Goal: Task Accomplishment & Management: Use online tool/utility

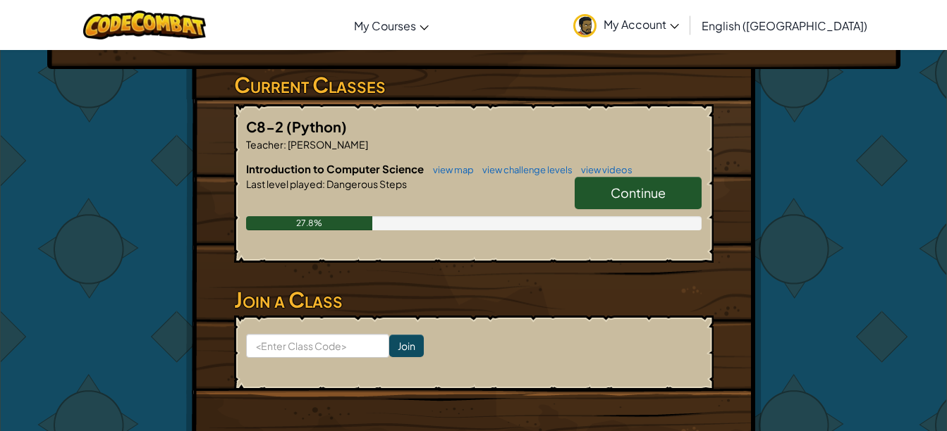
scroll to position [249, 0]
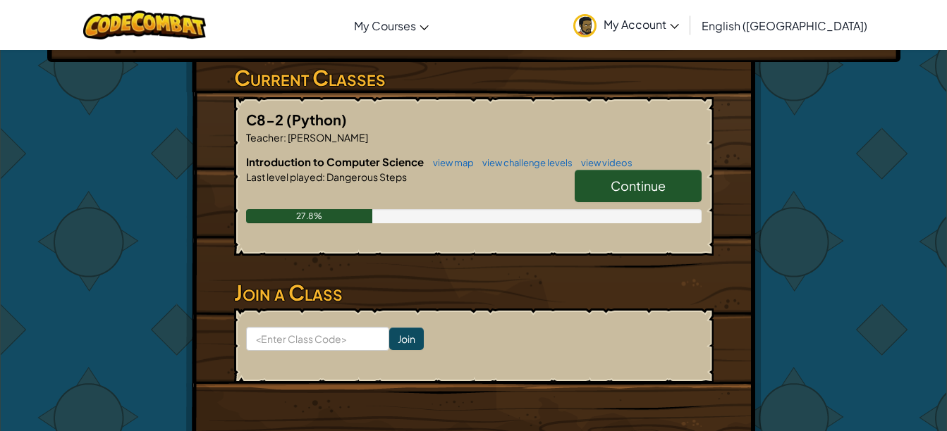
click at [596, 178] on link "Continue" at bounding box center [638, 186] width 127 height 32
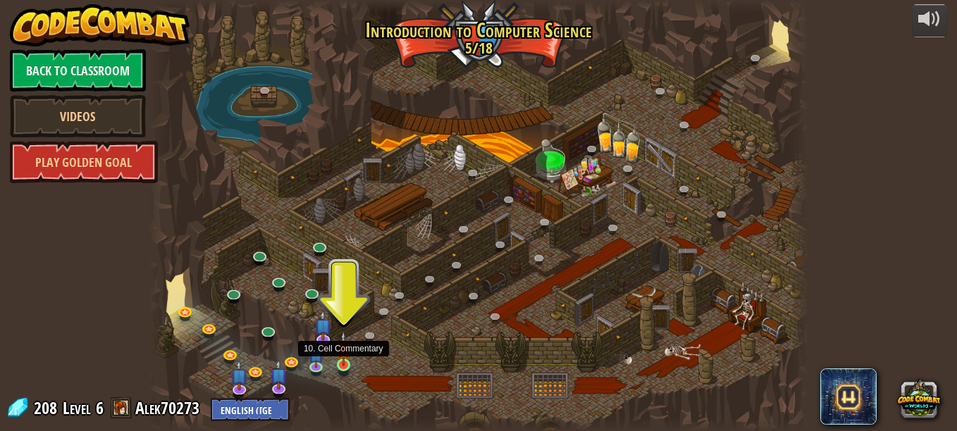
click at [350, 362] on img at bounding box center [344, 348] width 16 height 35
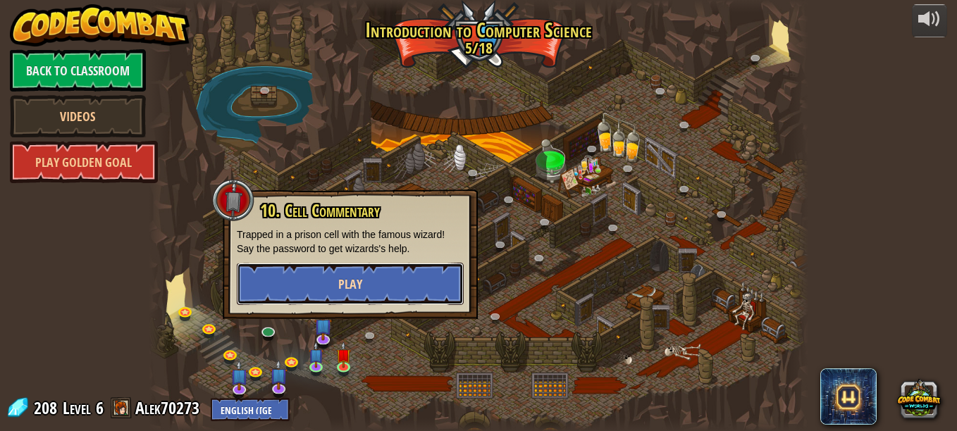
click at [387, 298] on button "Play" at bounding box center [350, 284] width 227 height 42
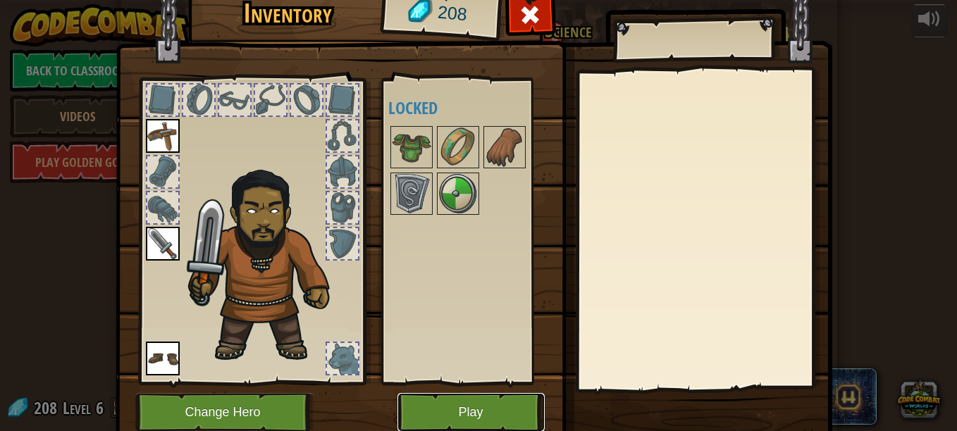
drag, startPoint x: 444, startPoint y: 406, endPoint x: 427, endPoint y: 411, distance: 17.6
click at [427, 411] on button "Play" at bounding box center [471, 412] width 147 height 39
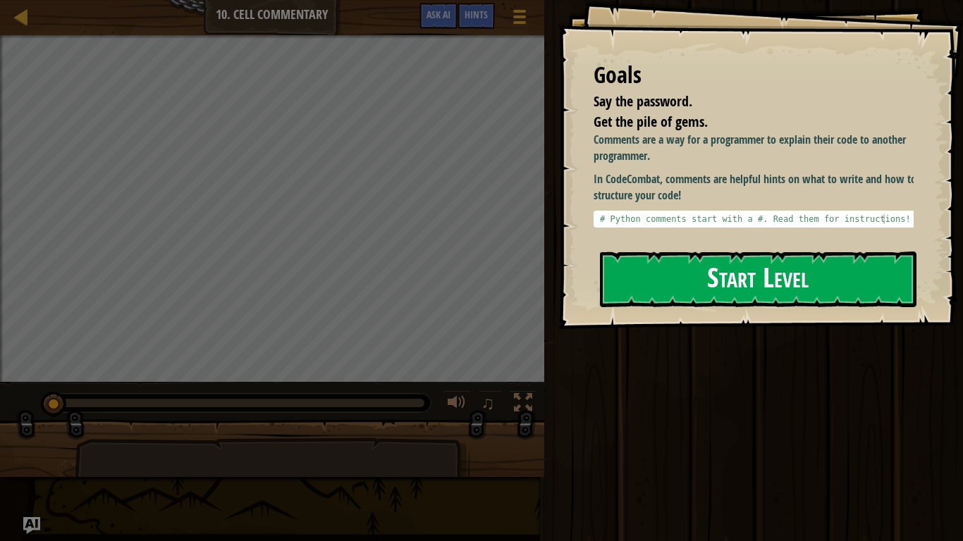
click at [654, 281] on button "Start Level" at bounding box center [758, 280] width 317 height 56
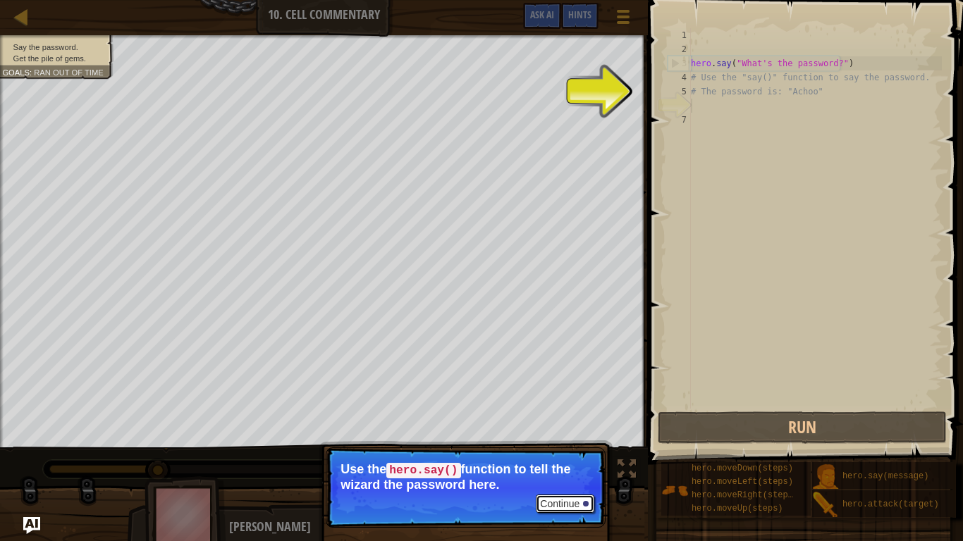
click at [581, 431] on button "Continue" at bounding box center [565, 504] width 59 height 18
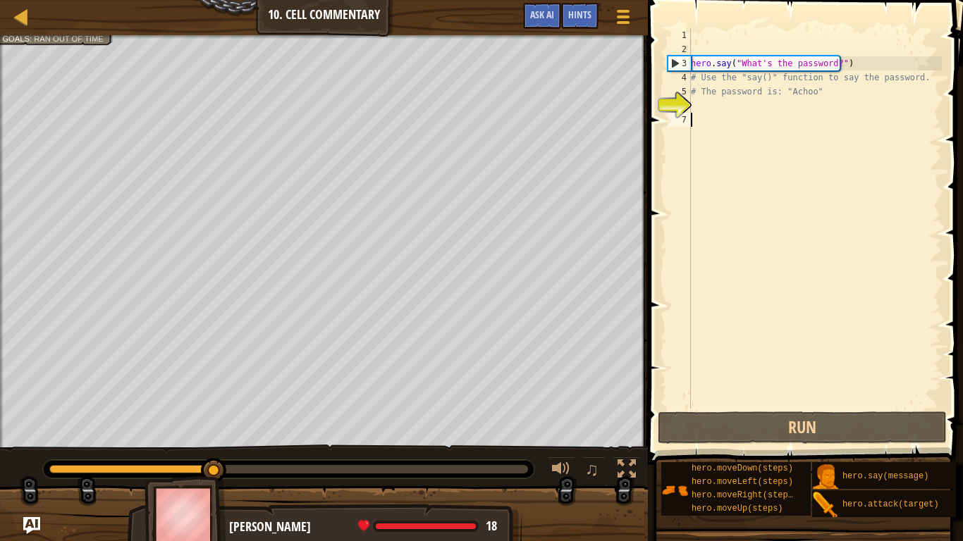
click at [747, 329] on div "hero . say ( "What's the password?" ) # Use the "say()" function to say the pas…" at bounding box center [815, 232] width 254 height 409
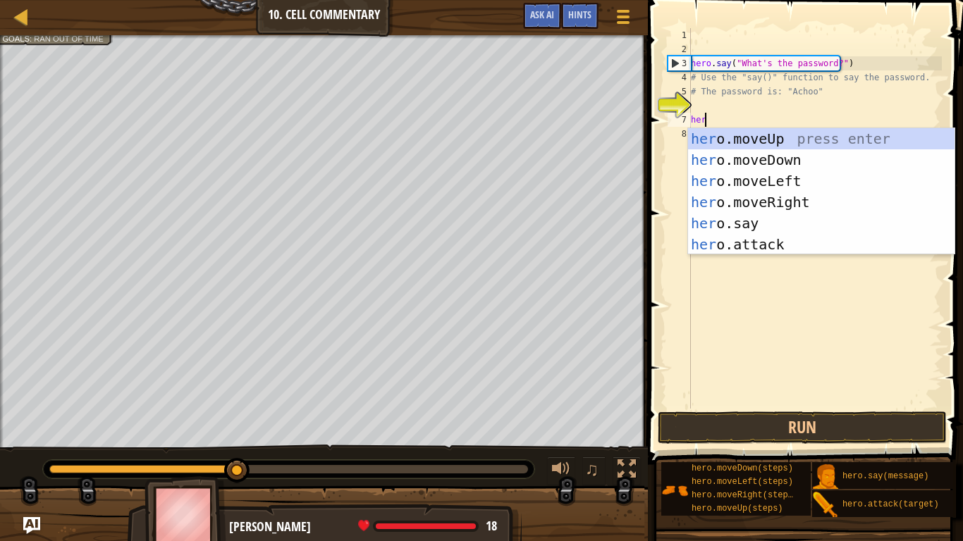
scroll to position [6, 1]
click at [737, 221] on div "her o.moveUp press enter her o.moveDown press enter her o.moveLeft press enter …" at bounding box center [821, 212] width 266 height 169
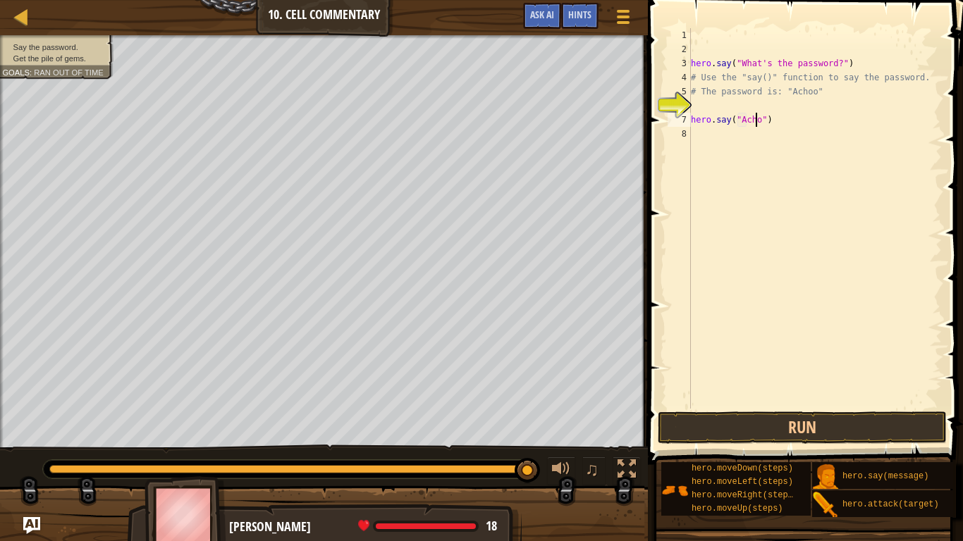
scroll to position [6, 6]
type textarea "hero.say("Achoo")"
click at [815, 425] on button "Run" at bounding box center [802, 428] width 289 height 32
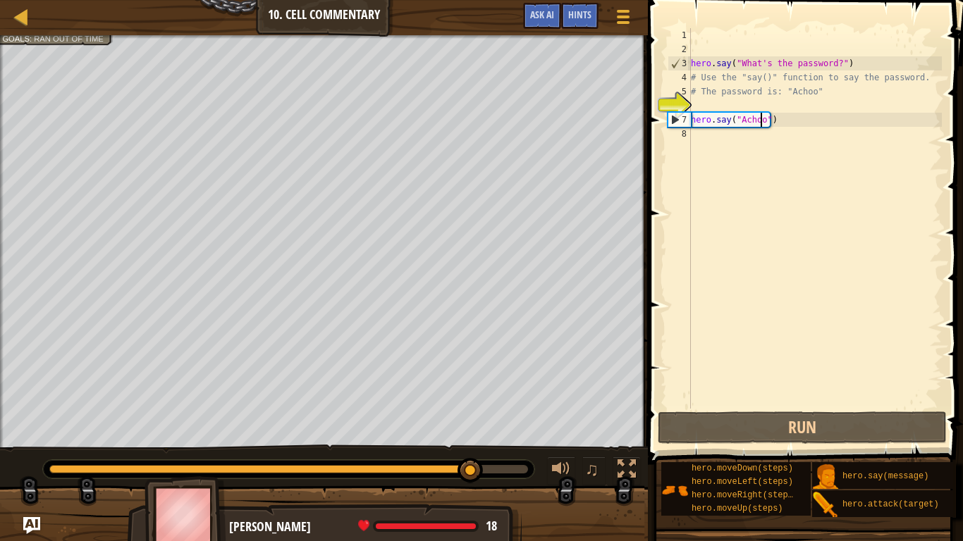
click at [716, 140] on div "hero . say ( "What's the password?" ) # Use the "say()" function to say the pas…" at bounding box center [815, 232] width 254 height 409
type textarea "m"
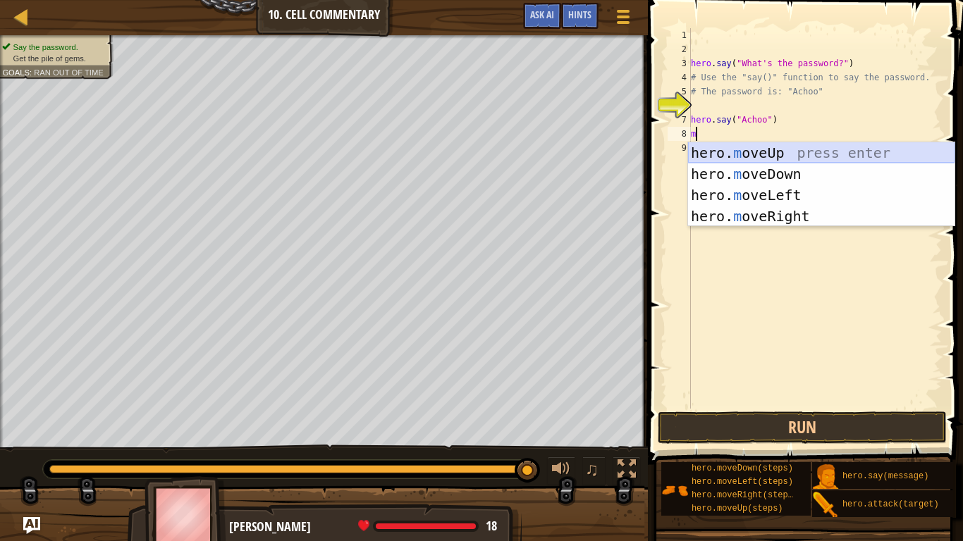
click at [717, 149] on div "hero. m oveUp press enter hero. m oveDown press enter hero. m oveLeft press ent…" at bounding box center [821, 205] width 266 height 127
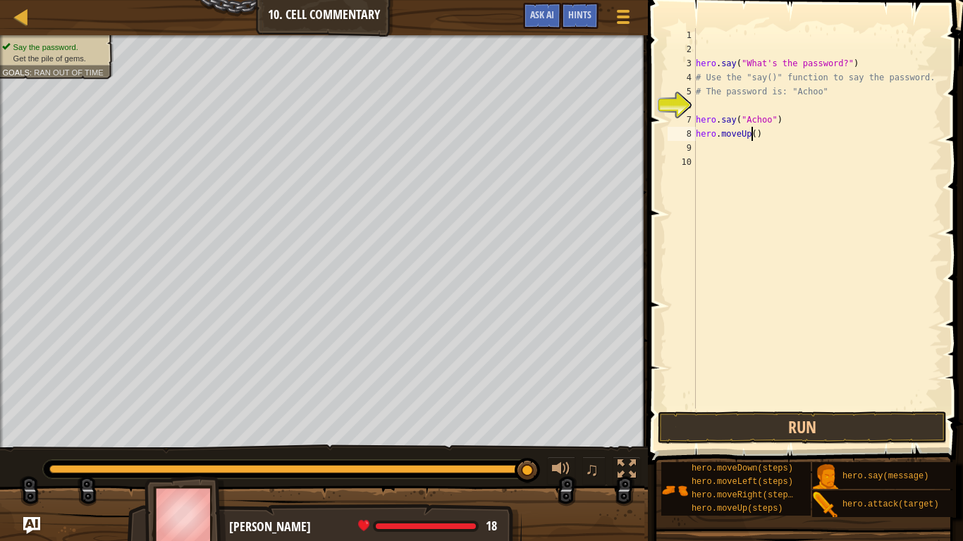
click at [752, 133] on div "hero . say ( "What's the password?" ) # Use the "say()" function to say the pas…" at bounding box center [818, 232] width 250 height 409
type textarea "hero.moveUp(2)"
click at [752, 425] on button "Run" at bounding box center [802, 428] width 289 height 32
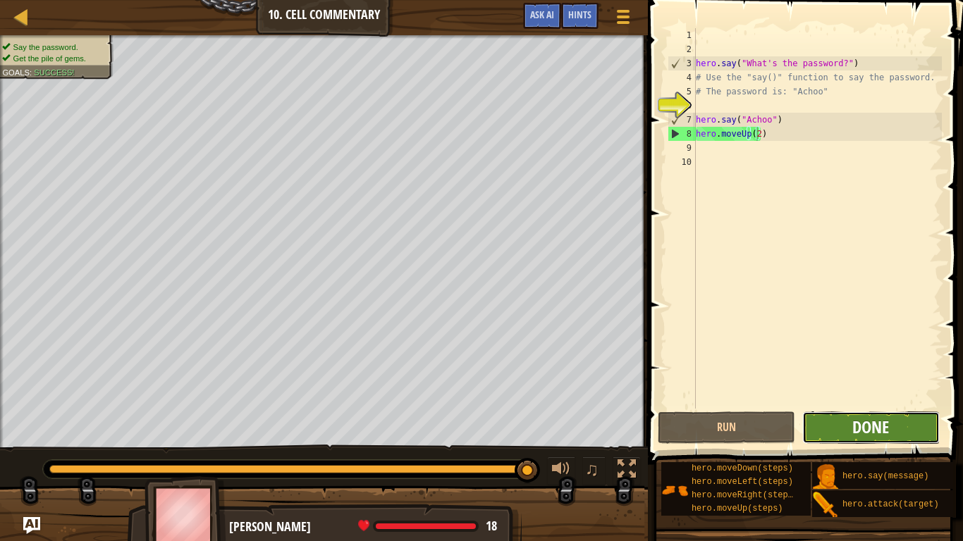
click at [876, 423] on span "Done" at bounding box center [870, 427] width 37 height 23
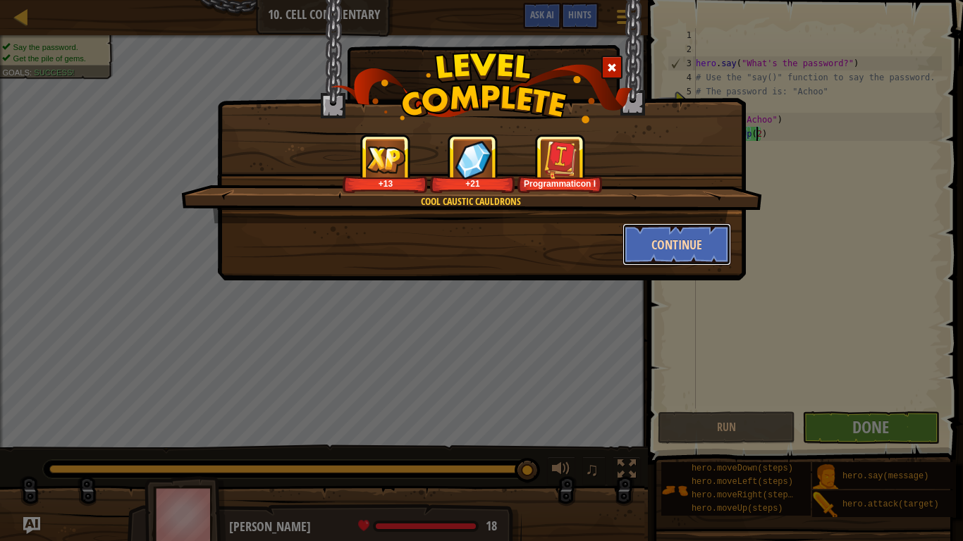
click at [694, 236] on button "Continue" at bounding box center [677, 244] width 109 height 42
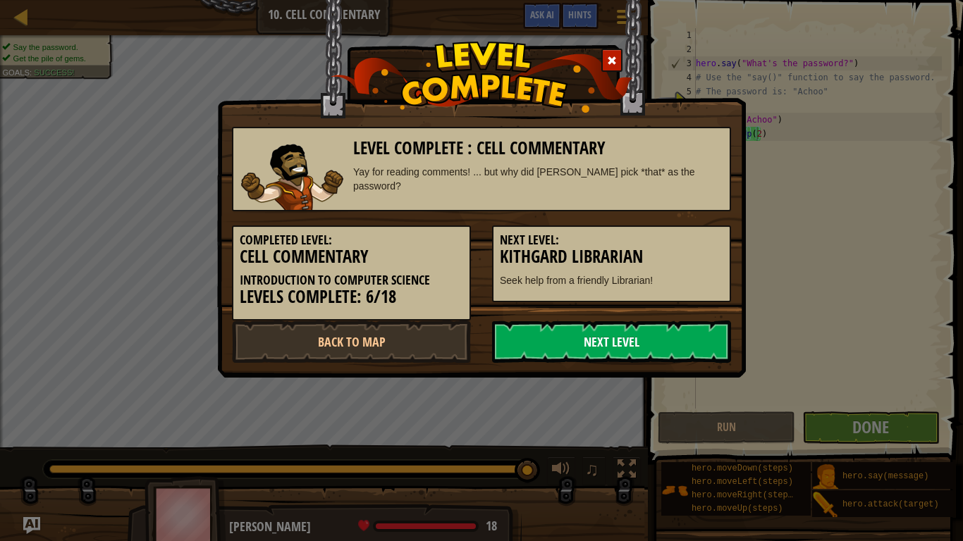
click at [625, 335] on link "Next Level" at bounding box center [611, 342] width 239 height 42
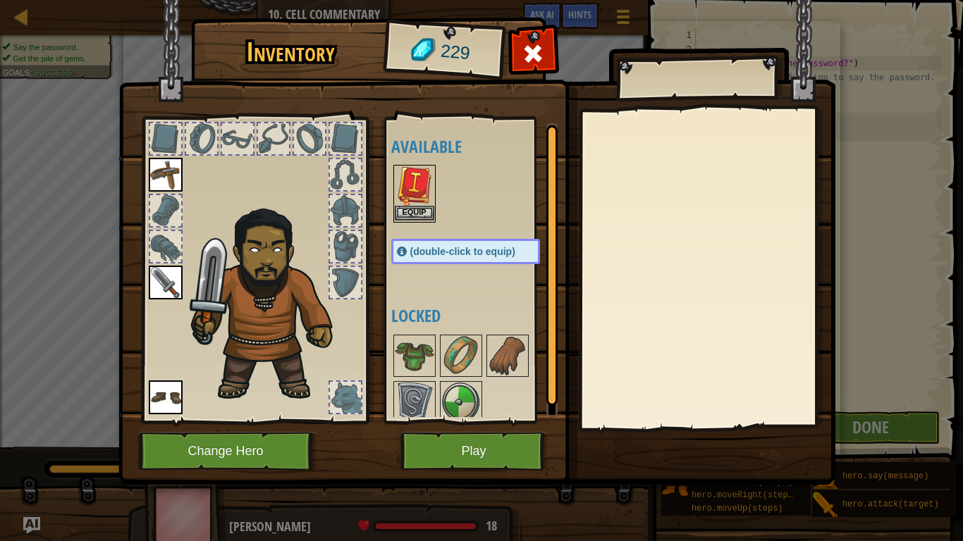
click at [420, 188] on img at bounding box center [414, 185] width 39 height 39
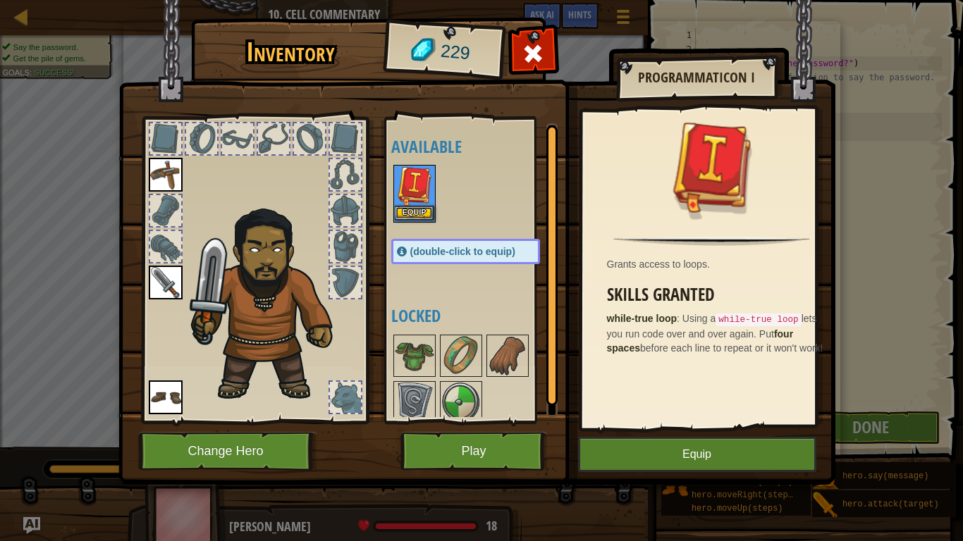
click at [420, 188] on img at bounding box center [414, 185] width 39 height 39
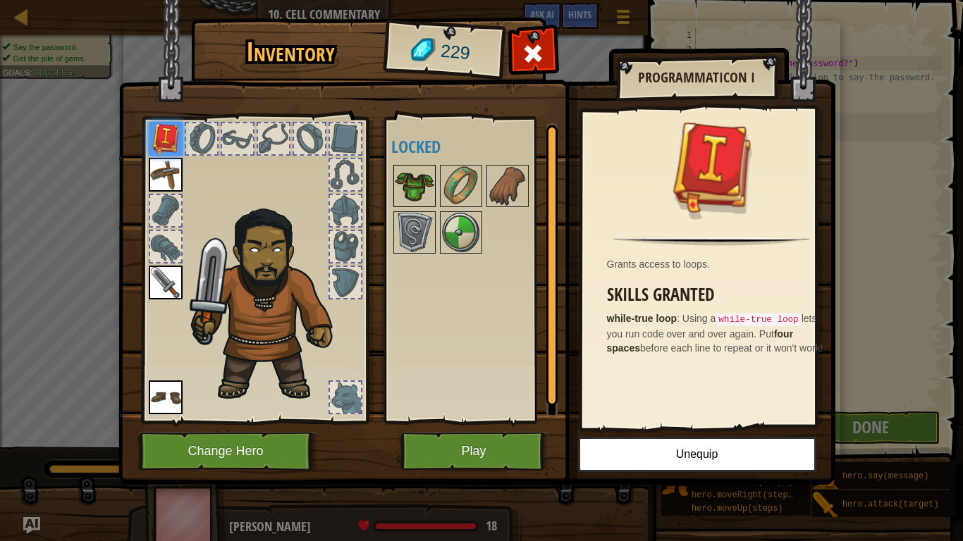
click at [419, 178] on img at bounding box center [414, 185] width 39 height 39
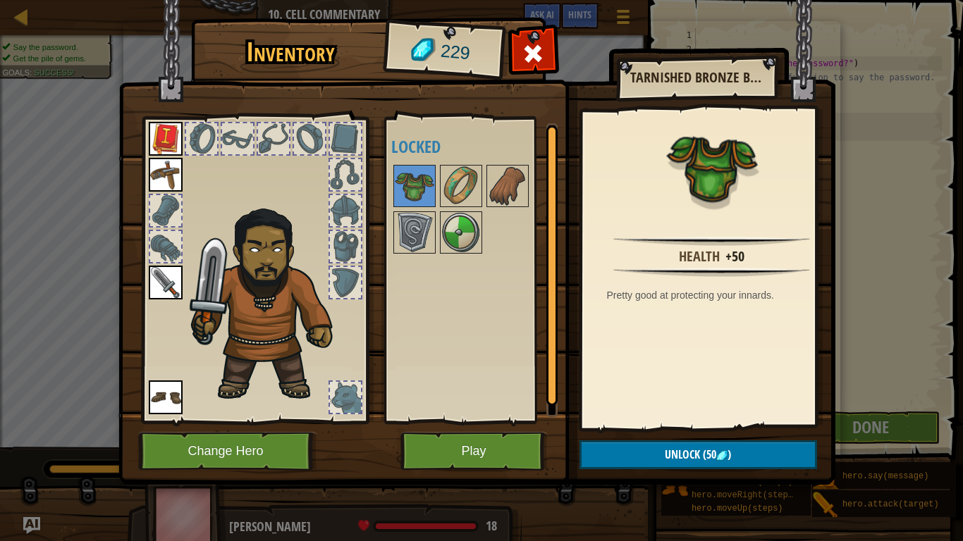
click at [345, 244] on div at bounding box center [345, 246] width 31 height 31
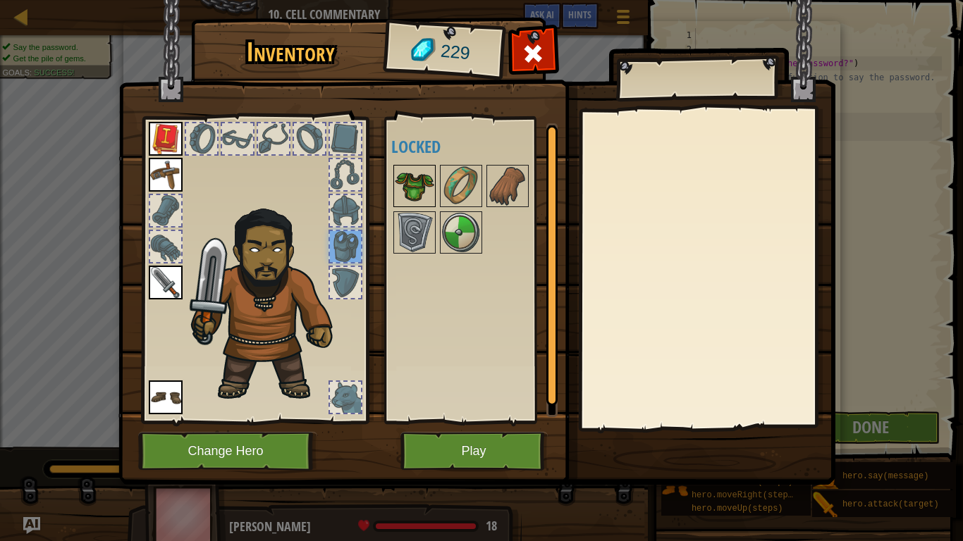
click at [414, 171] on img at bounding box center [414, 185] width 39 height 39
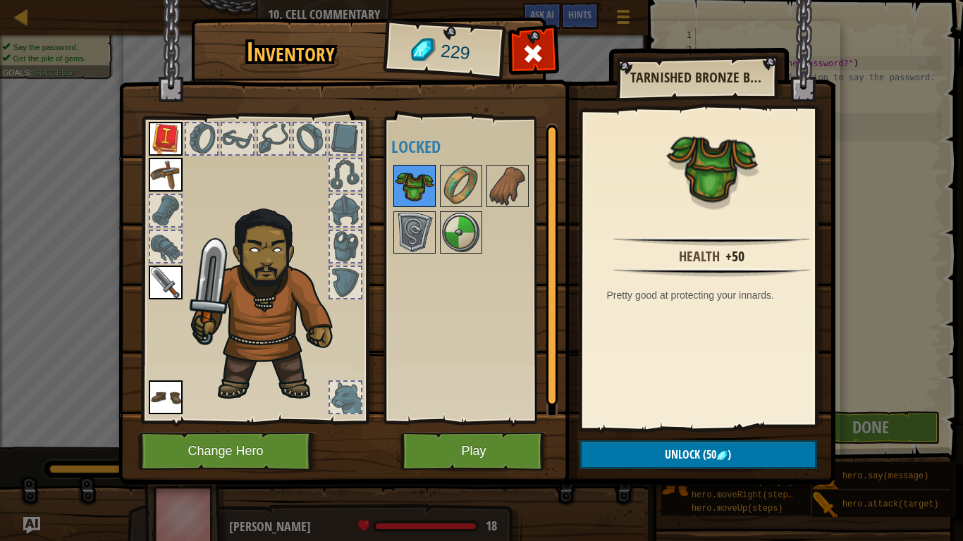
click at [414, 171] on img at bounding box center [414, 185] width 39 height 39
click at [412, 177] on img at bounding box center [414, 185] width 39 height 39
click at [665, 431] on span "Unlock" at bounding box center [682, 455] width 35 height 16
click at [625, 431] on button "Confirm" at bounding box center [699, 455] width 238 height 29
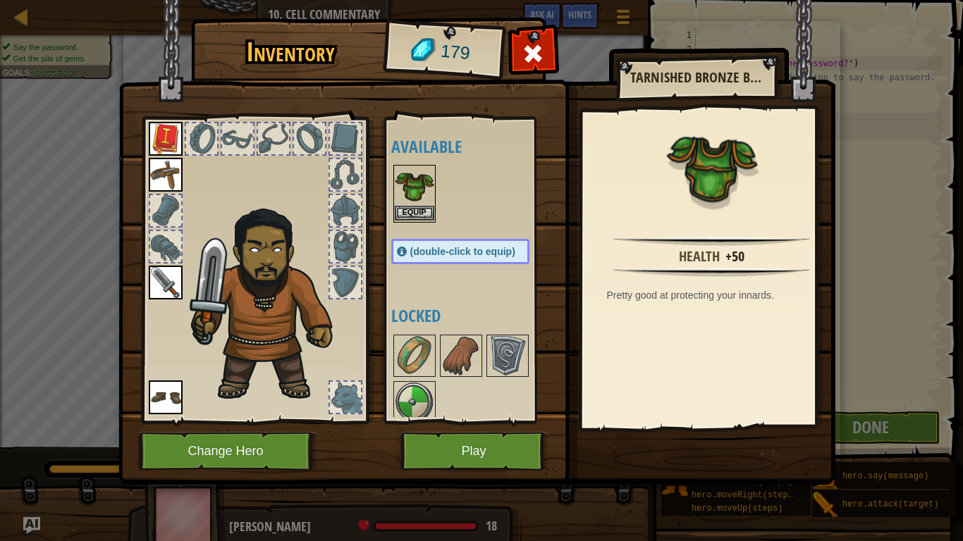
click at [420, 176] on img at bounding box center [414, 185] width 39 height 39
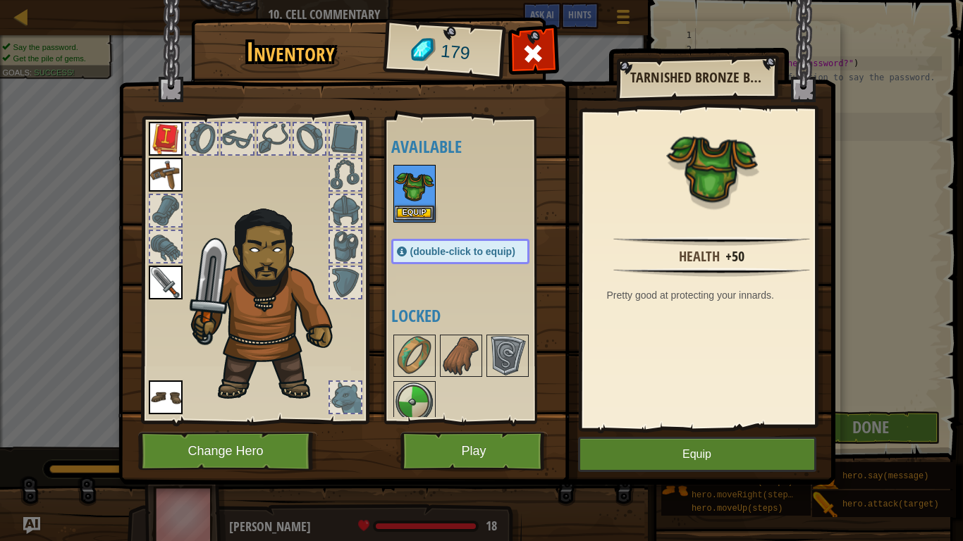
click at [420, 176] on img at bounding box center [414, 185] width 39 height 39
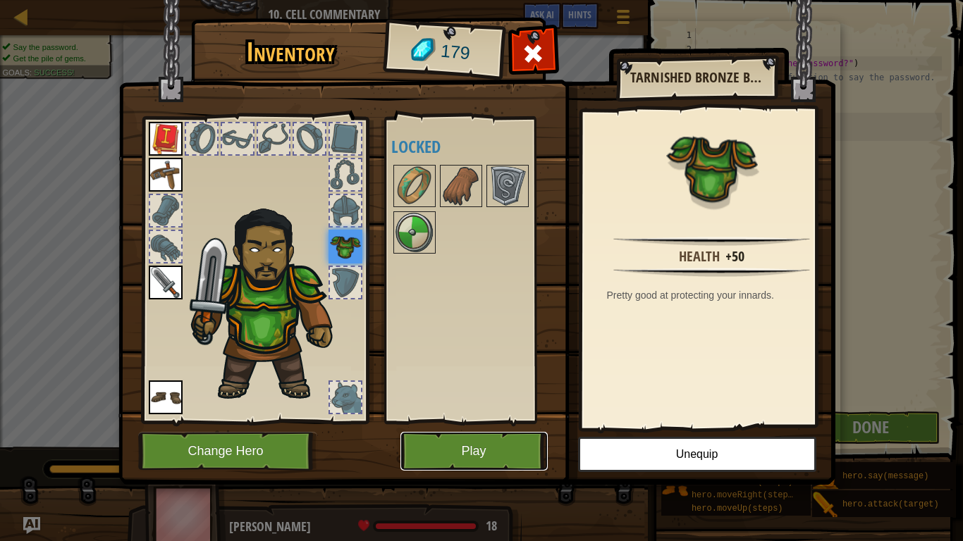
click at [475, 431] on button "Play" at bounding box center [473, 451] width 147 height 39
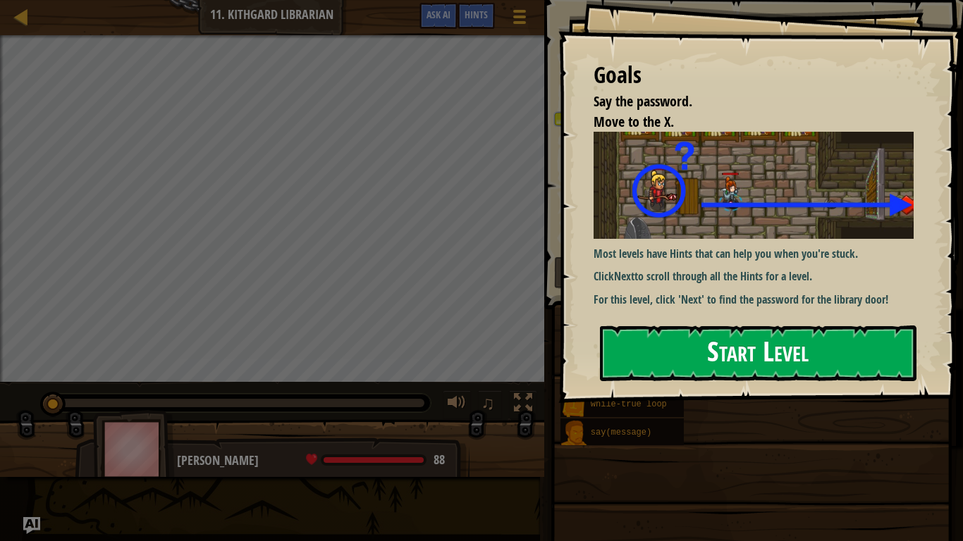
click at [721, 355] on button "Start Level" at bounding box center [758, 354] width 317 height 56
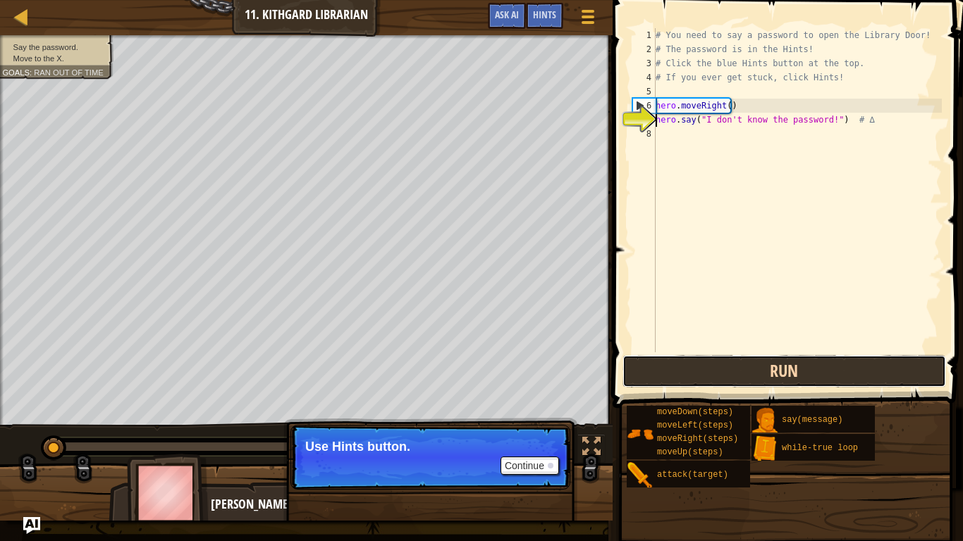
click at [690, 368] on button "Run" at bounding box center [785, 371] width 324 height 32
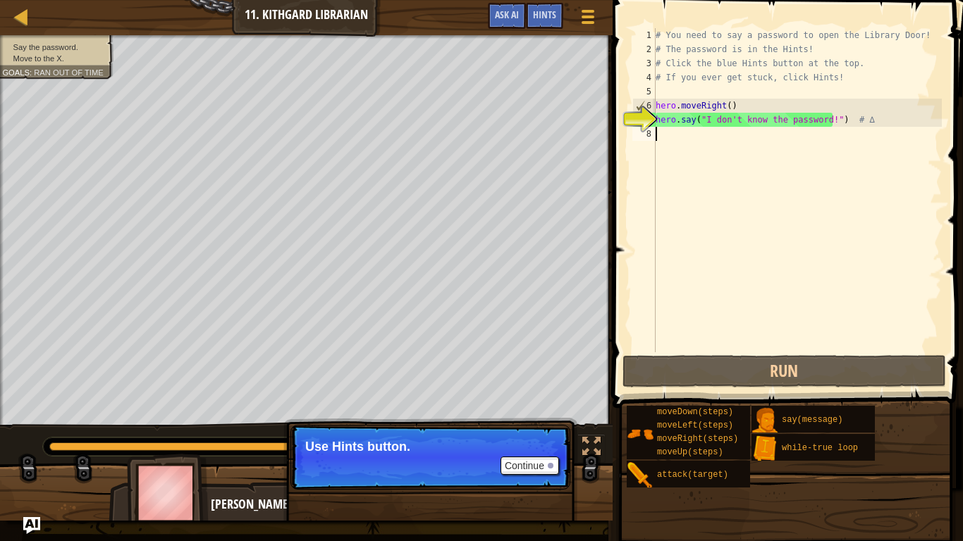
click at [670, 139] on div "# You need to say a password to open the Library Door! # The password is in the…" at bounding box center [797, 204] width 289 height 353
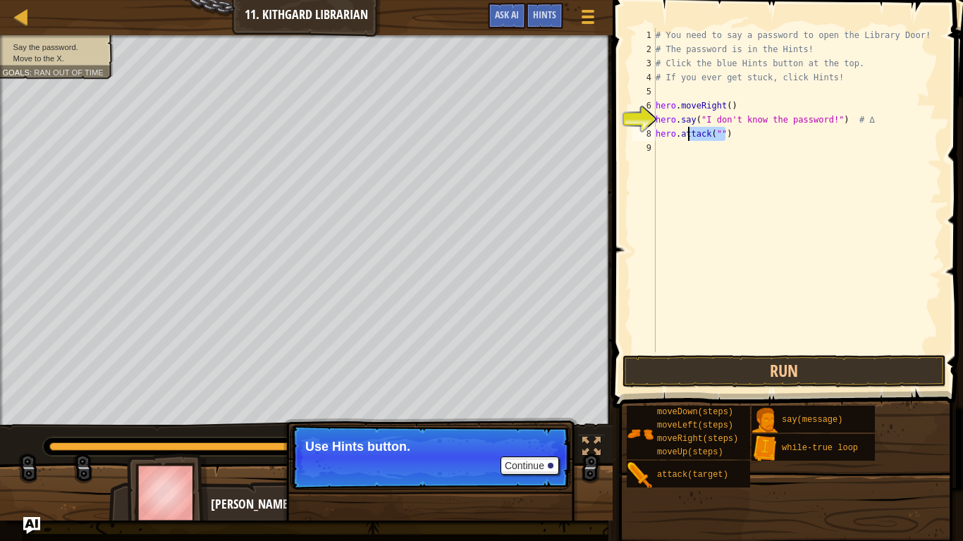
drag, startPoint x: 748, startPoint y: 140, endPoint x: 688, endPoint y: 135, distance: 60.1
click at [688, 135] on div "# You need to say a password to open the Library Door! # The password is in the…" at bounding box center [797, 204] width 289 height 353
click at [685, 135] on div "# You need to say a password to open the Library Door! # The password is in the…" at bounding box center [797, 204] width 289 height 353
click at [759, 136] on div "# You need to say a password to open the Library Door! # The password is in the…" at bounding box center [797, 204] width 289 height 353
type textarea "h"
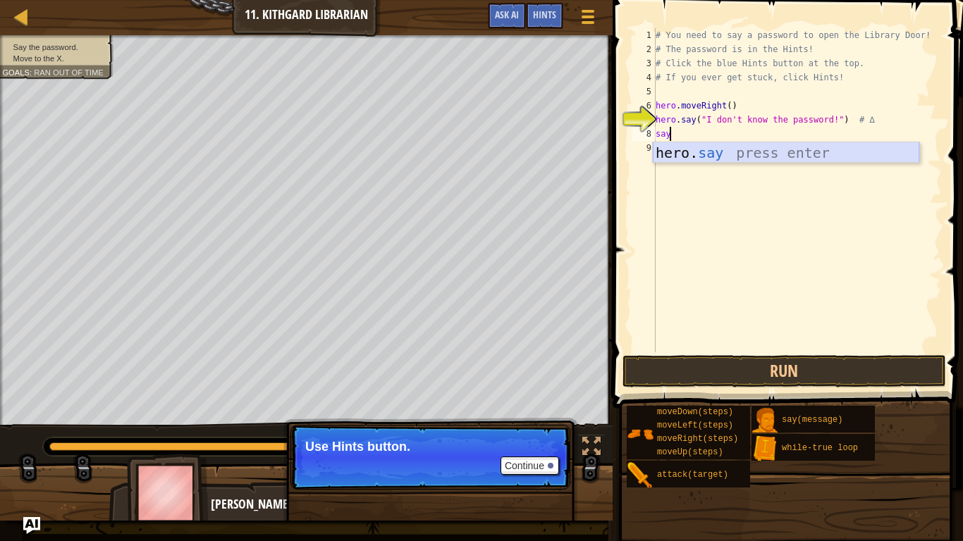
click at [746, 153] on div "hero. say press enter" at bounding box center [786, 173] width 266 height 63
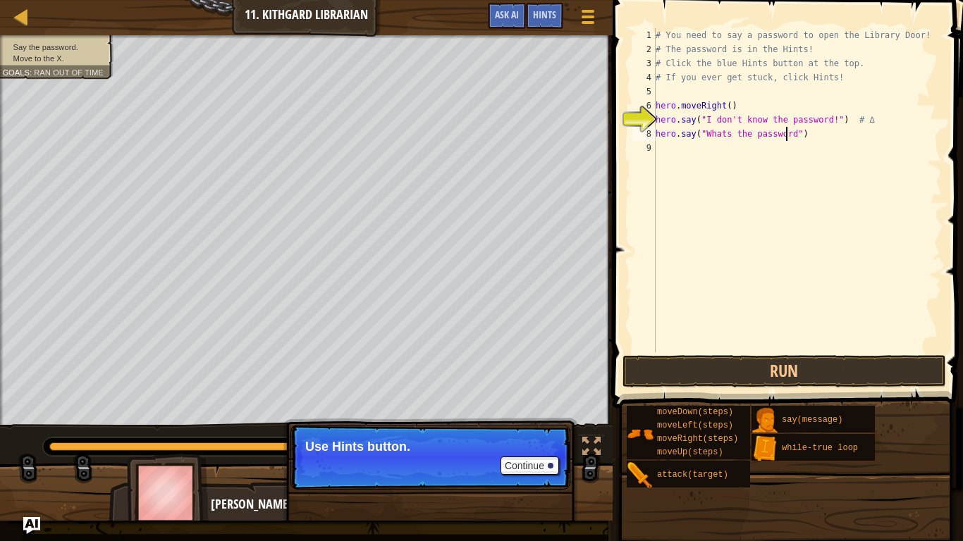
scroll to position [6, 11]
click at [859, 373] on button "Run" at bounding box center [785, 371] width 324 height 32
click at [792, 367] on button "Run" at bounding box center [785, 371] width 324 height 32
type textarea "hero.say("hush")"
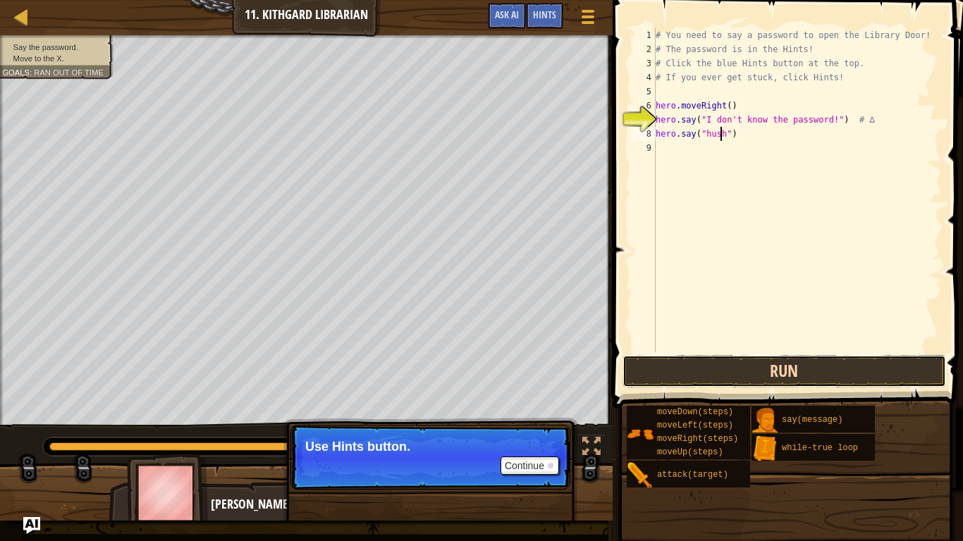
click at [687, 373] on button "Run" at bounding box center [785, 371] width 324 height 32
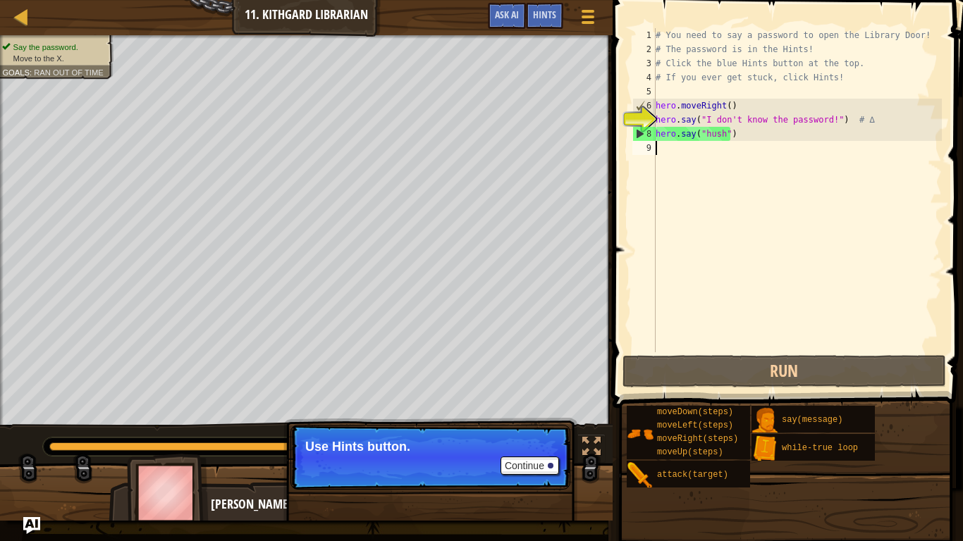
click at [709, 146] on div "# You need to say a password to open the Library Door! # The password is in the…" at bounding box center [797, 204] width 289 height 353
type textarea "r"
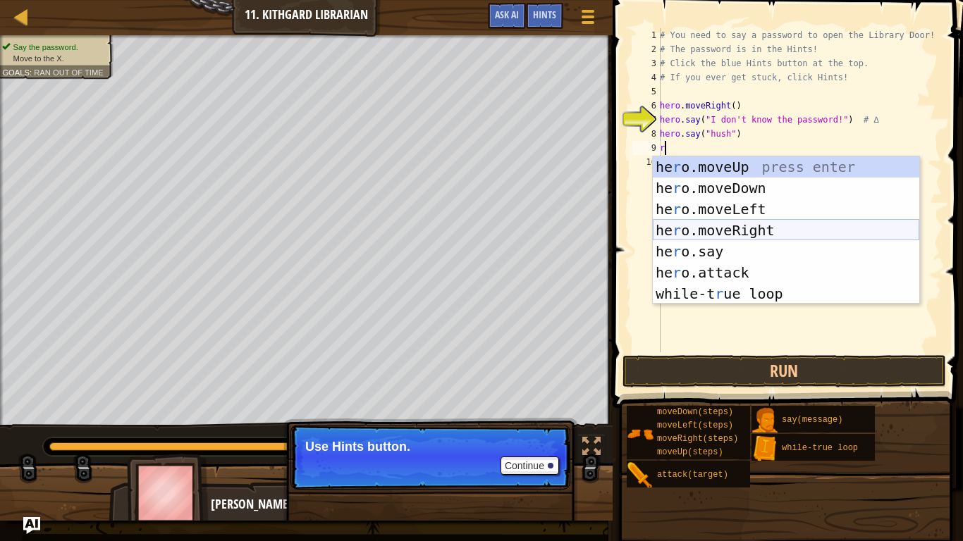
click at [707, 228] on div "he r o.moveUp press enter he r o.moveDown press enter he r o.moveLeft press ent…" at bounding box center [786, 252] width 266 height 190
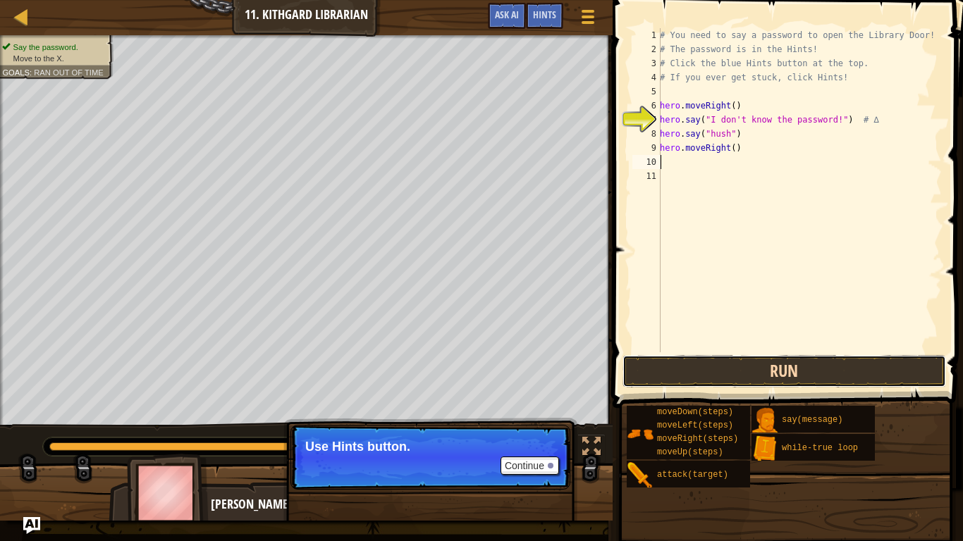
click at [721, 369] on button "Run" at bounding box center [785, 371] width 324 height 32
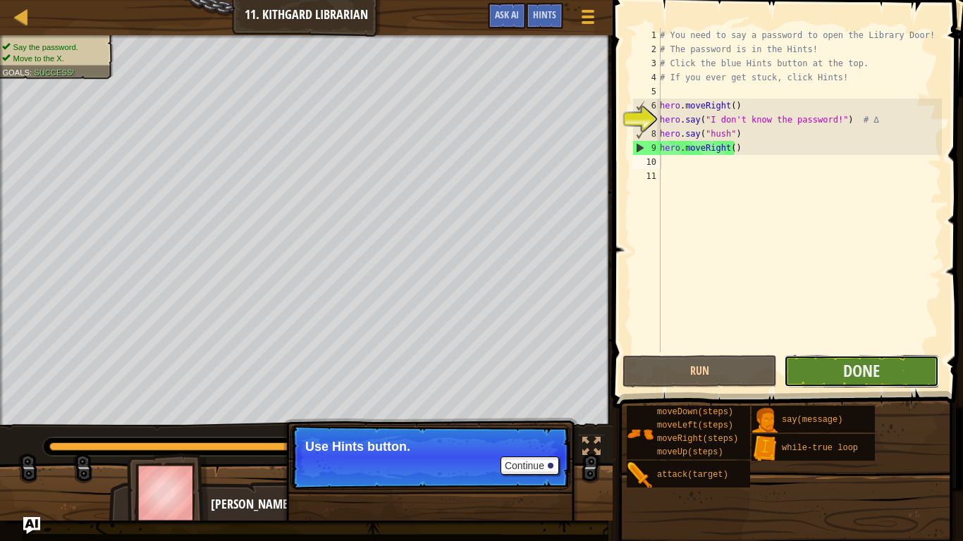
click at [821, 380] on button "Done" at bounding box center [861, 371] width 154 height 32
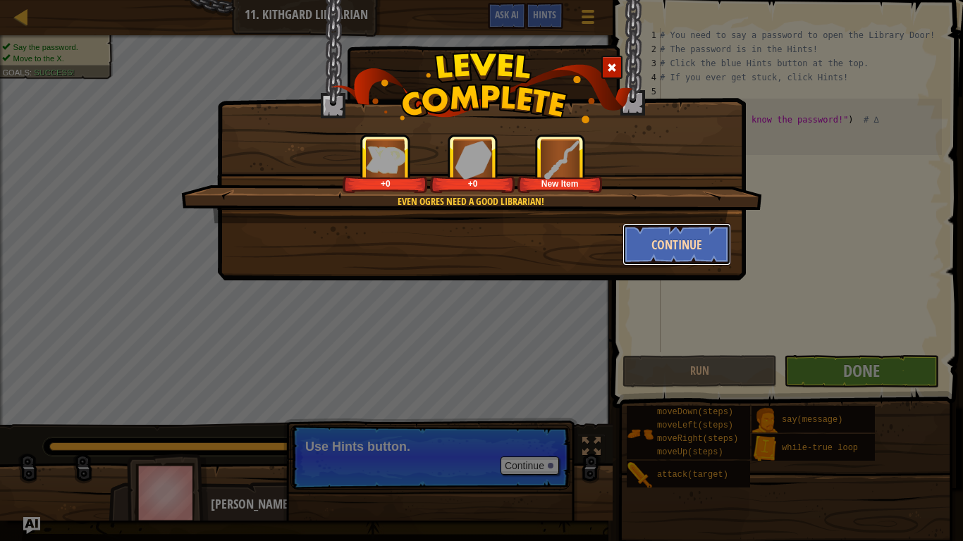
click at [664, 242] on button "Continue" at bounding box center [677, 244] width 109 height 42
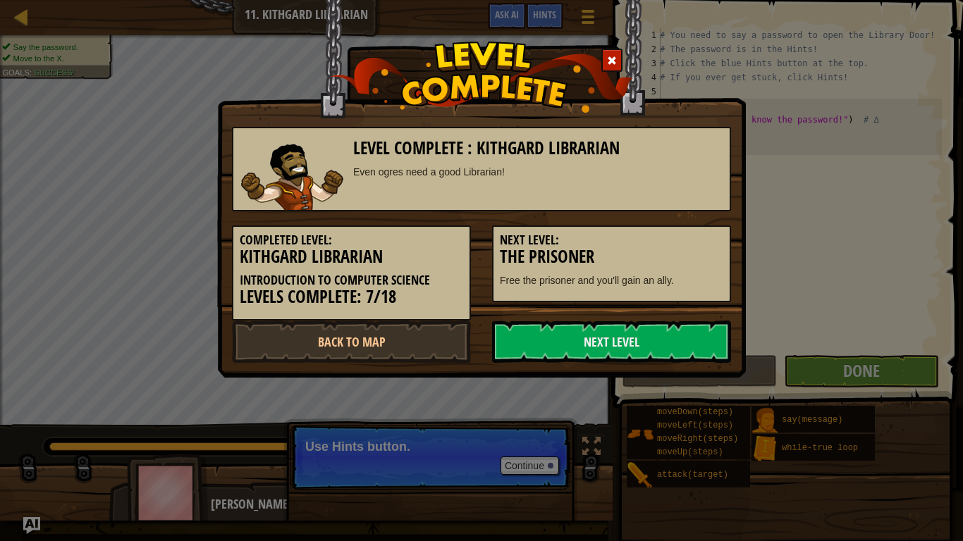
click at [664, 242] on h5 "Next Level:" at bounding box center [611, 240] width 223 height 14
click at [572, 348] on link "Next Level" at bounding box center [611, 342] width 239 height 42
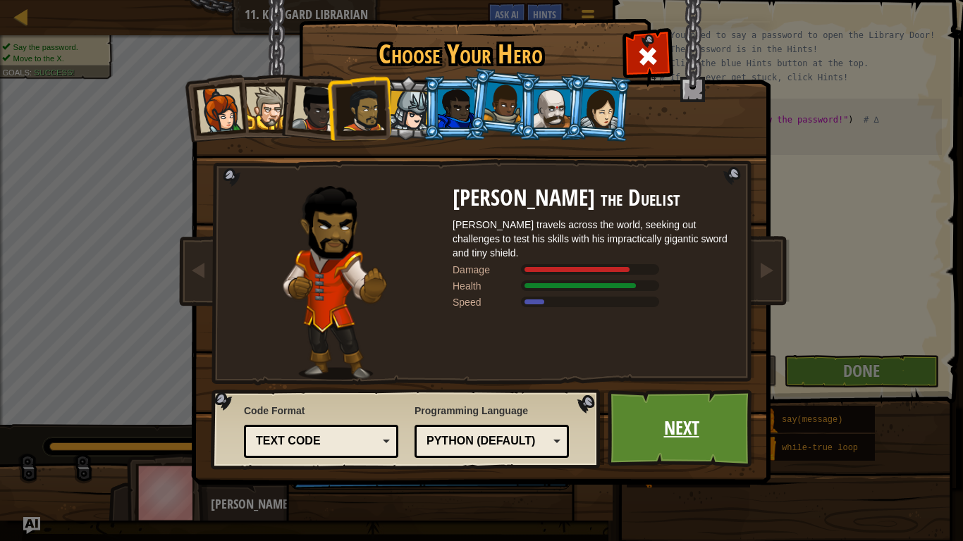
click at [704, 431] on link "Next" at bounding box center [681, 429] width 147 height 78
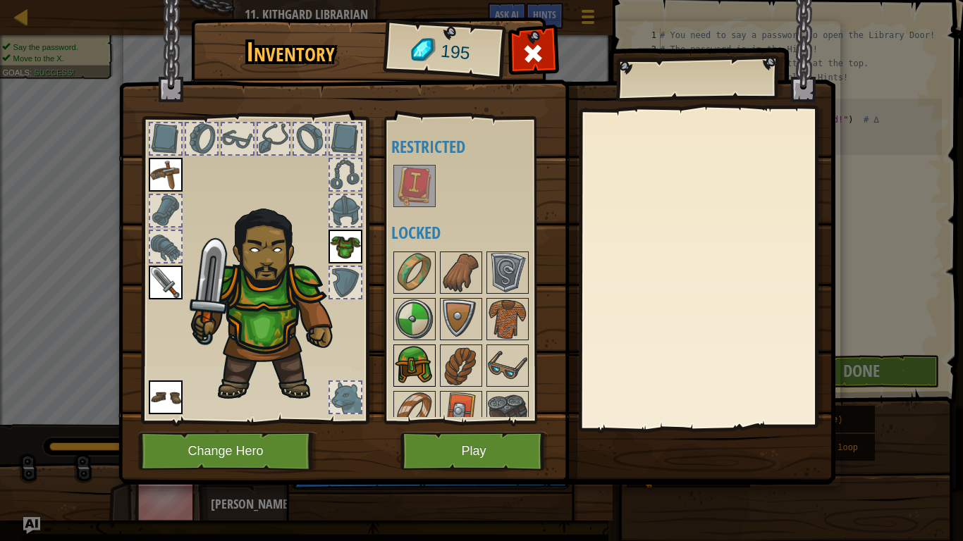
click at [410, 372] on img at bounding box center [414, 365] width 39 height 39
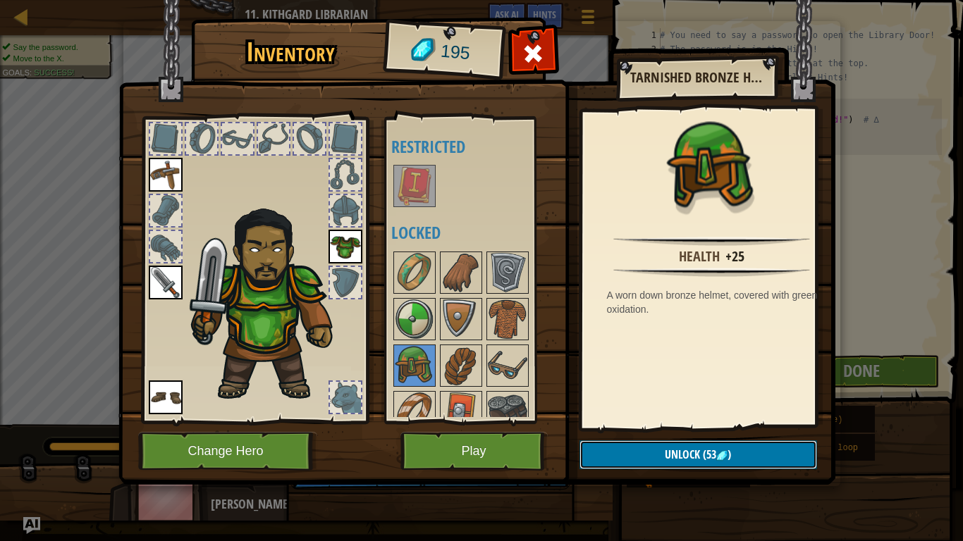
click at [700, 431] on span "(53" at bounding box center [708, 455] width 16 height 16
click at [694, 431] on button "Confirm" at bounding box center [699, 455] width 238 height 29
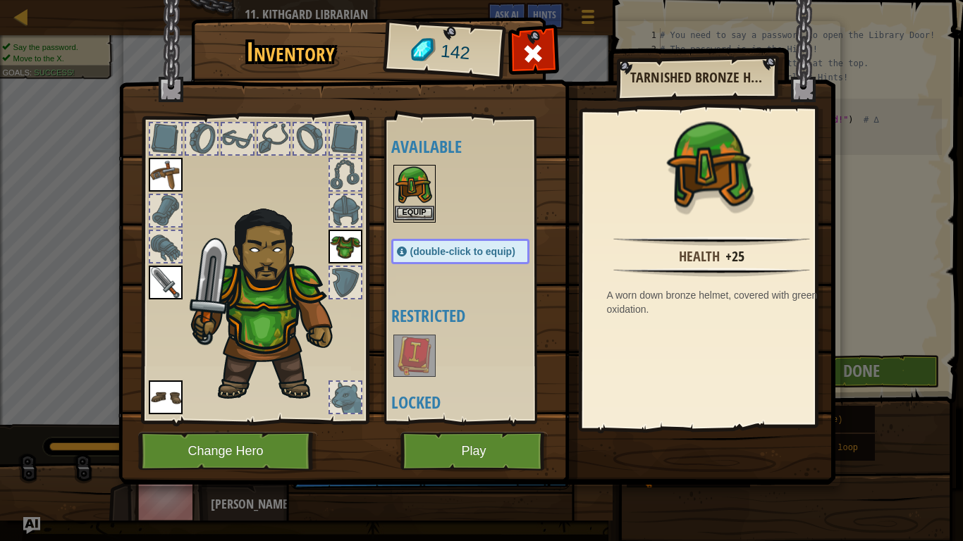
click at [414, 189] on img at bounding box center [414, 185] width 39 height 39
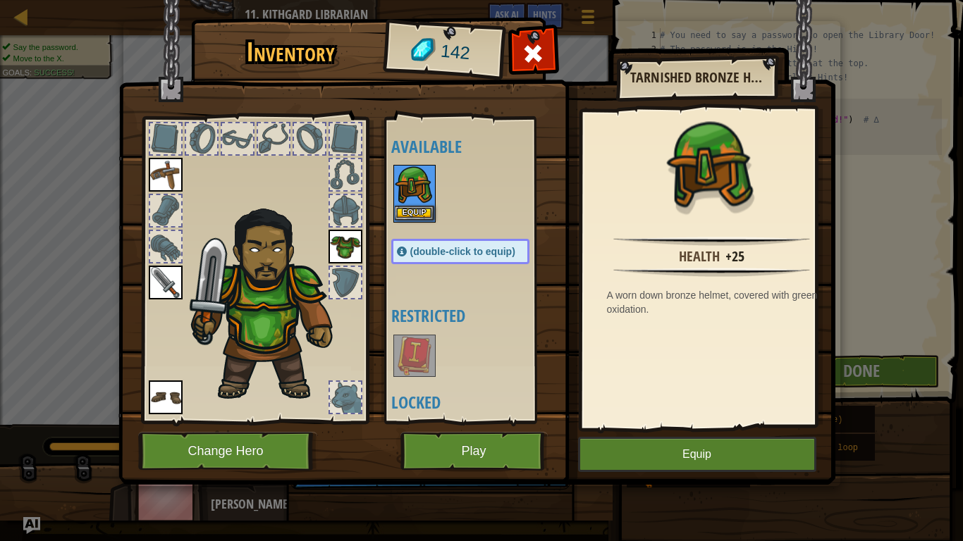
click at [414, 189] on img at bounding box center [414, 185] width 39 height 39
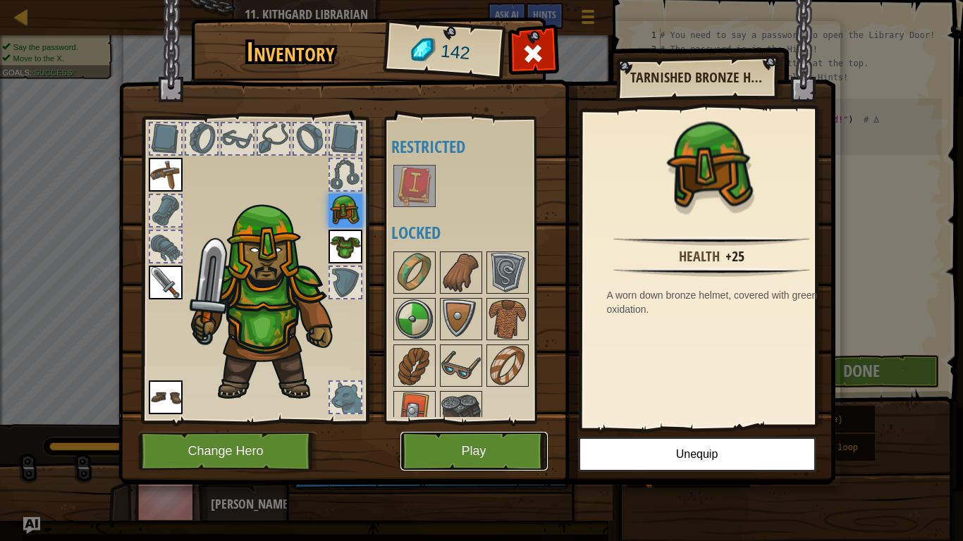
click at [517, 431] on button "Play" at bounding box center [473, 451] width 147 height 39
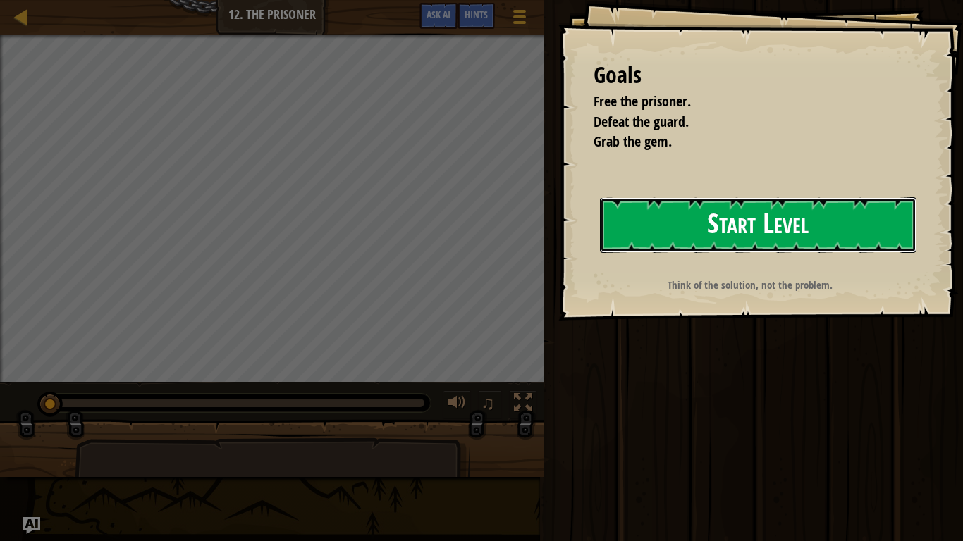
click at [793, 206] on button "Start Level" at bounding box center [758, 225] width 317 height 56
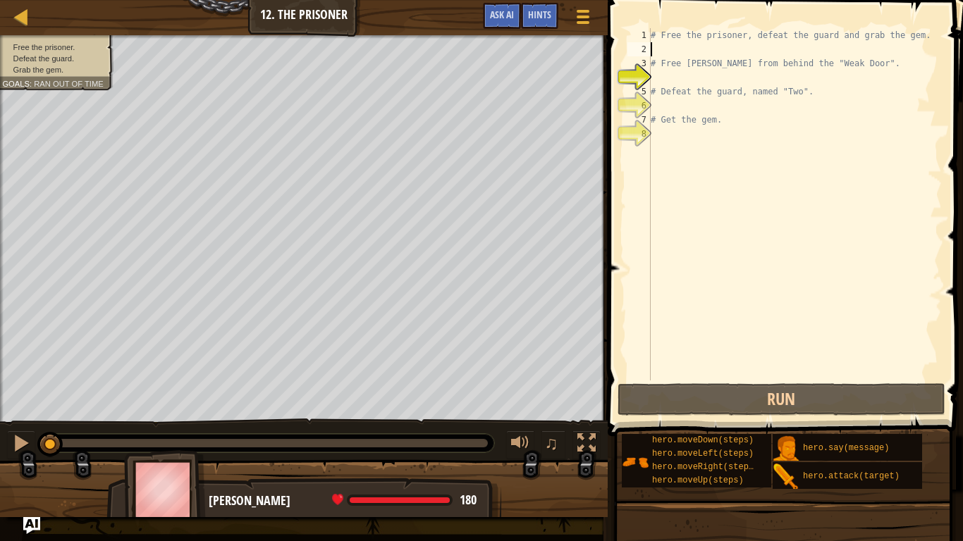
click at [693, 52] on div "# Free the prisoner, defeat the guard and grab the gem. # Free [PERSON_NAME] fr…" at bounding box center [795, 218] width 294 height 381
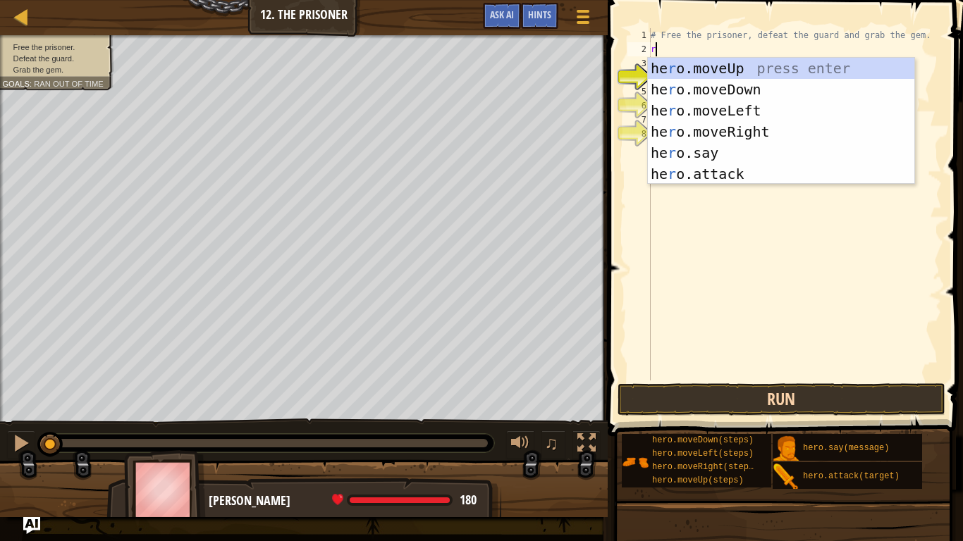
type textarea "r"
click at [674, 396] on button "Run" at bounding box center [782, 400] width 329 height 32
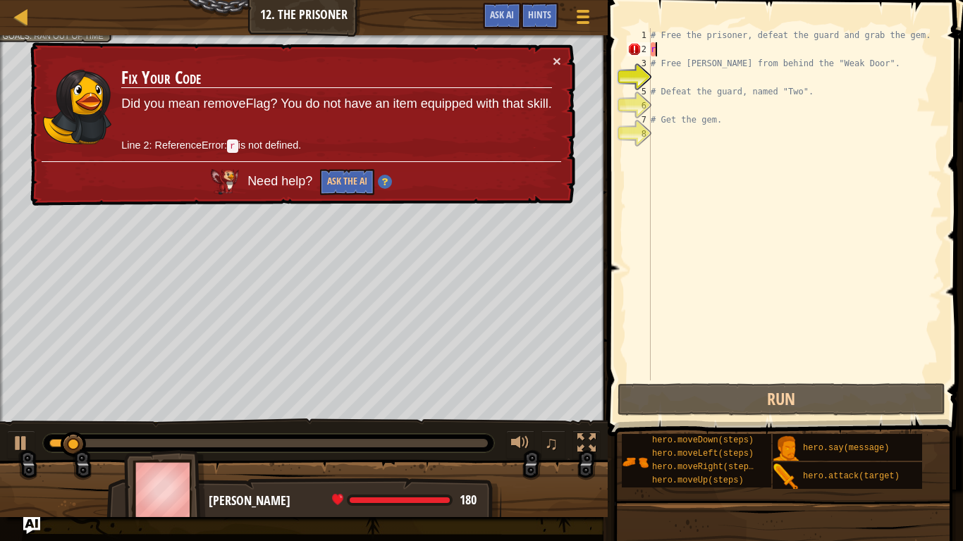
click at [562, 56] on div "× Fix Your Code Did you mean removeFlag? You do not have an item equipped with …" at bounding box center [301, 124] width 548 height 164
click at [556, 60] on button "×" at bounding box center [557, 61] width 8 height 15
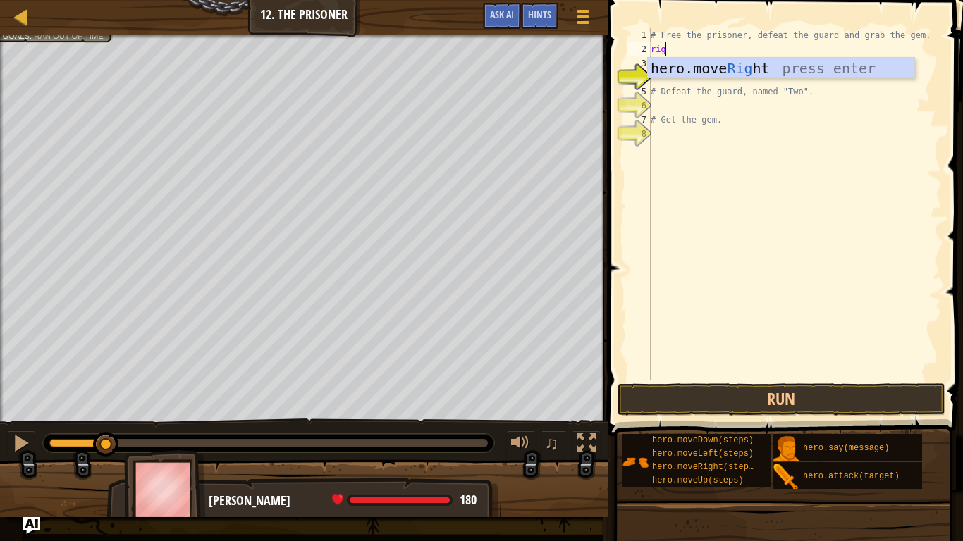
type textarea "righ"
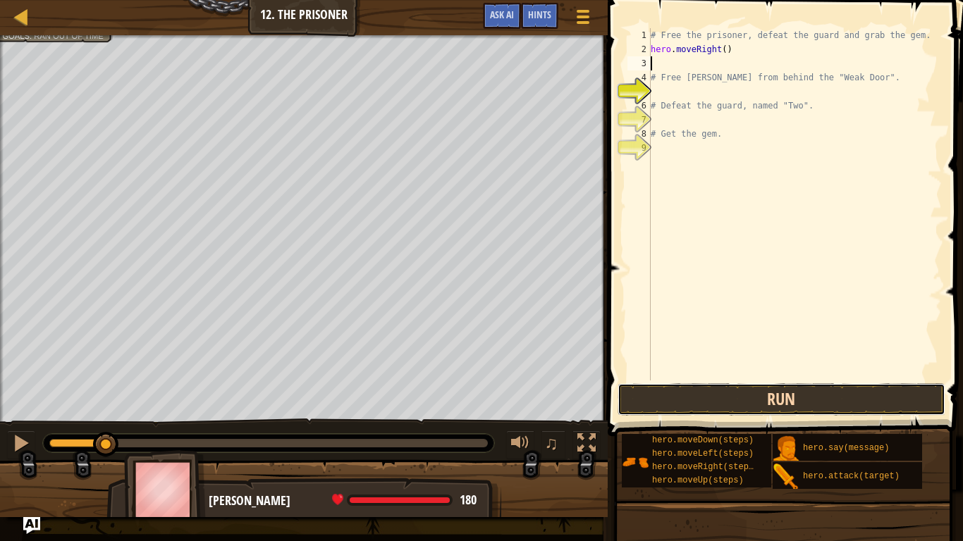
click at [769, 396] on button "Run" at bounding box center [782, 400] width 329 height 32
type textarea "b"
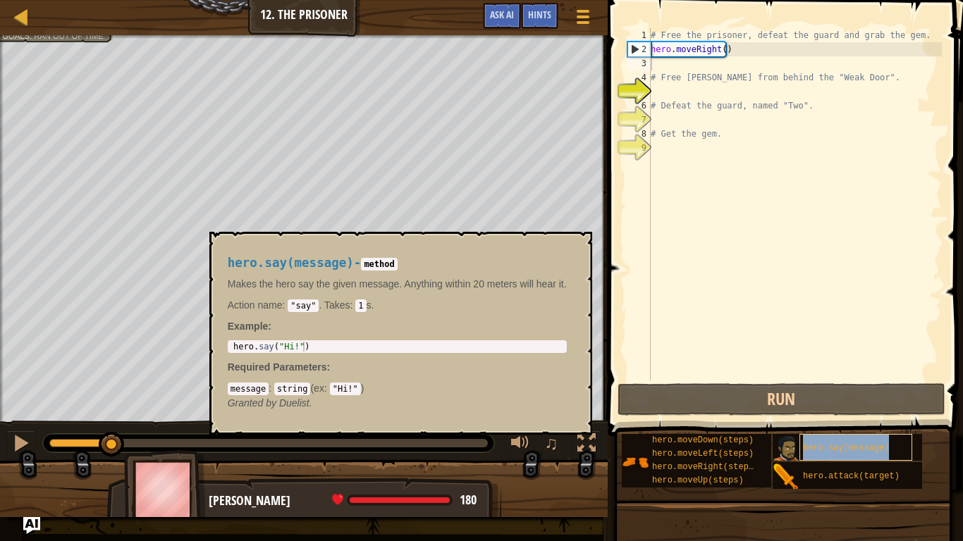
click at [821, 431] on div "hero.say(message)" at bounding box center [855, 447] width 113 height 27
click at [668, 0] on span at bounding box center [786, 198] width 367 height 478
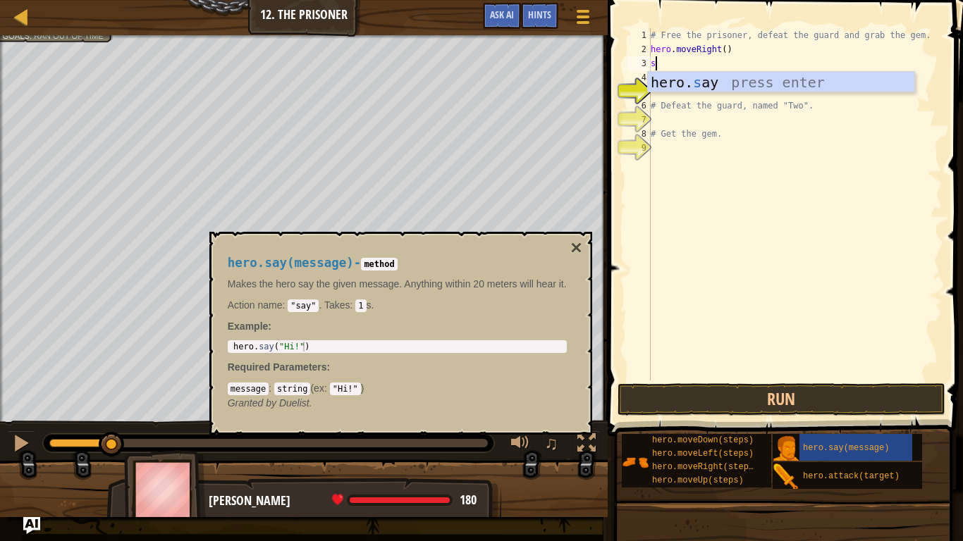
click at [748, 90] on div "hero. s ay press enter" at bounding box center [781, 103] width 266 height 63
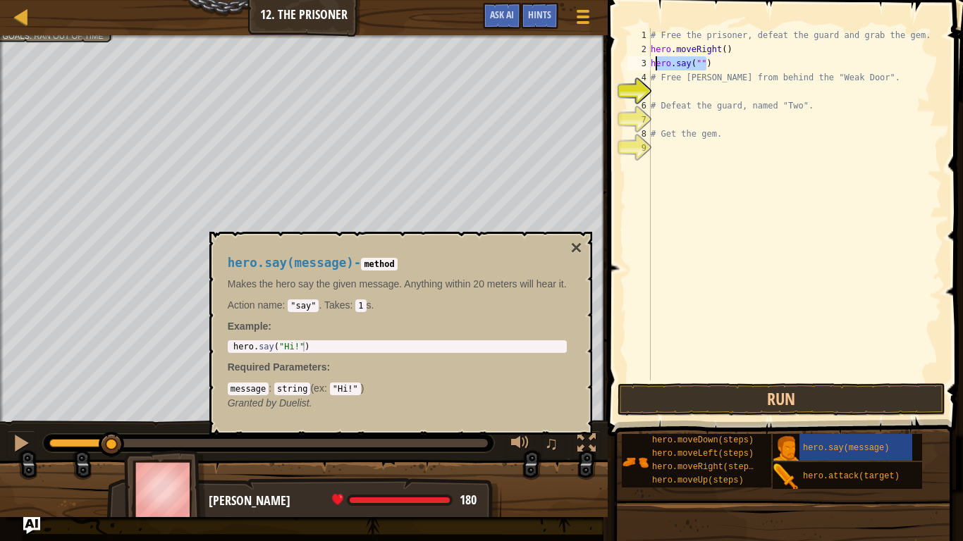
drag, startPoint x: 717, startPoint y: 57, endPoint x: 655, endPoint y: 68, distance: 62.9
click at [655, 68] on div "# Free the prisoner, defeat the guard and grab the gem. hero . moveRight ( ) he…" at bounding box center [795, 218] width 294 height 381
type textarea "h"
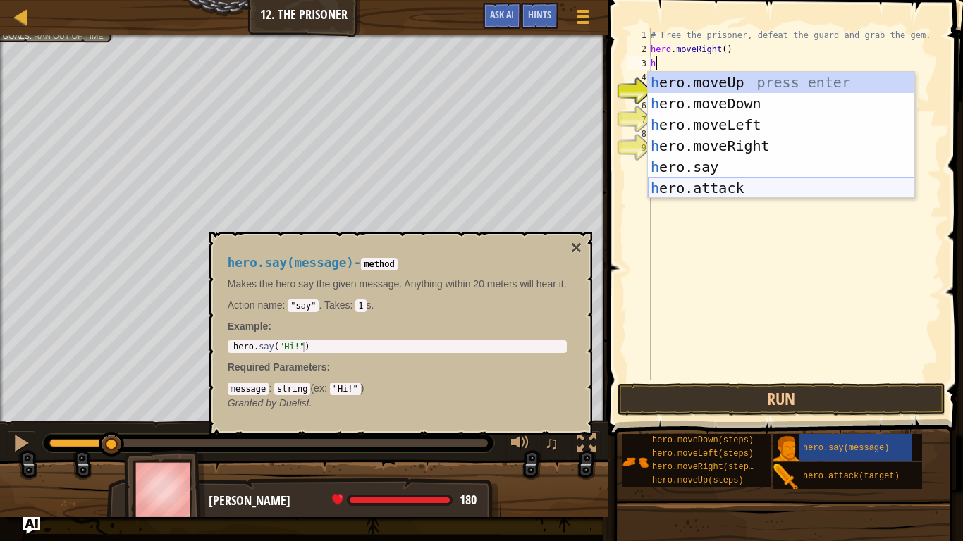
click at [713, 181] on div "h ero.moveUp press enter h ero.moveDown press enter h ero.moveLeft press enter …" at bounding box center [781, 156] width 266 height 169
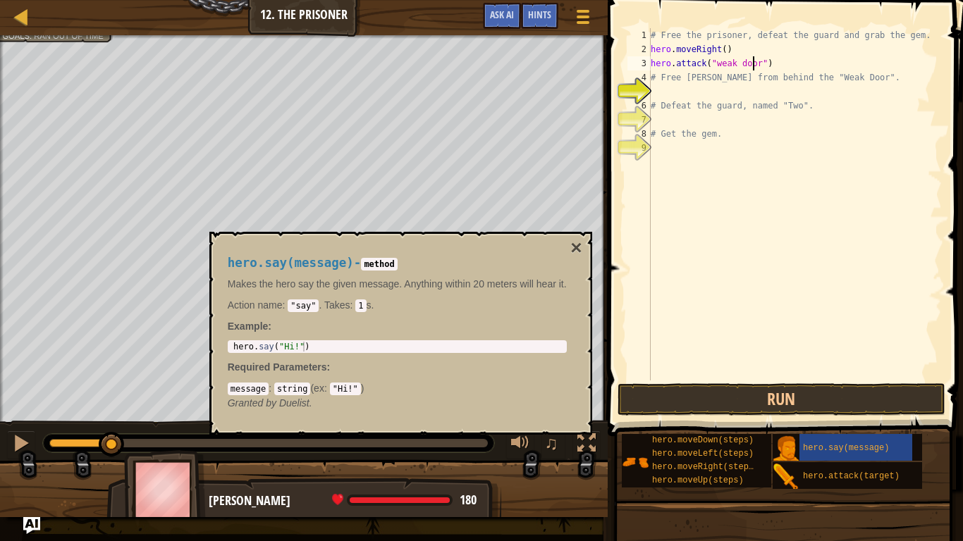
scroll to position [6, 8]
click at [806, 401] on button "Run" at bounding box center [782, 400] width 329 height 32
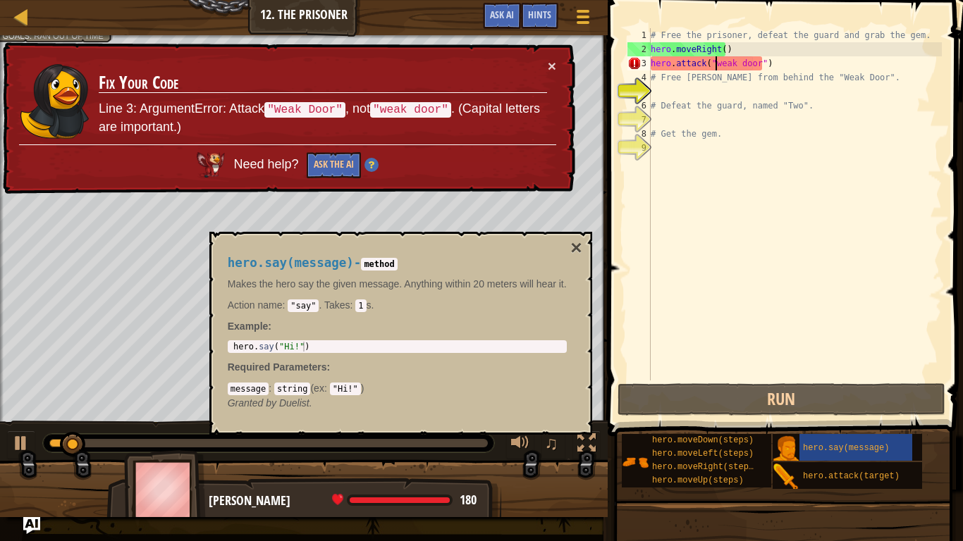
click at [716, 62] on div "# Free the prisoner, defeat the guard and grab the gem. hero . moveRight ( ) he…" at bounding box center [795, 218] width 294 height 381
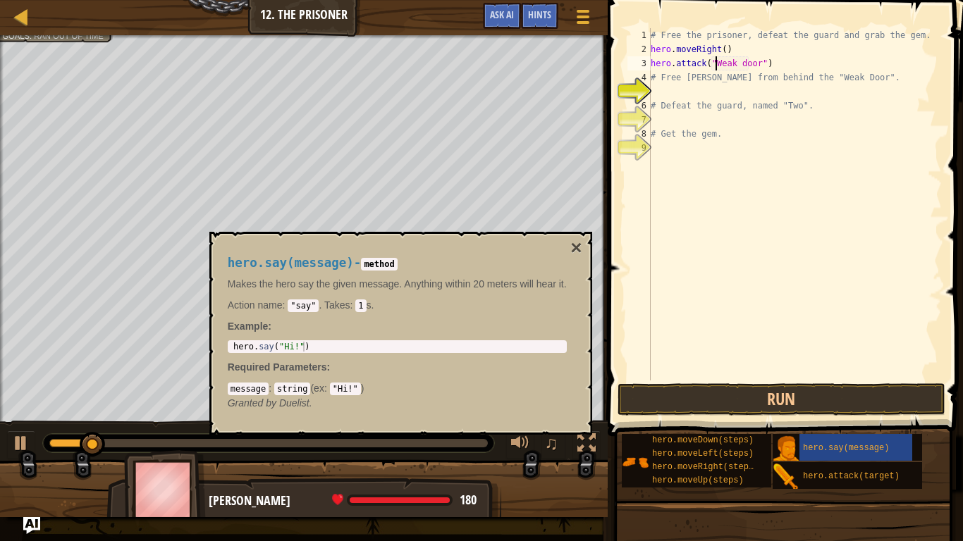
scroll to position [6, 5]
click at [800, 393] on button "Run" at bounding box center [782, 400] width 329 height 32
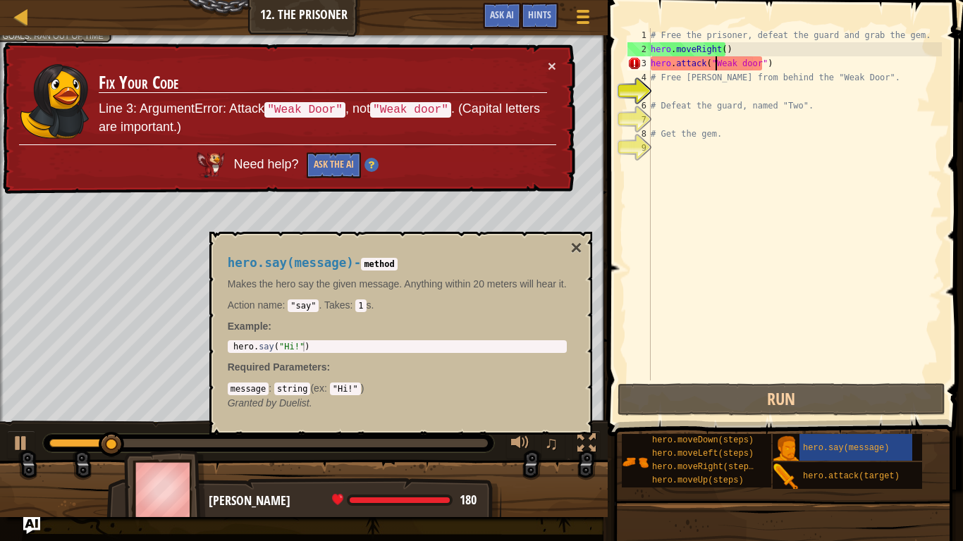
click at [742, 63] on div "# Free the prisoner, defeat the guard and grab the gem. hero . moveRight ( ) he…" at bounding box center [795, 218] width 294 height 381
click at [738, 62] on div "# Free the prisoner, defeat the guard and grab the gem. hero . moveRight ( ) he…" at bounding box center [795, 218] width 294 height 381
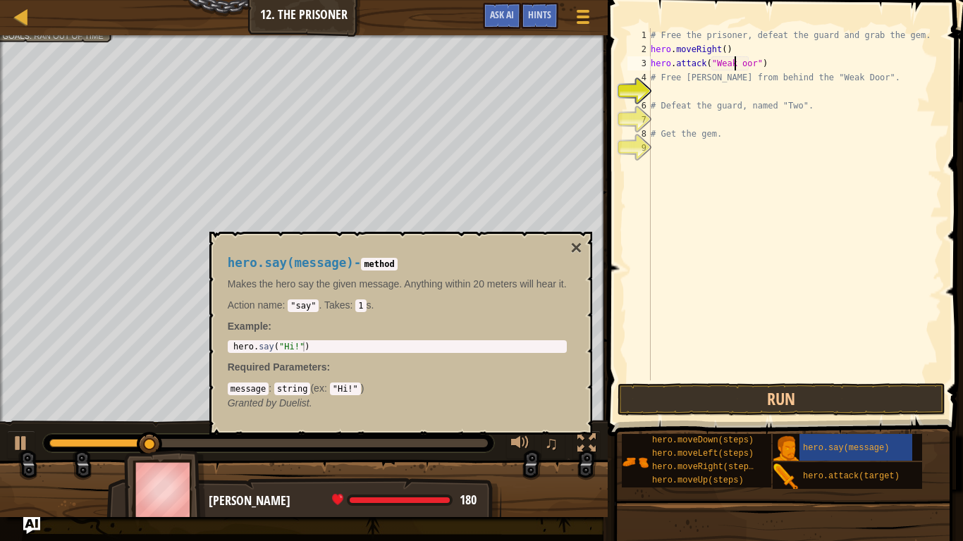
scroll to position [6, 7]
type textarea "hero.attack("Weak hero.moveDown\")"
type textarea "hero.attack("Weak Door")"
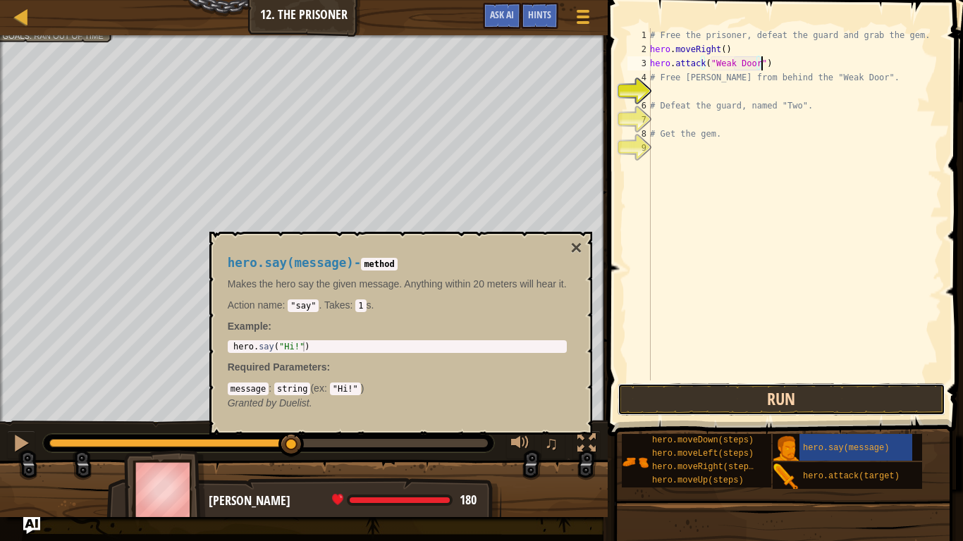
click at [738, 391] on button "Run" at bounding box center [782, 400] width 329 height 32
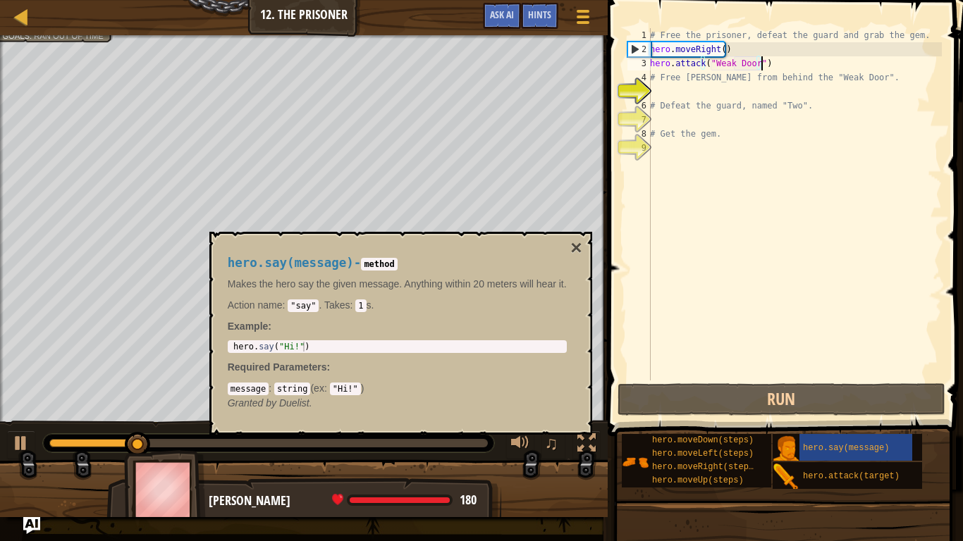
click at [658, 90] on div "# Free the prisoner, defeat the guard and grab the gem. hero . moveRight ( ) he…" at bounding box center [794, 218] width 295 height 381
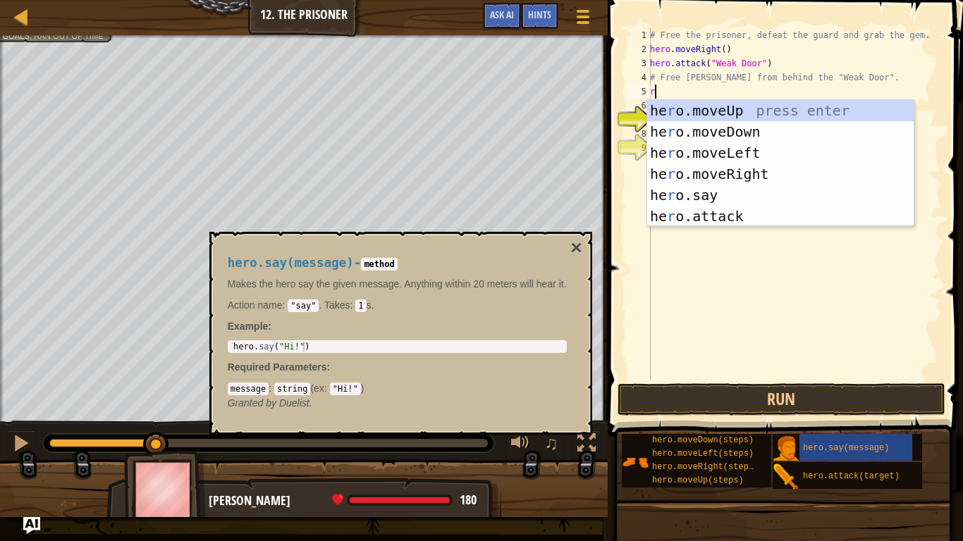
click at [748, 77] on div "# Free the prisoner, defeat the guard and grab the gem. hero . moveRight ( ) he…" at bounding box center [794, 218] width 295 height 381
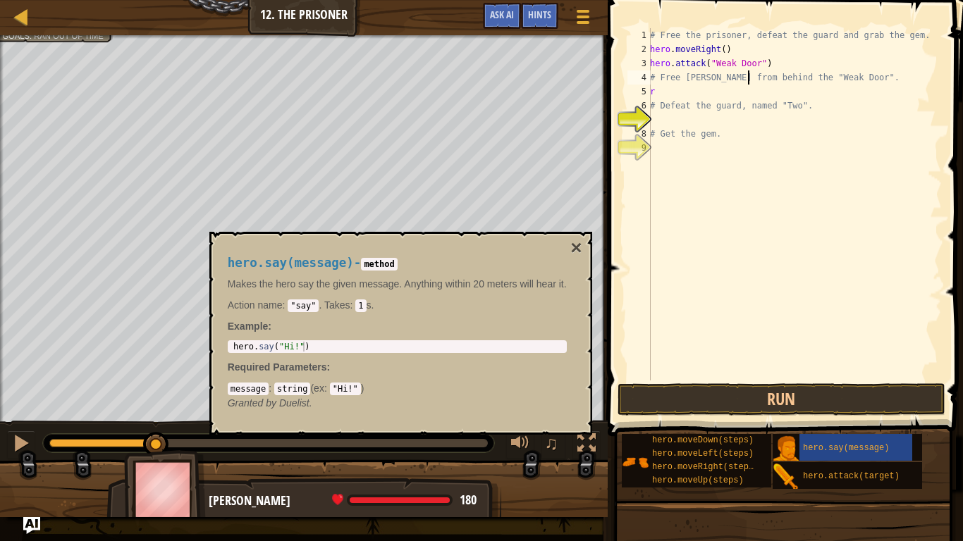
click at [723, 92] on div "# Free the prisoner, defeat the guard and grab the gem. hero . moveRight ( ) he…" at bounding box center [794, 218] width 295 height 381
type textarea "rr"
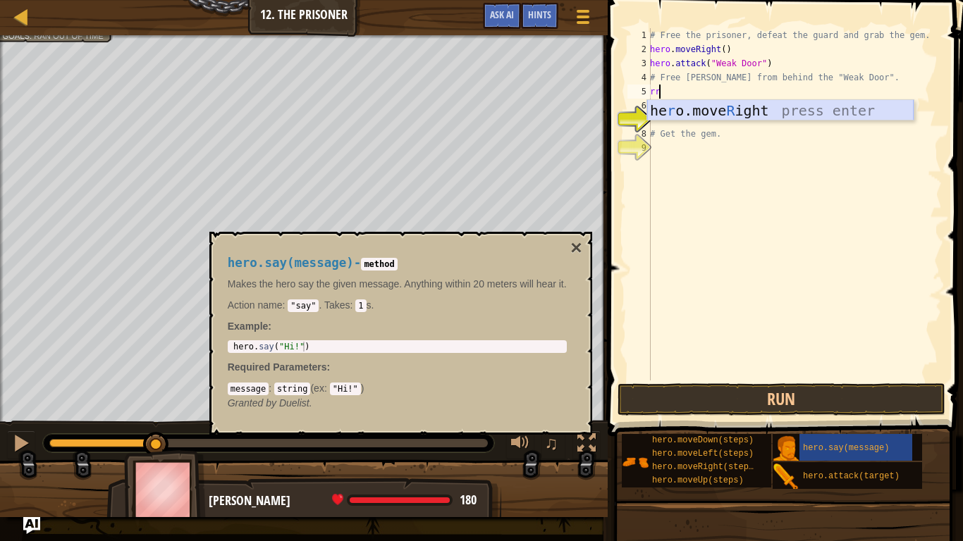
click at [694, 104] on div "he r o.move R ight press enter" at bounding box center [780, 131] width 266 height 63
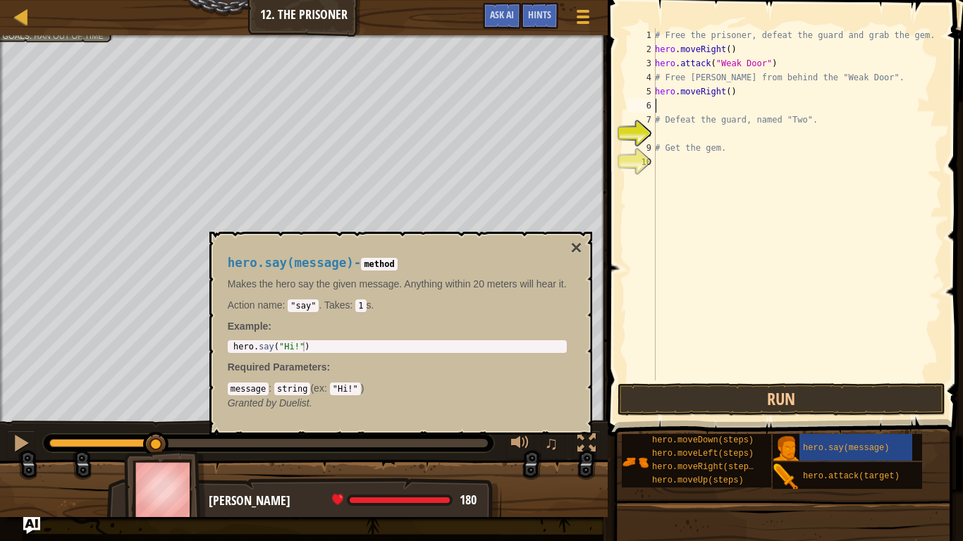
type textarea "r"
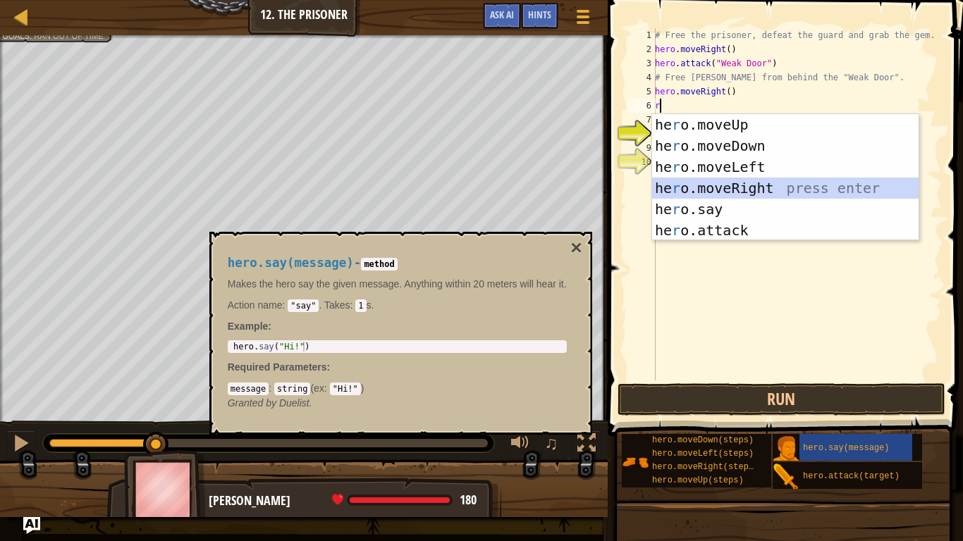
click at [764, 184] on div "he r o.moveUp press enter he r o.moveDown press enter he r o.moveLeft press ent…" at bounding box center [785, 198] width 266 height 169
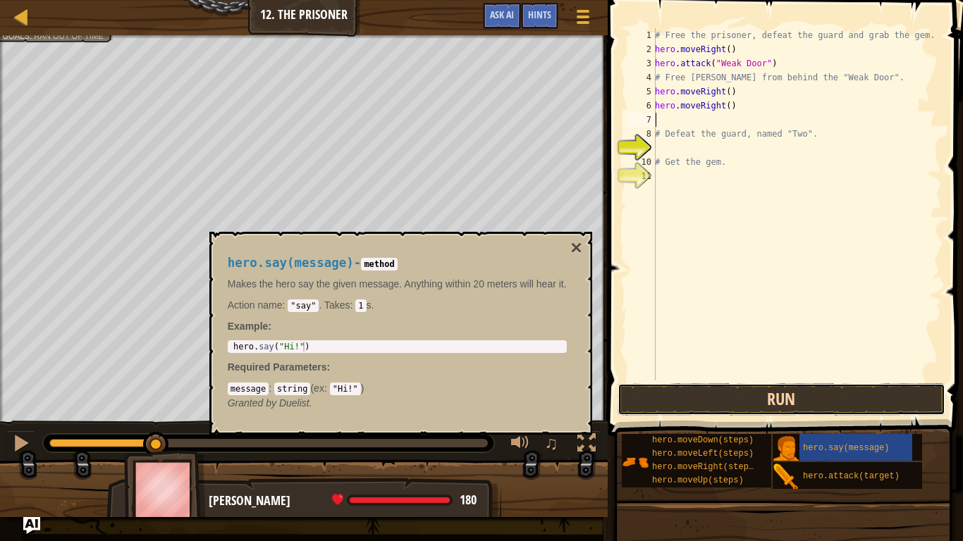
click at [778, 400] on button "Run" at bounding box center [782, 400] width 329 height 32
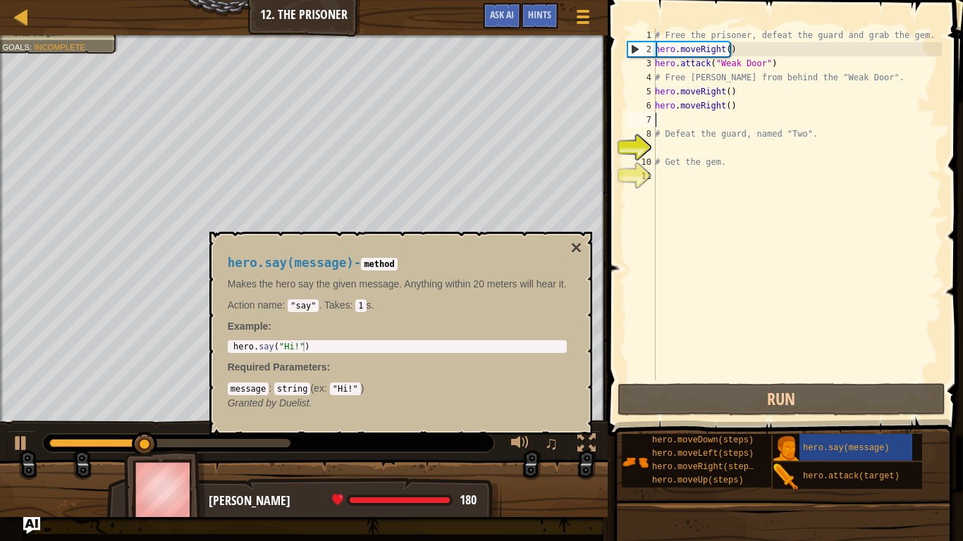
type textarea "d"
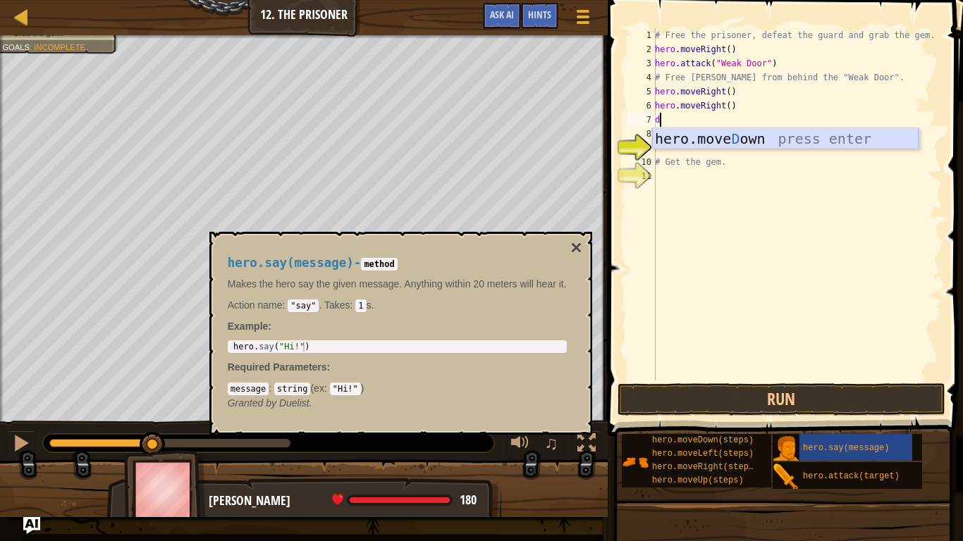
click at [711, 147] on div "hero.[PERSON_NAME] own press enter" at bounding box center [785, 159] width 266 height 63
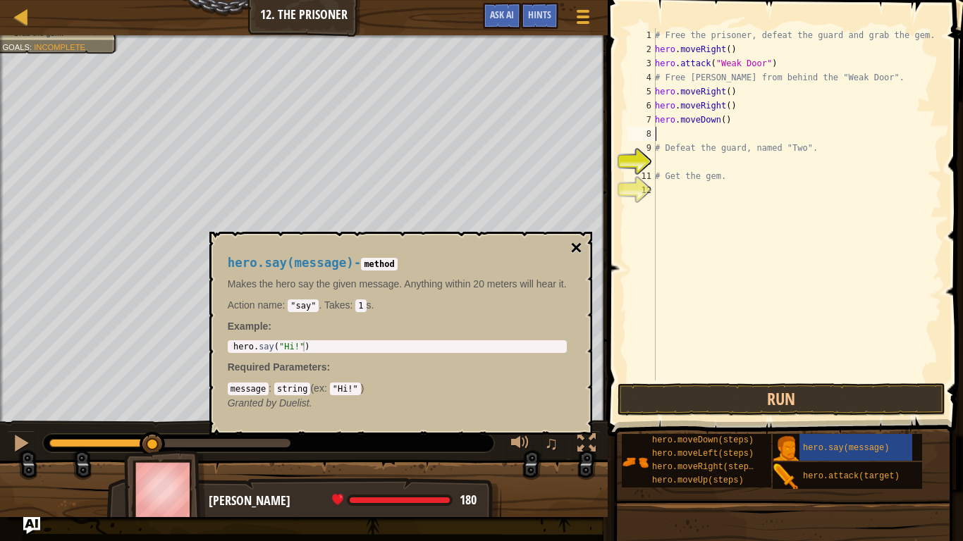
click at [575, 245] on button "×" at bounding box center [575, 248] width 11 height 20
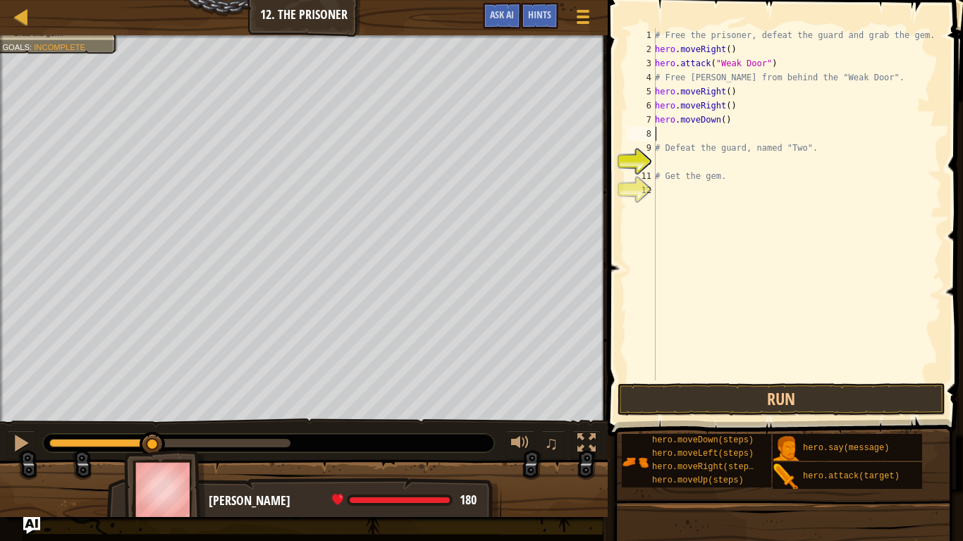
click at [697, 130] on div "# Free the prisoner, defeat the guard and grab the gem. hero . moveRight ( ) he…" at bounding box center [797, 218] width 290 height 381
type textarea "d"
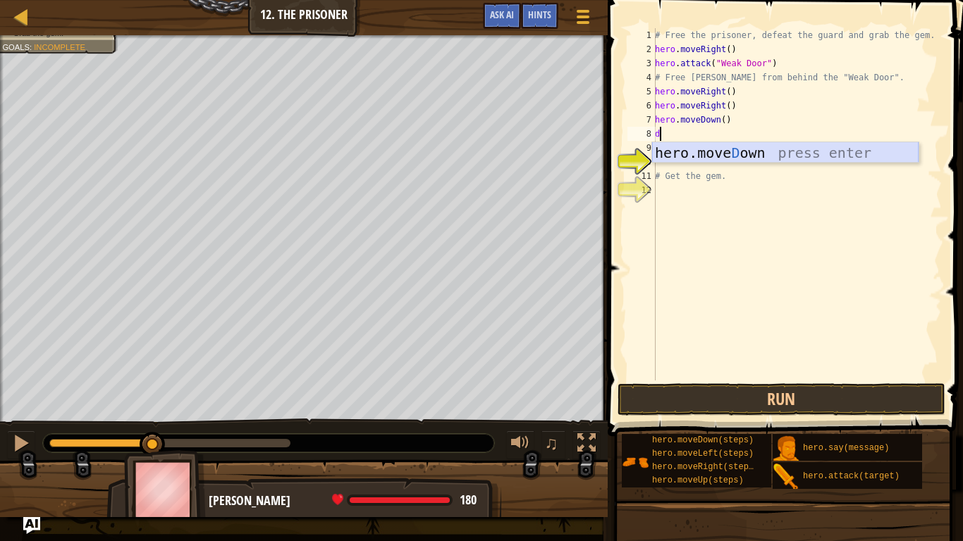
click at [684, 145] on div "hero.[PERSON_NAME] own press enter" at bounding box center [785, 173] width 266 height 63
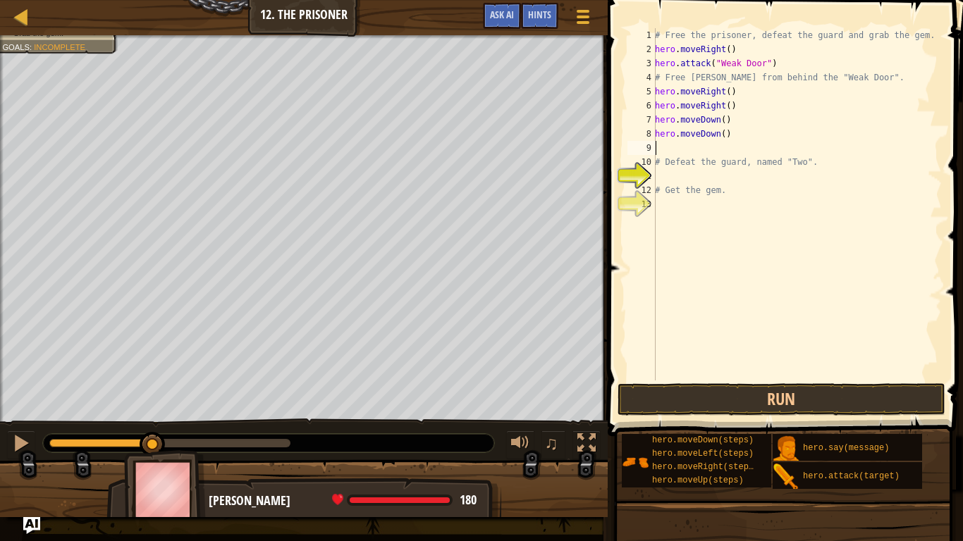
click at [725, 362] on div "# Free the prisoner, defeat the guard and grab the gem. hero . moveRight ( ) he…" at bounding box center [797, 218] width 290 height 381
click at [673, 145] on div "# Free the prisoner, defeat the guard and grab the gem. hero . moveRight ( ) he…" at bounding box center [797, 218] width 290 height 381
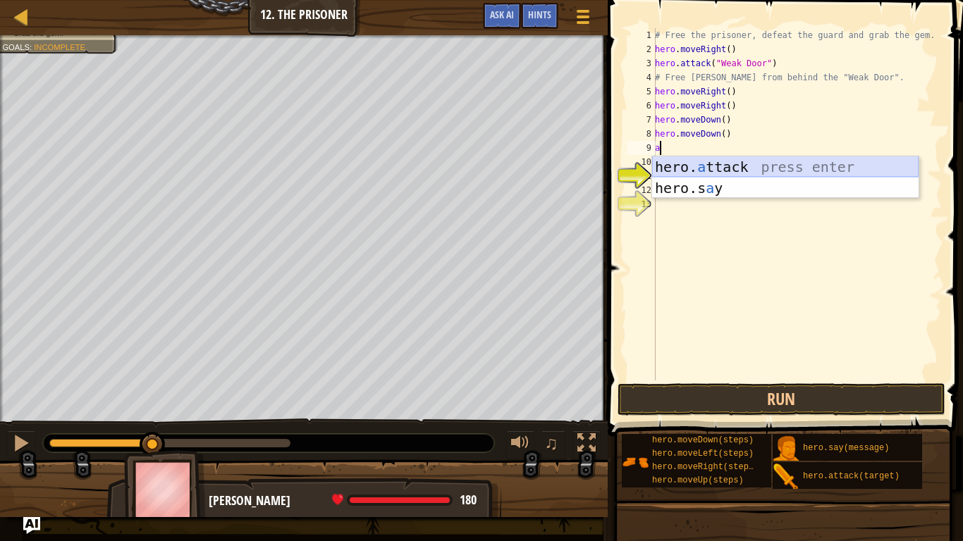
click at [715, 164] on div "hero. a ttack press enter hero.s a y press enter" at bounding box center [785, 199] width 266 height 85
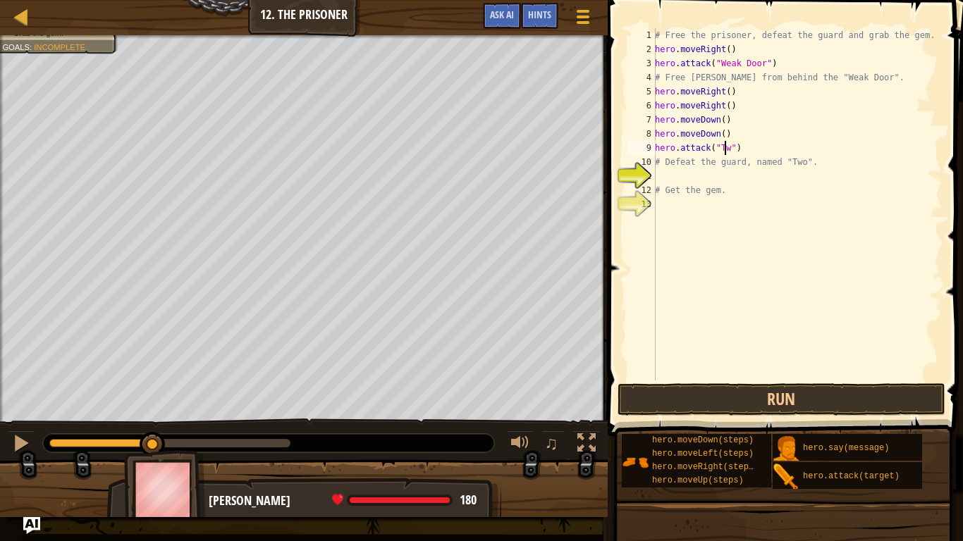
scroll to position [6, 6]
click at [758, 405] on button "Run" at bounding box center [782, 400] width 329 height 32
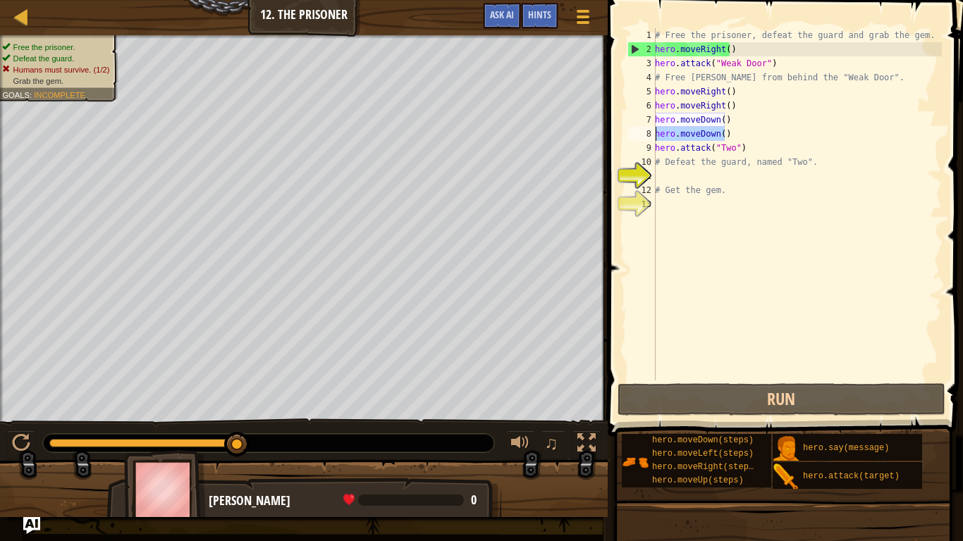
drag, startPoint x: 726, startPoint y: 130, endPoint x: 656, endPoint y: 140, distance: 71.2
click at [656, 140] on div "# Free the prisoner, defeat the guard and grab the gem. hero . moveRight ( ) he…" at bounding box center [797, 218] width 290 height 381
type textarea "hero.moveDown()"
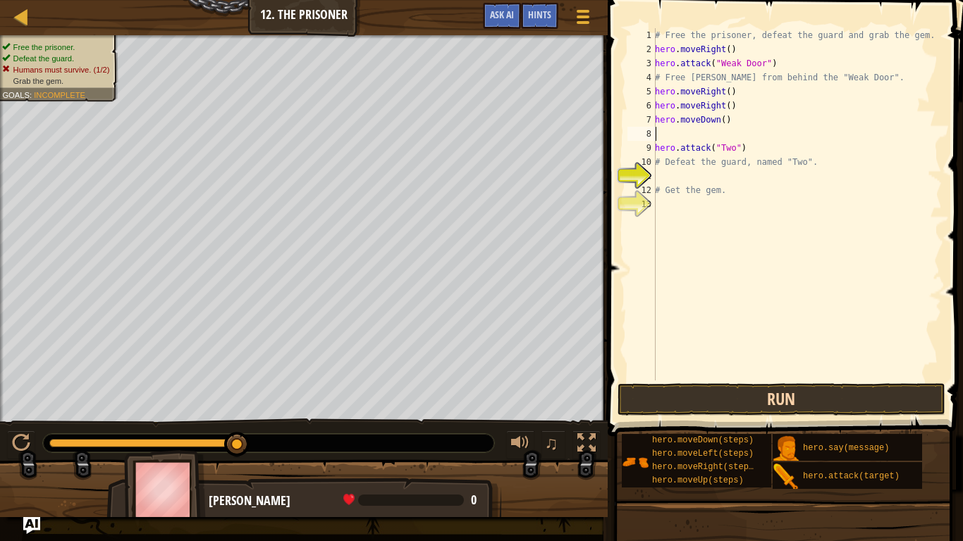
type textarea "hero.moveDown()"
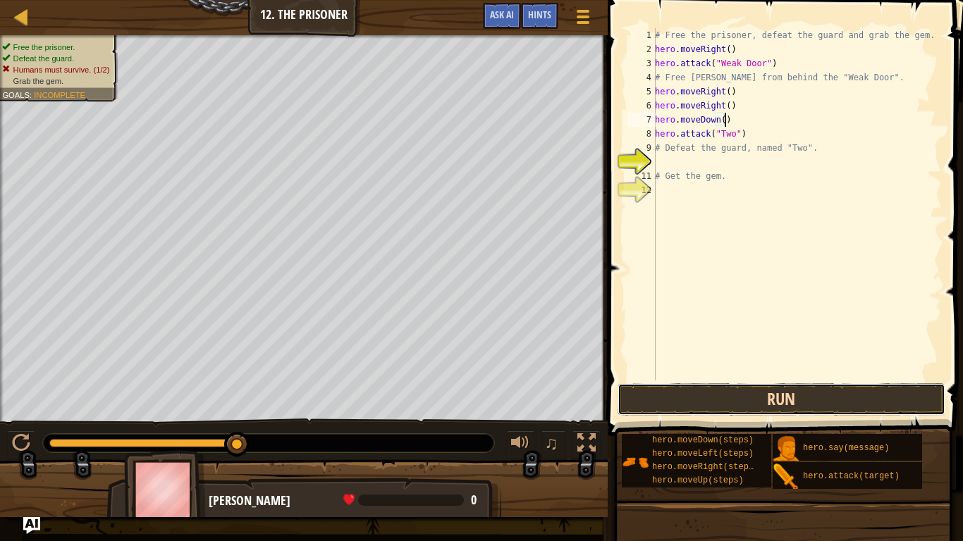
click at [748, 388] on button "Run" at bounding box center [782, 400] width 329 height 32
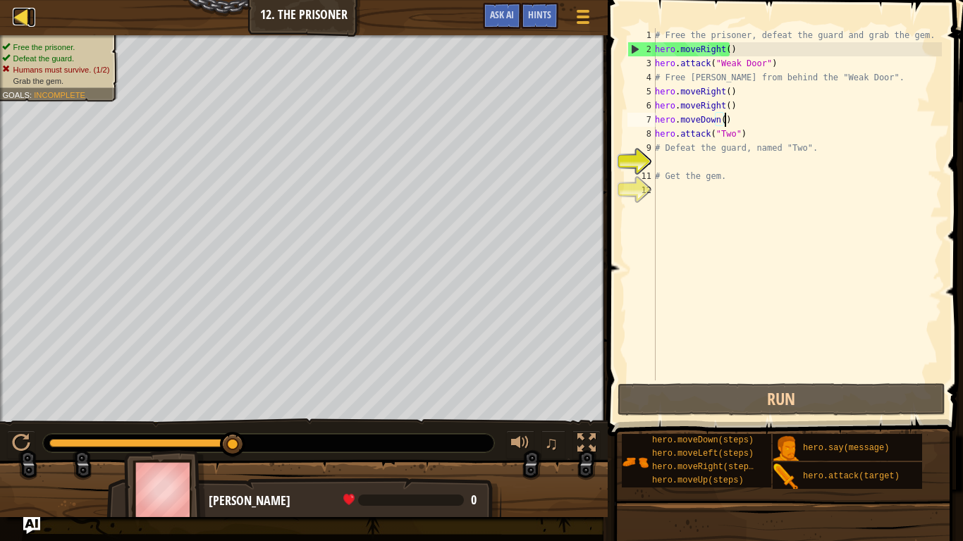
click at [13, 14] on div at bounding box center [22, 17] width 18 height 18
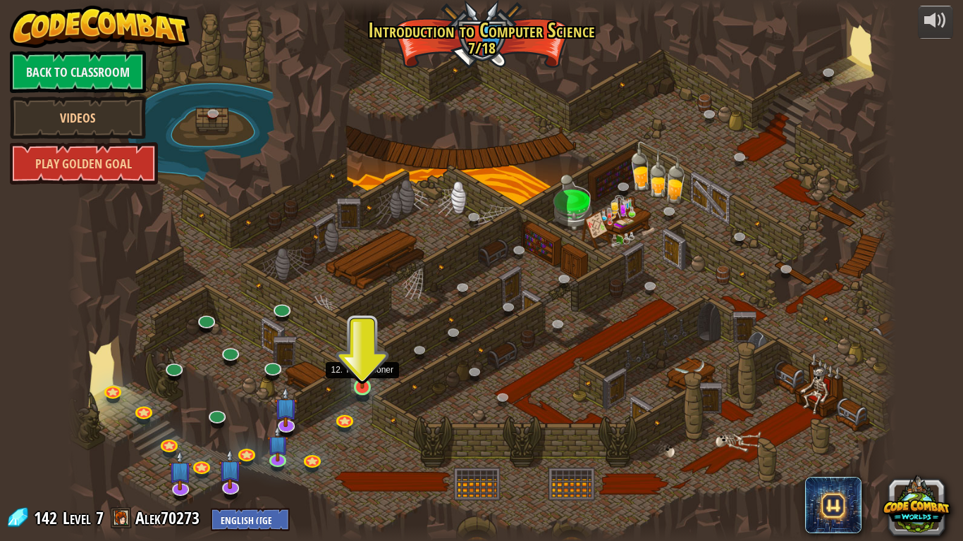
click at [365, 374] on img at bounding box center [362, 365] width 21 height 48
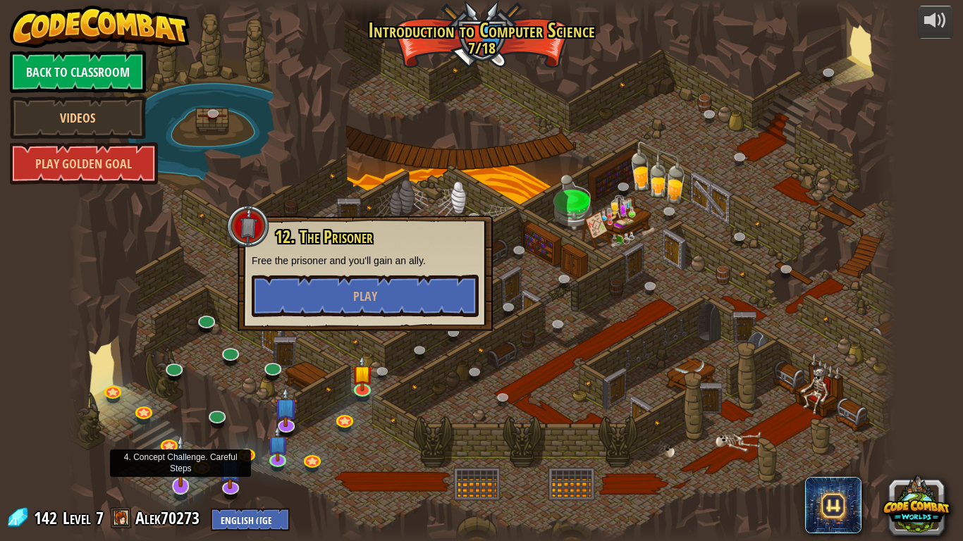
click at [178, 431] on img at bounding box center [180, 461] width 23 height 54
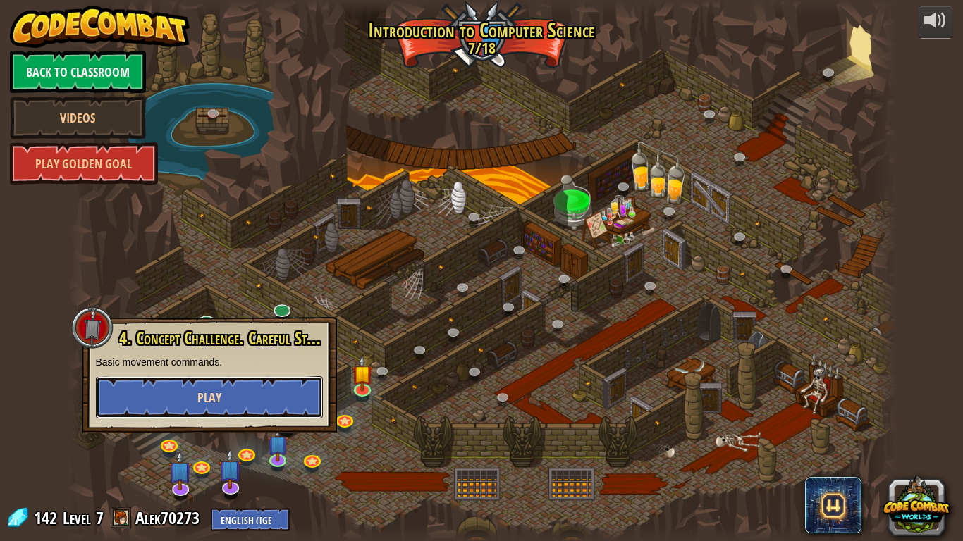
click at [235, 409] on button "Play" at bounding box center [209, 397] width 227 height 42
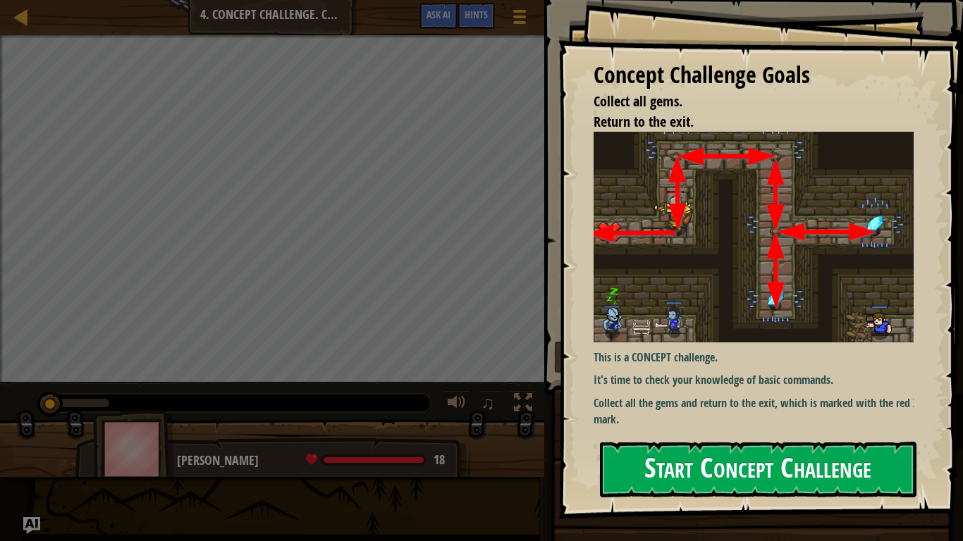
click at [730, 431] on button "Start Concept Challenge" at bounding box center [758, 470] width 317 height 56
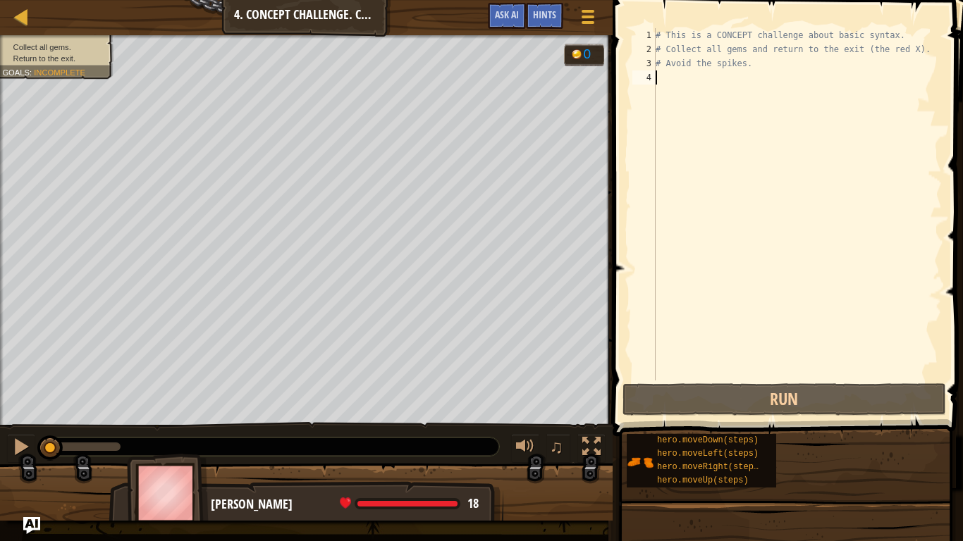
type textarea "w"
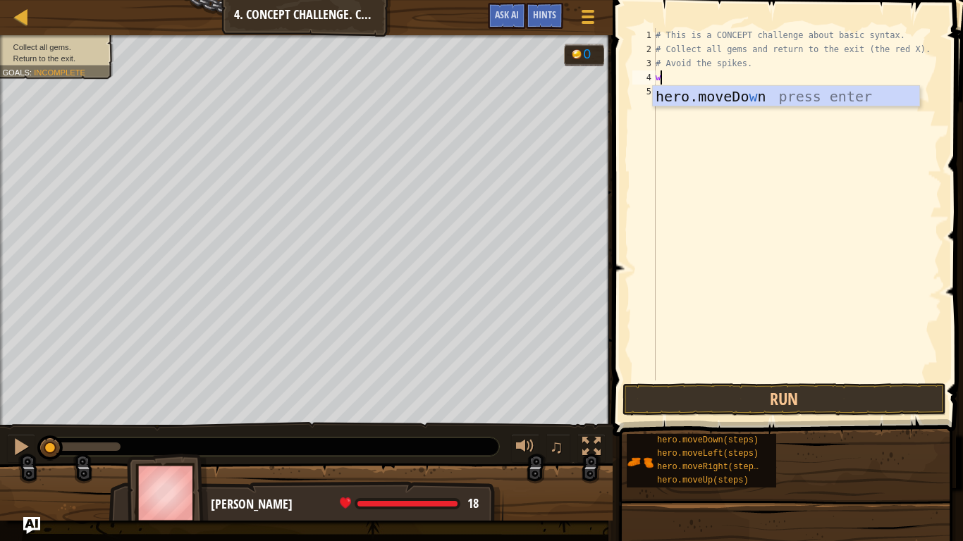
scroll to position [6, 0]
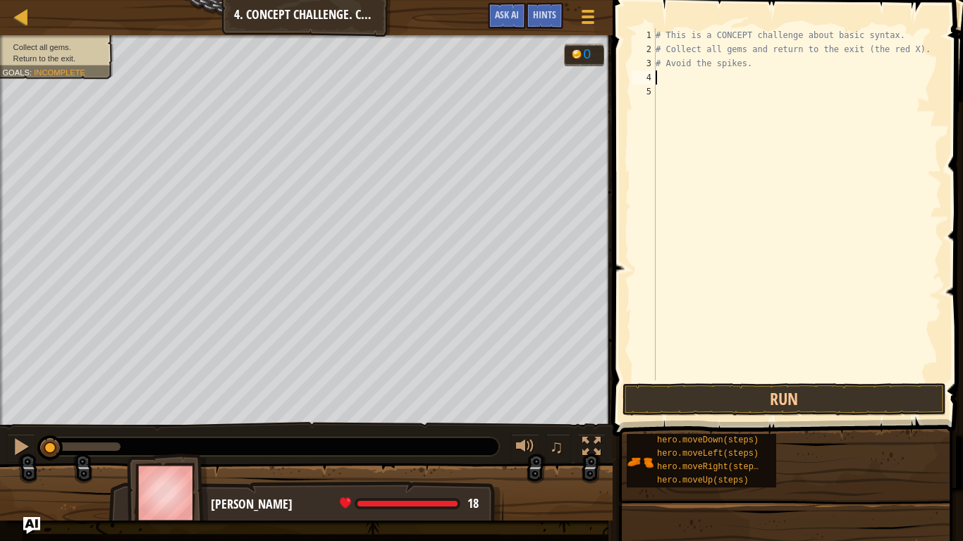
type textarea "u"
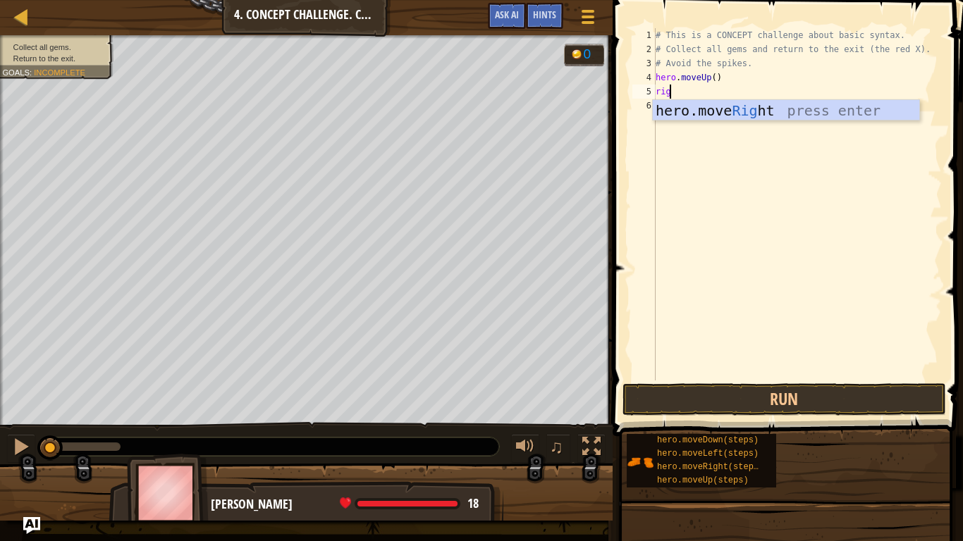
type textarea "righ"
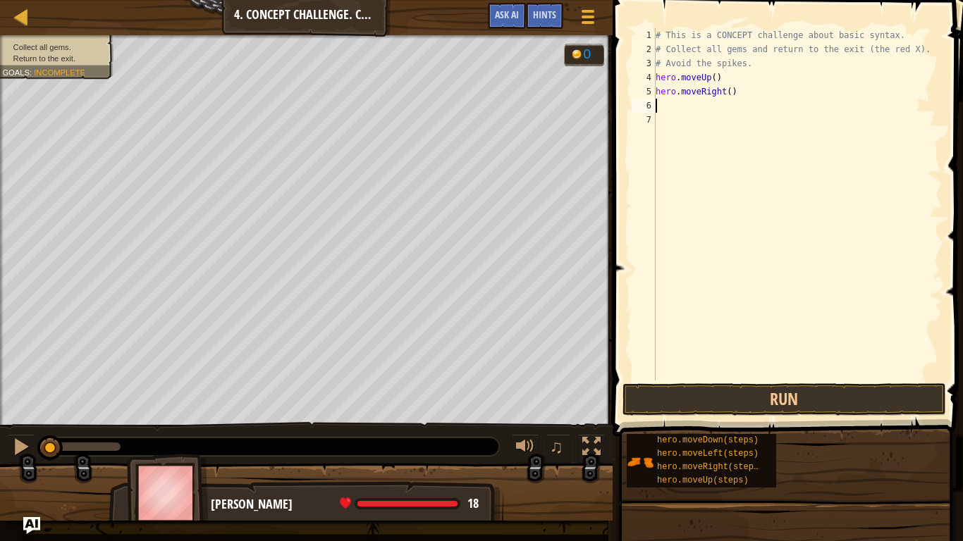
type textarea "d"
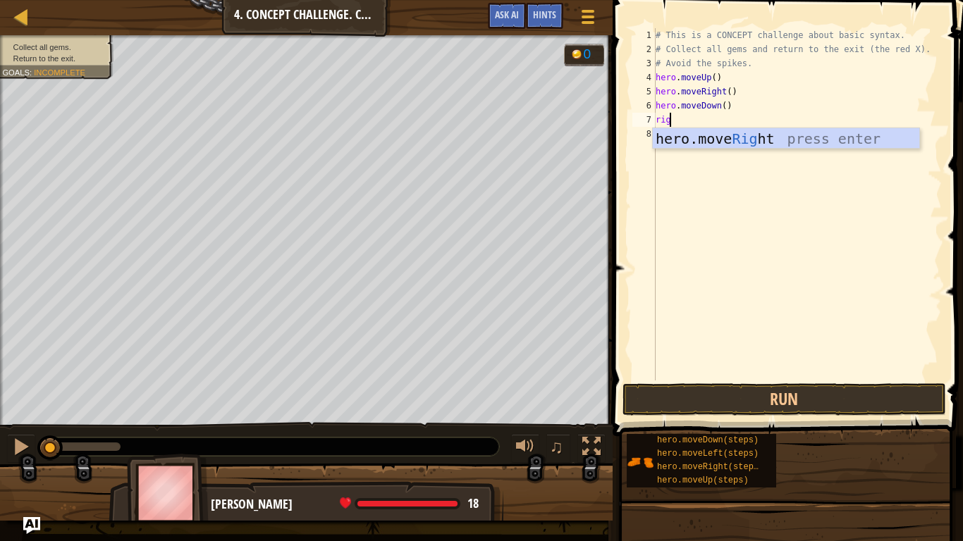
scroll to position [6, 1]
type textarea "right"
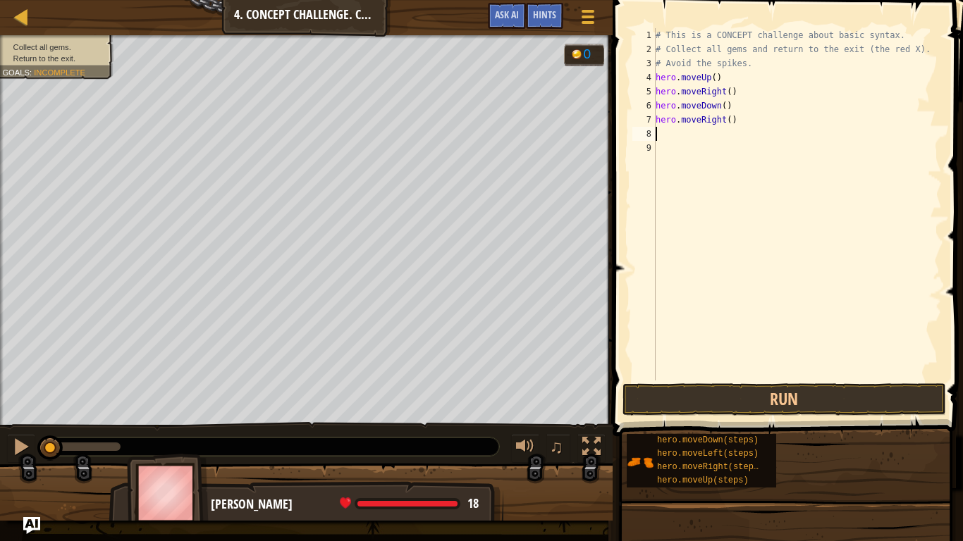
scroll to position [6, 0]
type textarea "l"
type textarea "d"
type textarea "u"
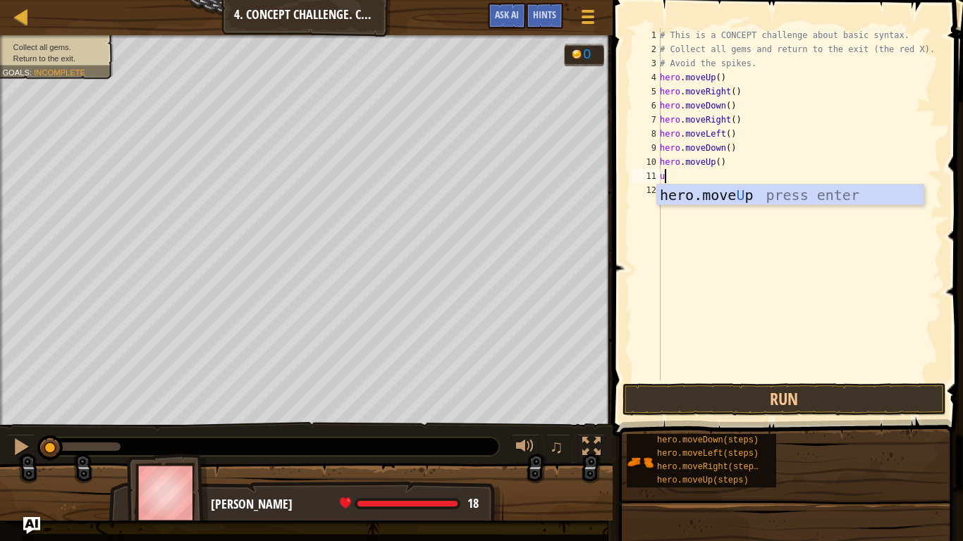
type textarea "up"
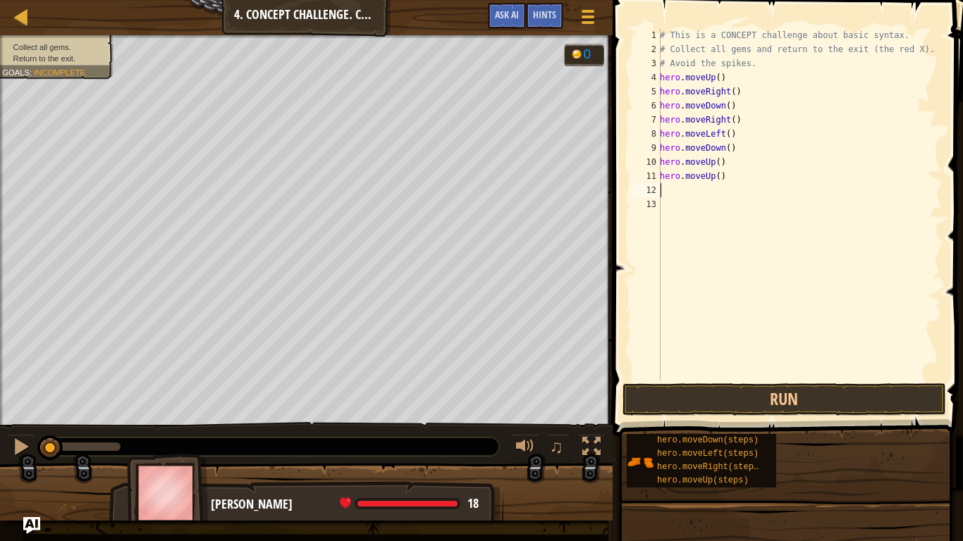
type textarea "l"
type textarea "d"
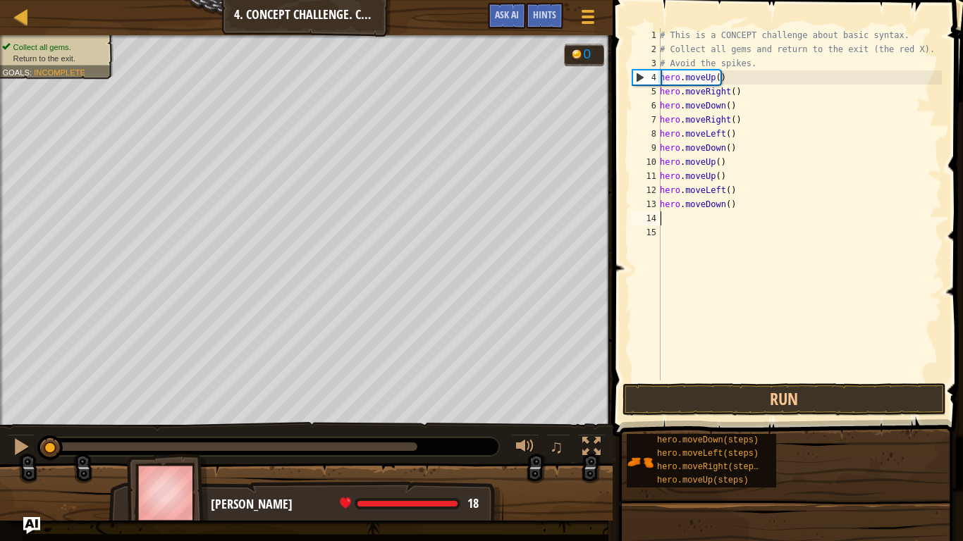
type textarea "l"
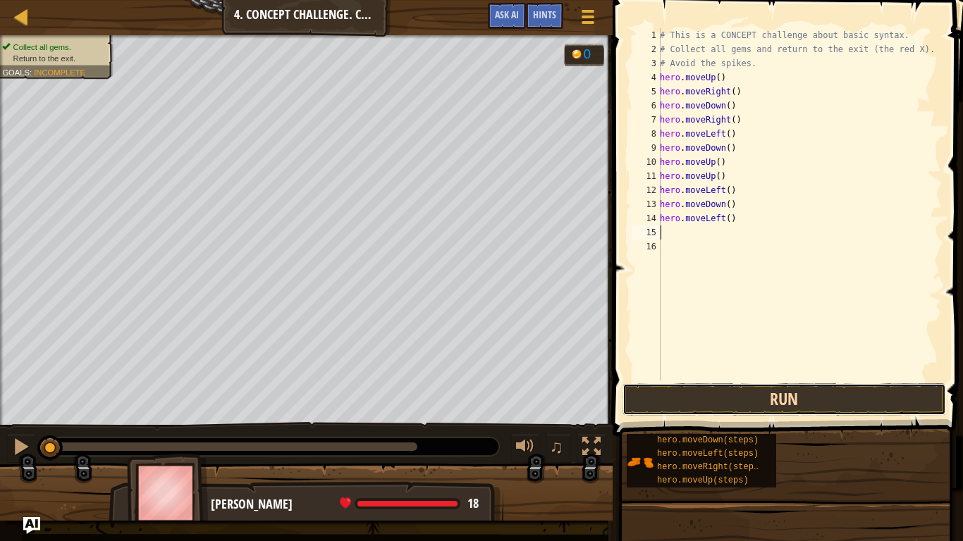
click at [874, 393] on button "Run" at bounding box center [785, 400] width 324 height 32
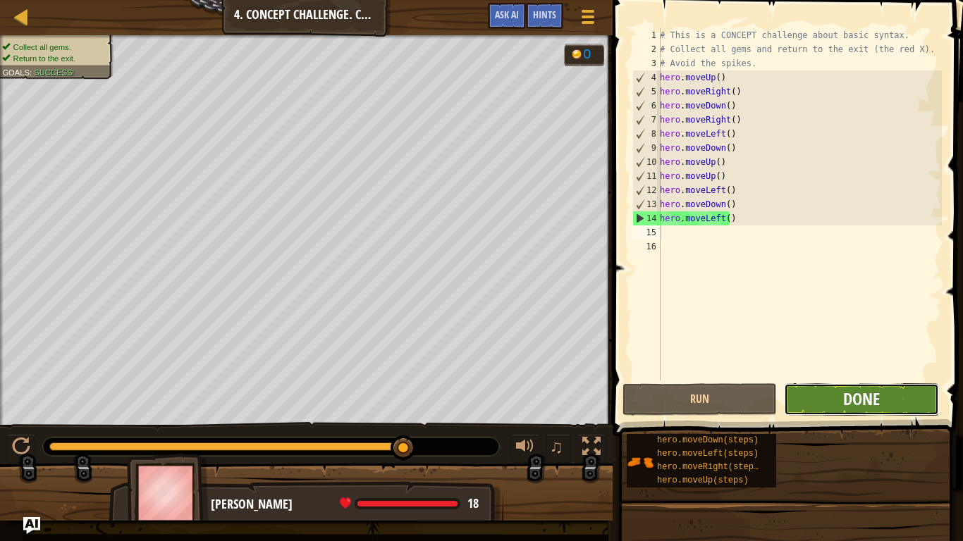
click at [857, 408] on span "Done" at bounding box center [861, 399] width 37 height 23
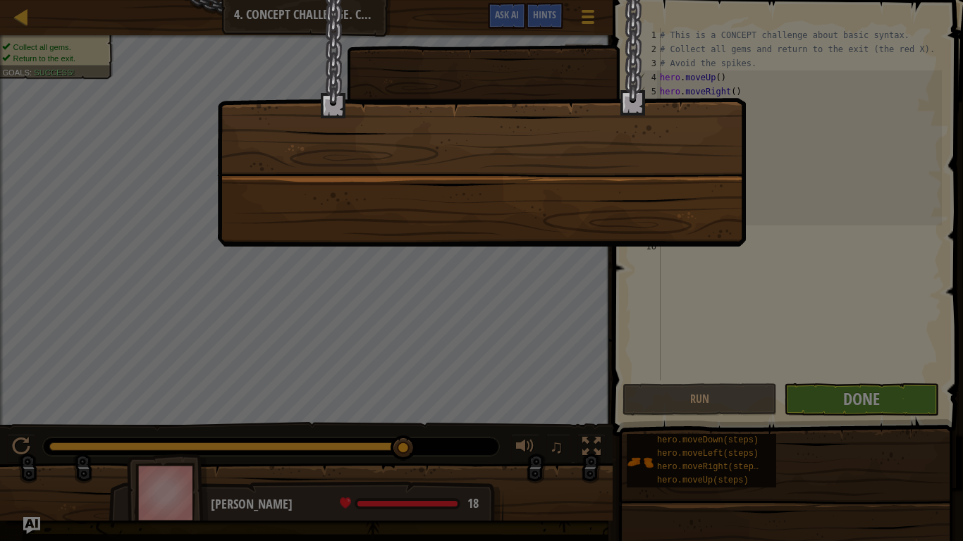
click at [857, 408] on div at bounding box center [481, 270] width 963 height 541
click at [503, 212] on div at bounding box center [481, 123] width 529 height 247
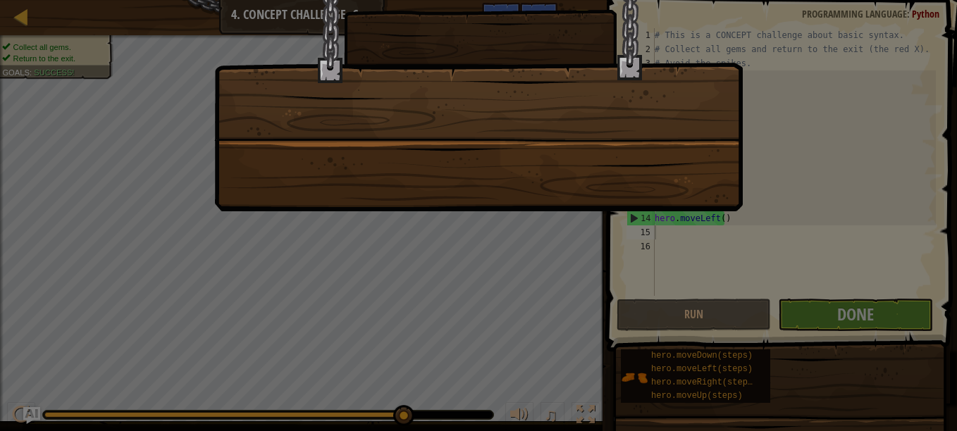
click at [835, 304] on div at bounding box center [478, 215] width 957 height 431
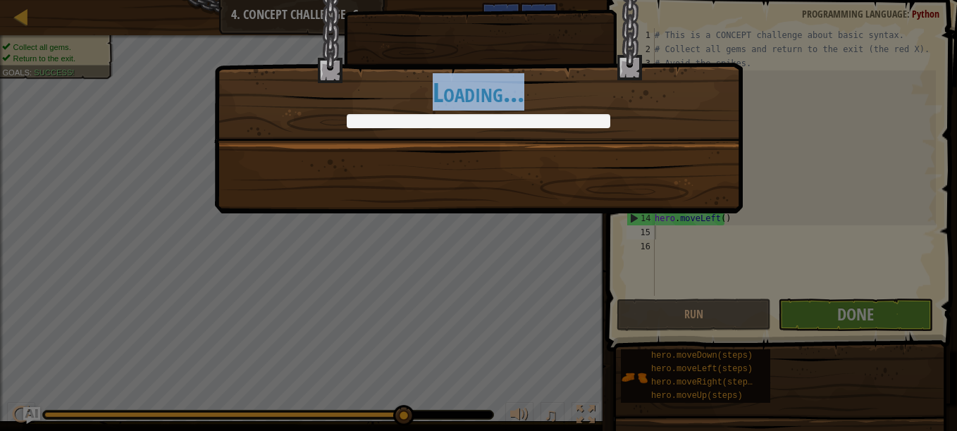
click at [718, 234] on div "There are no mazes that can stop me! +5 +0 Continue Loading..." at bounding box center [478, 215] width 957 height 431
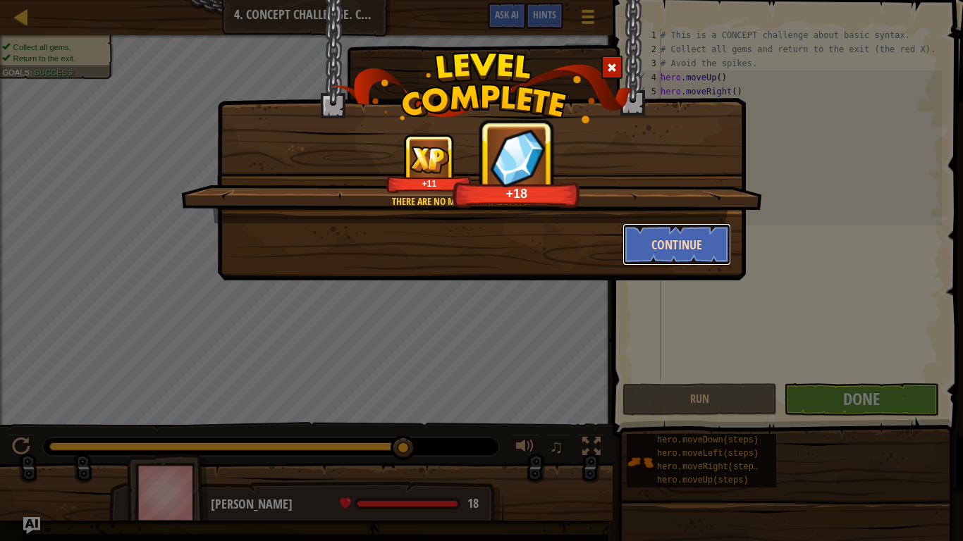
click at [710, 248] on button "Continue" at bounding box center [677, 244] width 109 height 42
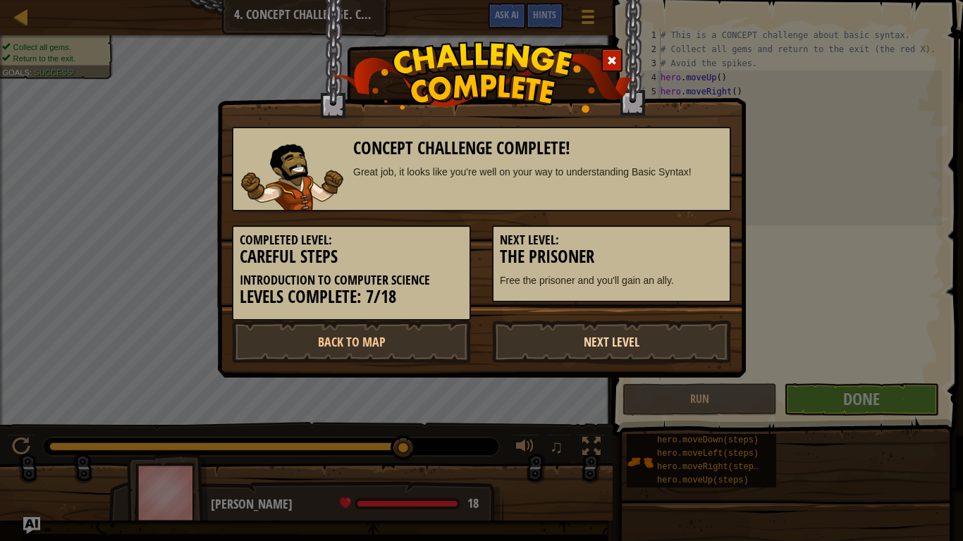
click at [601, 339] on link "Next Level" at bounding box center [611, 342] width 239 height 42
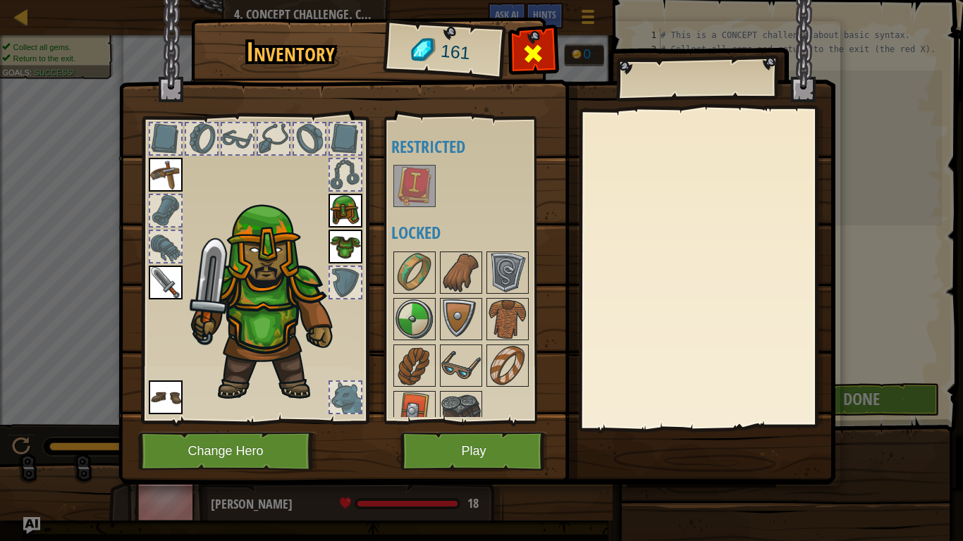
click at [534, 58] on span at bounding box center [533, 53] width 23 height 23
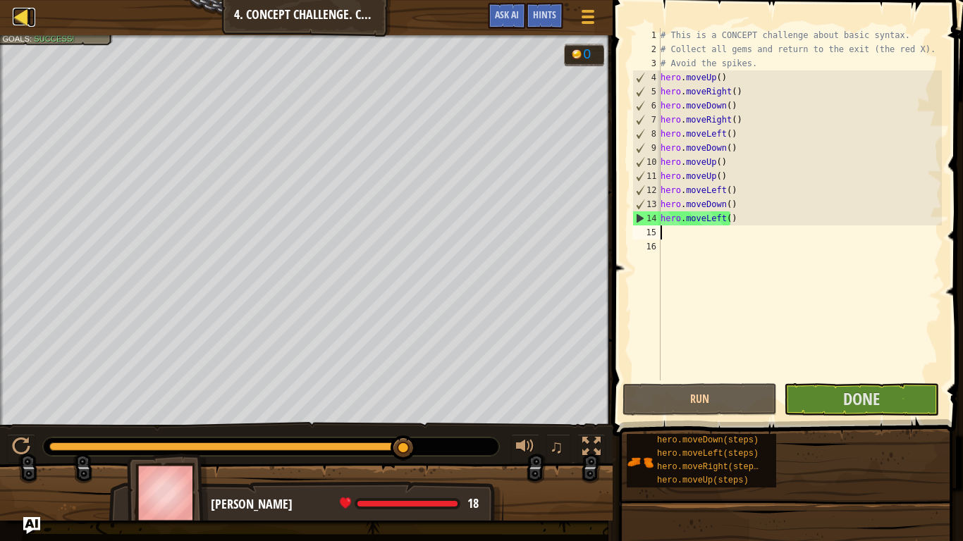
click at [17, 23] on div at bounding box center [22, 17] width 18 height 18
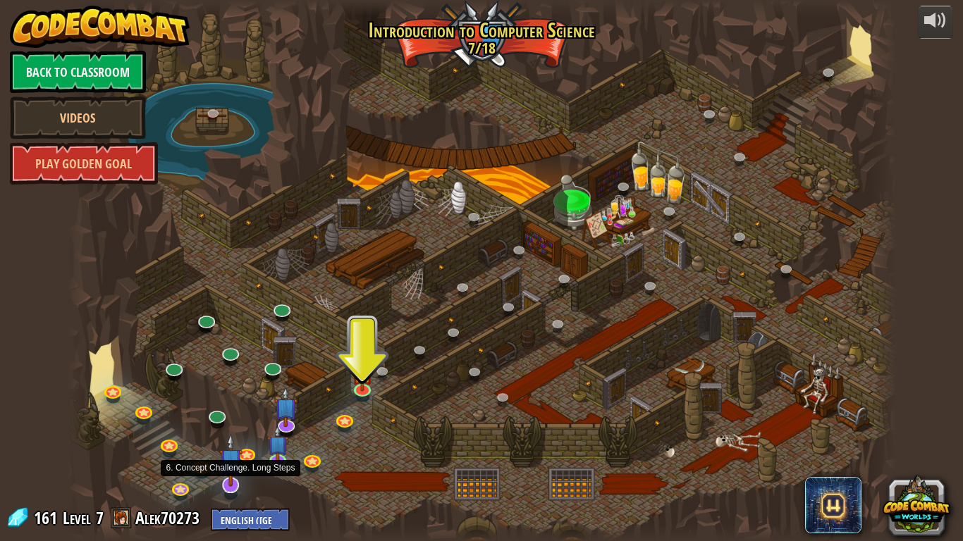
click at [235, 431] on img at bounding box center [230, 461] width 23 height 54
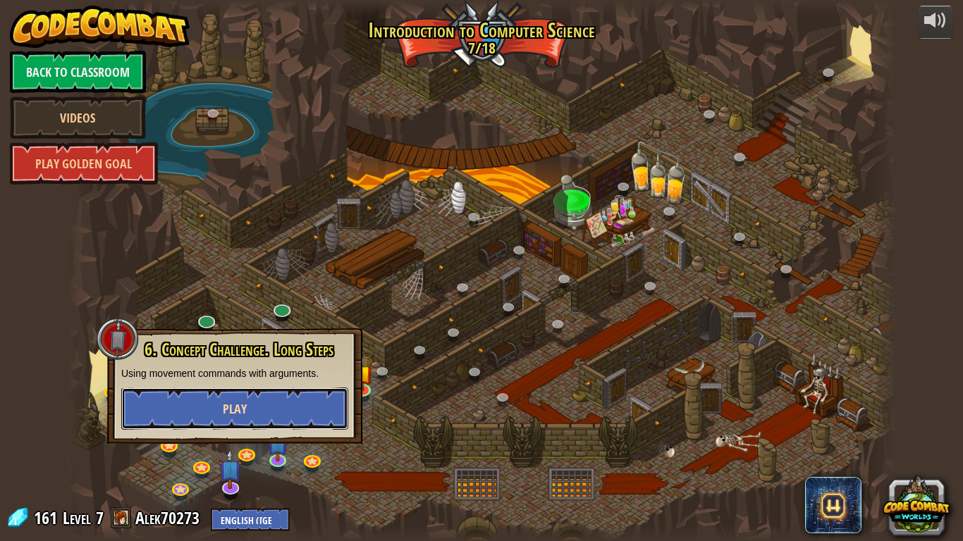
click at [254, 418] on button "Play" at bounding box center [234, 409] width 227 height 42
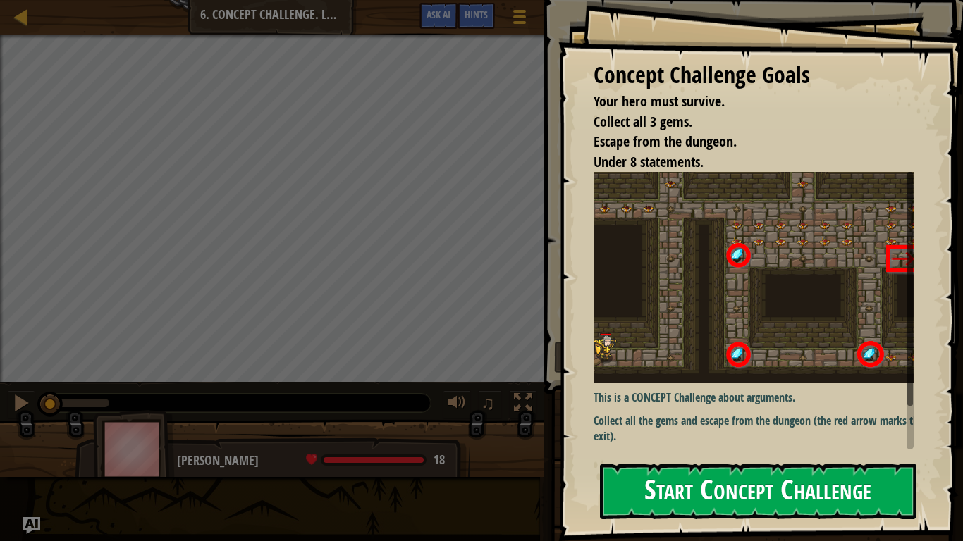
click at [611, 431] on button "Start Concept Challenge" at bounding box center [758, 492] width 317 height 56
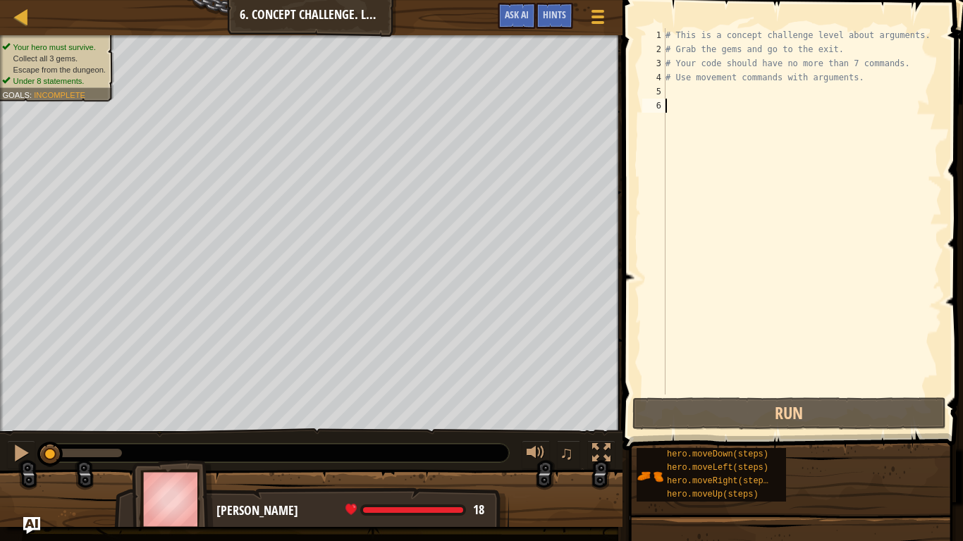
type textarea "r"
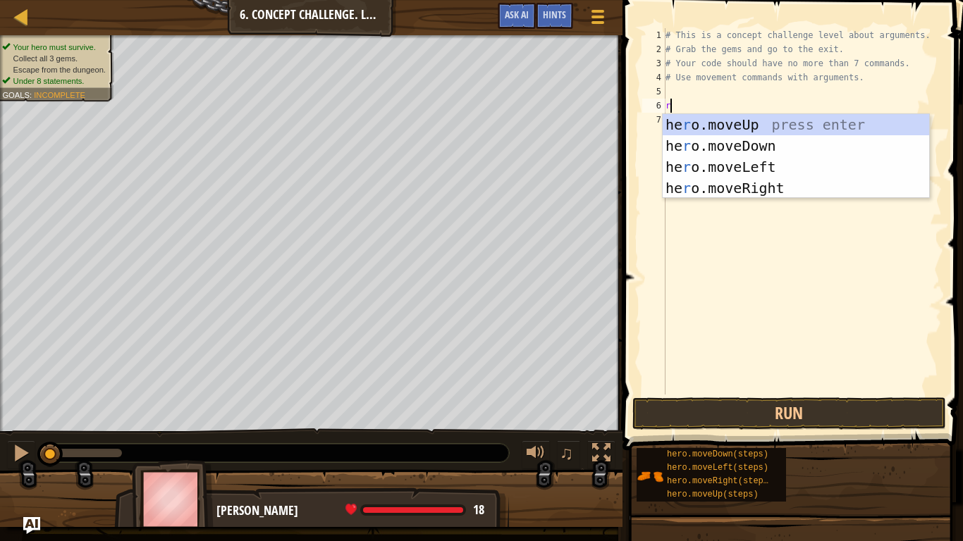
scroll to position [6, 0]
click at [728, 184] on div "he r o.moveUp press enter he r o.moveDown press enter he r o.moveLeft press ent…" at bounding box center [796, 177] width 266 height 127
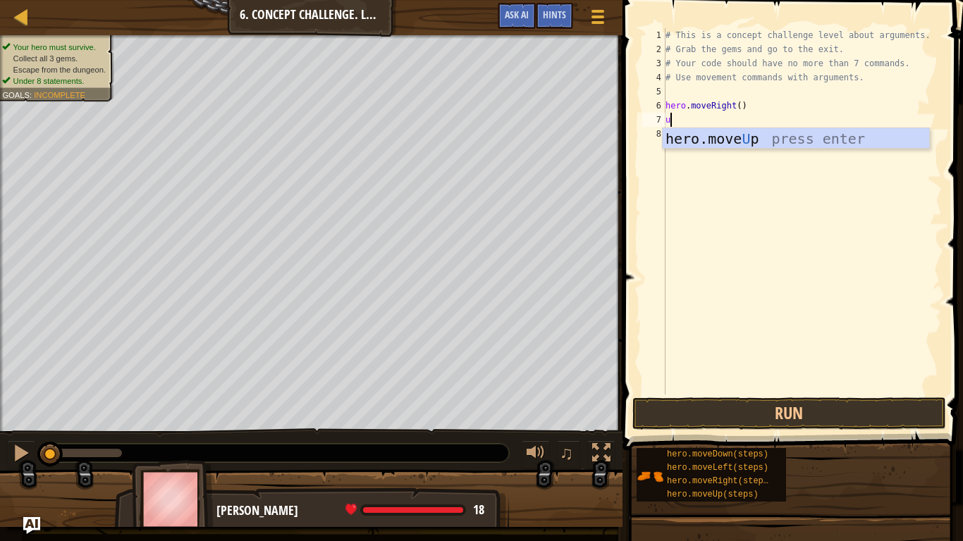
type textarea "up"
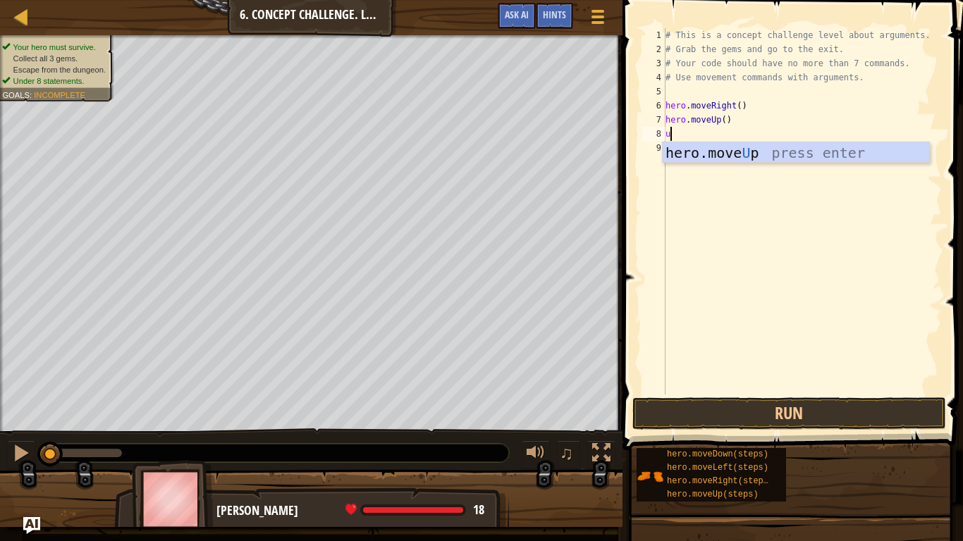
type textarea "up"
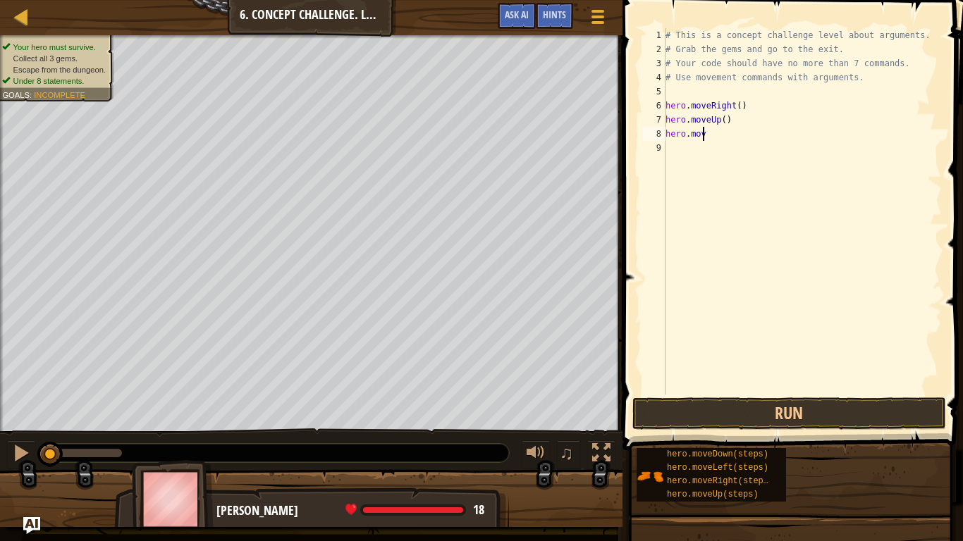
type textarea "h"
click at [721, 120] on div "# This is a concept challenge level about arguments. # Grab the gems and go to …" at bounding box center [802, 225] width 279 height 395
type textarea "hero.moveUp(3)"
click at [670, 132] on div "# This is a concept challenge level about arguments. # Grab the gems and go to …" at bounding box center [802, 225] width 279 height 395
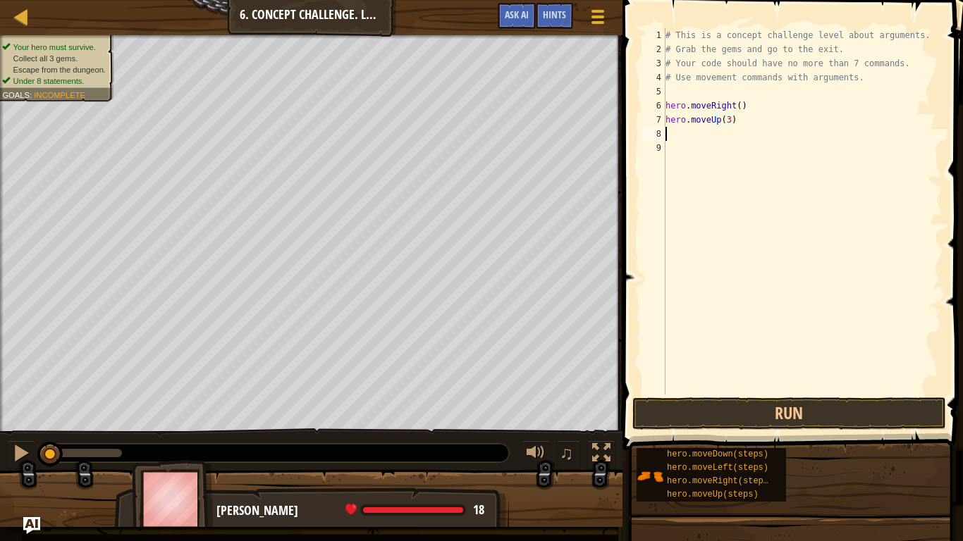
scroll to position [6, 0]
type textarea "r"
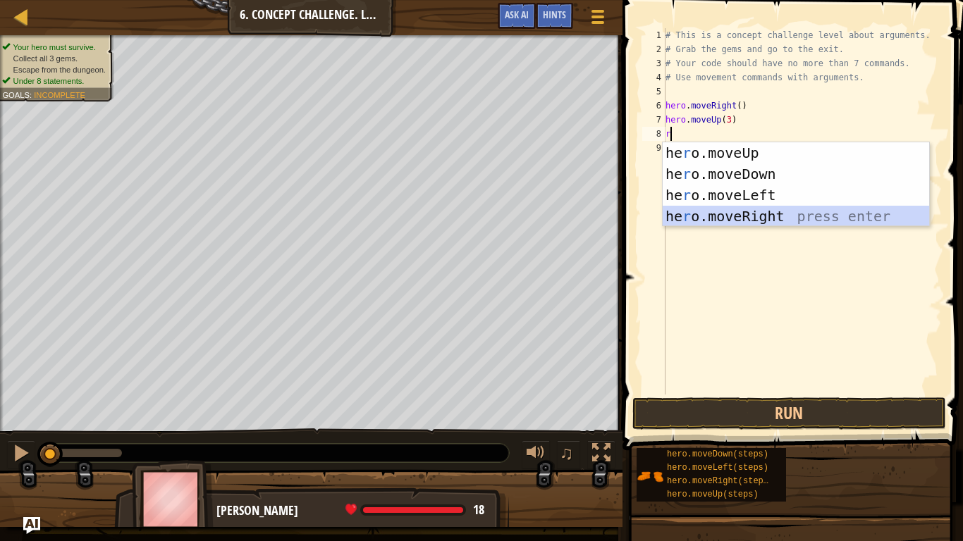
click at [811, 219] on div "he r o.moveUp press enter he r o.moveDown press enter he r o.moveLeft press ent…" at bounding box center [796, 205] width 266 height 127
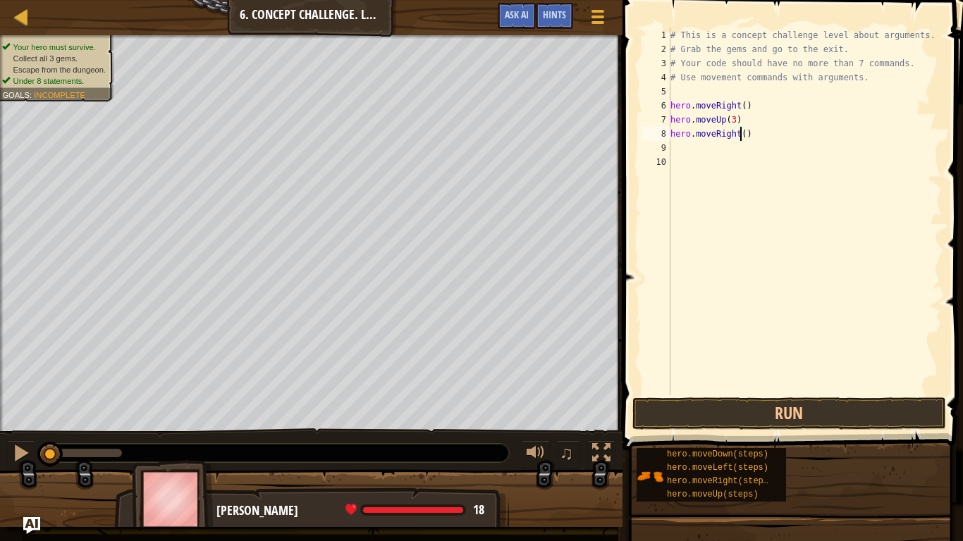
click at [740, 133] on div "# This is a concept challenge level about arguments. # Grab the gems and go to …" at bounding box center [805, 225] width 275 height 395
type textarea "hero.moveRight(2)"
click at [698, 145] on div "# This is a concept challenge level about arguments. # Grab the gems and go to …" at bounding box center [805, 225] width 275 height 395
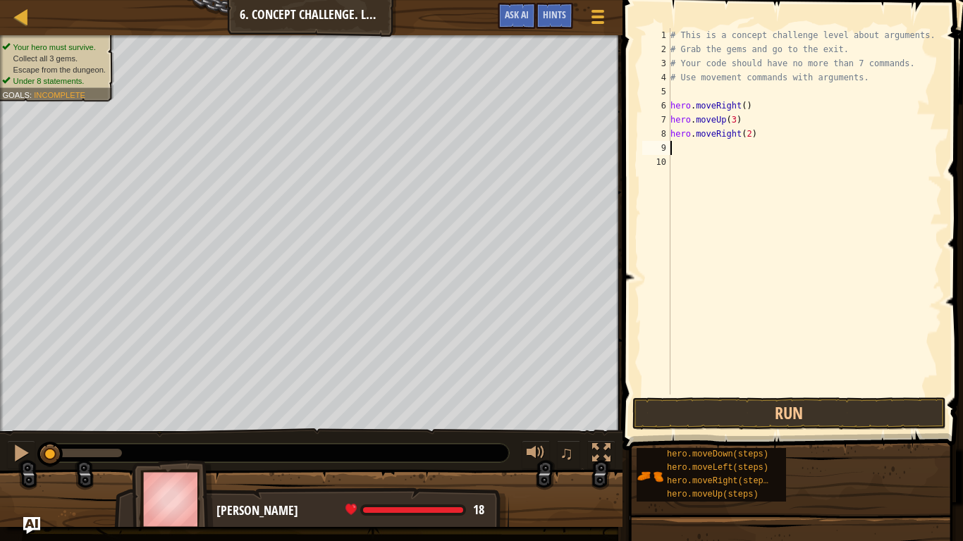
type textarea "d"
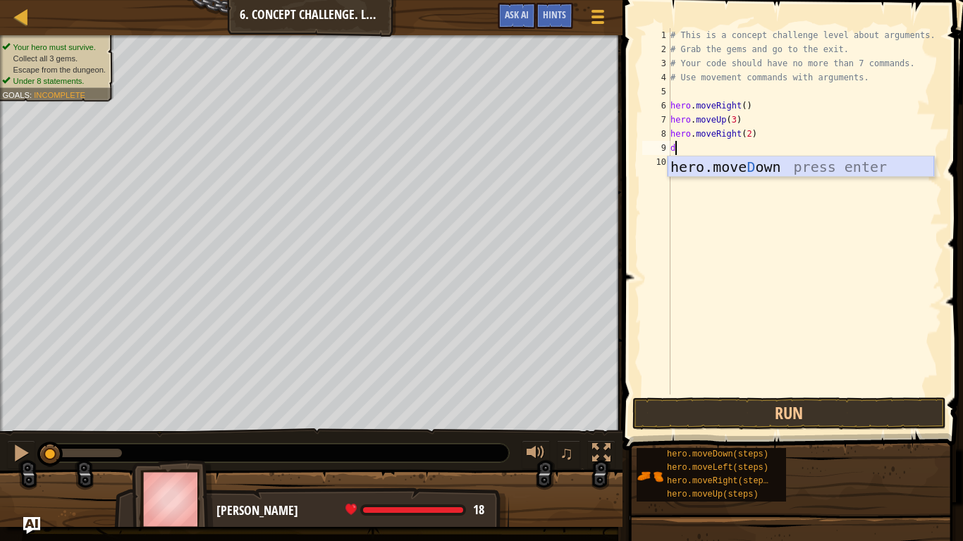
click at [712, 166] on div "hero.[PERSON_NAME] own press enter" at bounding box center [801, 188] width 266 height 63
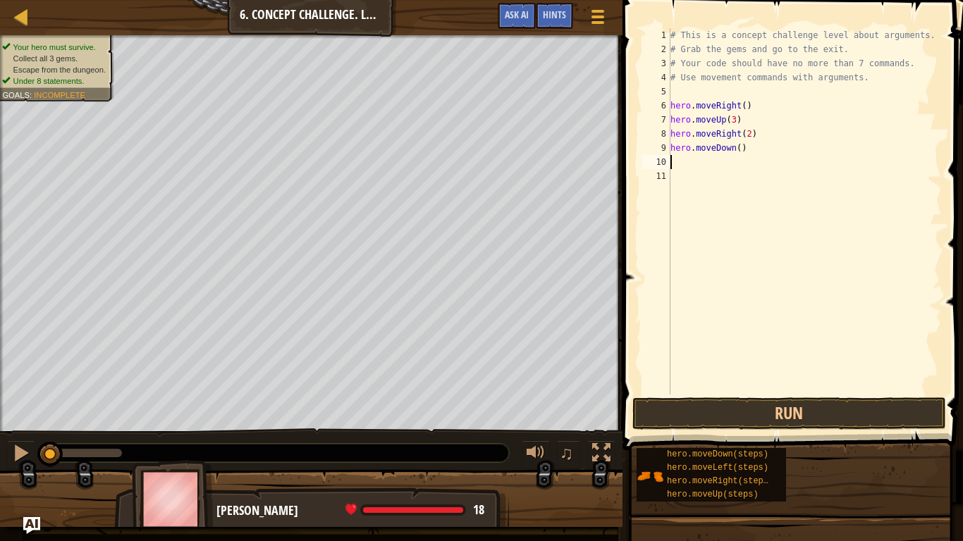
click at [735, 146] on div "# This is a concept challenge level about arguments. # Grab the gems and go to …" at bounding box center [805, 225] width 275 height 395
type textarea "hero.moveDown(3)"
click at [697, 157] on div "# This is a concept challenge level about arguments. # Grab the gems and go to …" at bounding box center [805, 225] width 275 height 395
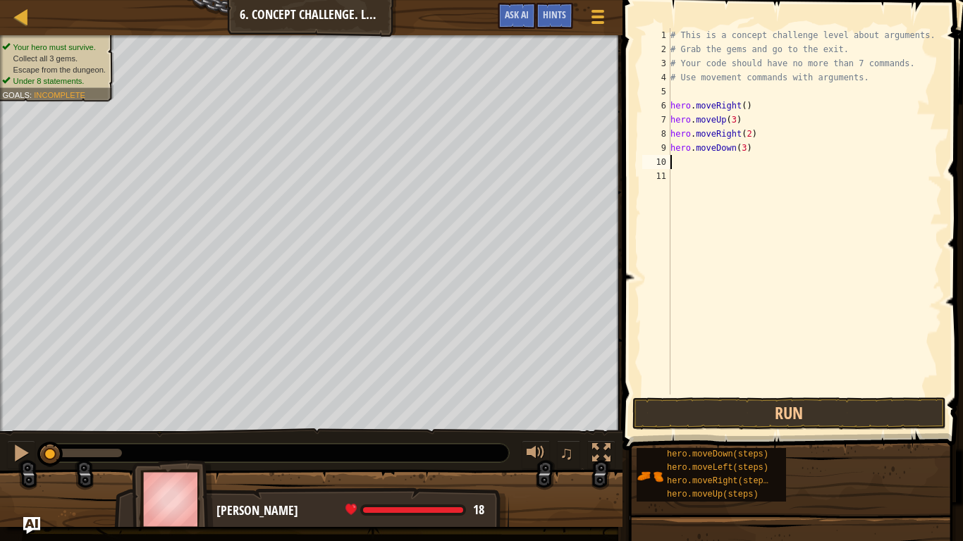
type textarea "l"
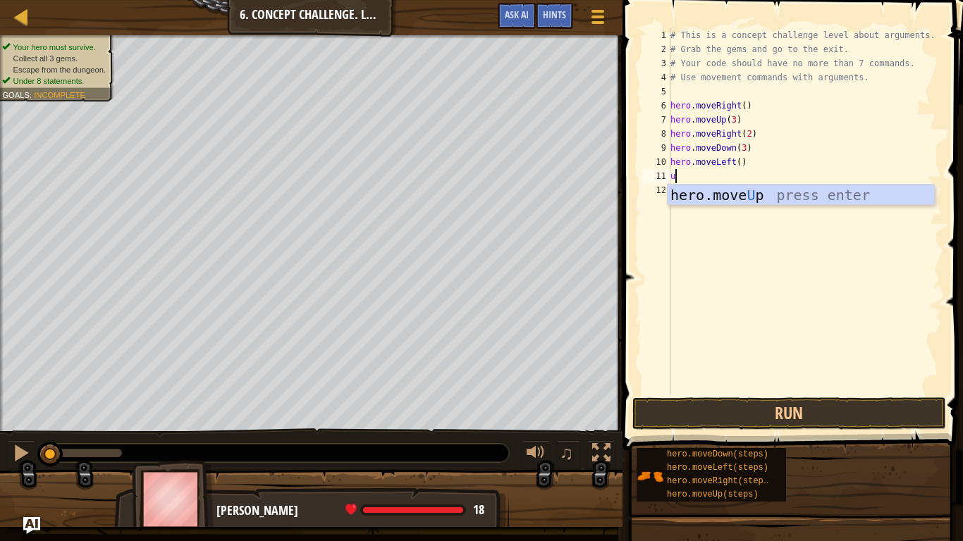
type textarea "up"
click at [711, 190] on div "hero.move Up press enter" at bounding box center [801, 216] width 266 height 63
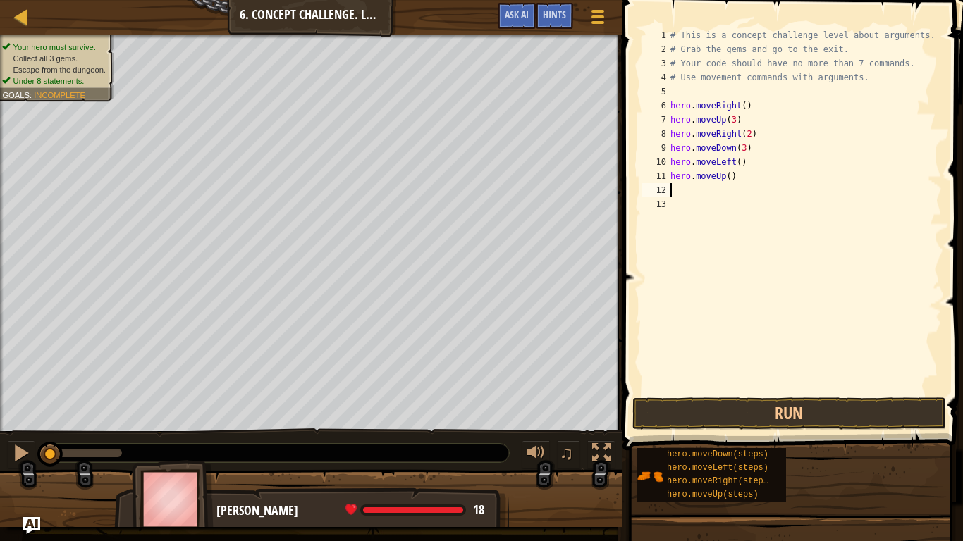
click at [724, 176] on div "# This is a concept challenge level about arguments. # Grab the gems and go to …" at bounding box center [805, 225] width 275 height 395
type textarea "hero.moveUp()"
drag, startPoint x: 724, startPoint y: 195, endPoint x: 727, endPoint y: 176, distance: 19.9
click at [727, 176] on div "# This is a concept challenge level about arguments. # Grab the gems and go to …" at bounding box center [805, 225] width 275 height 395
type textarea "hero.moveUp(2)"
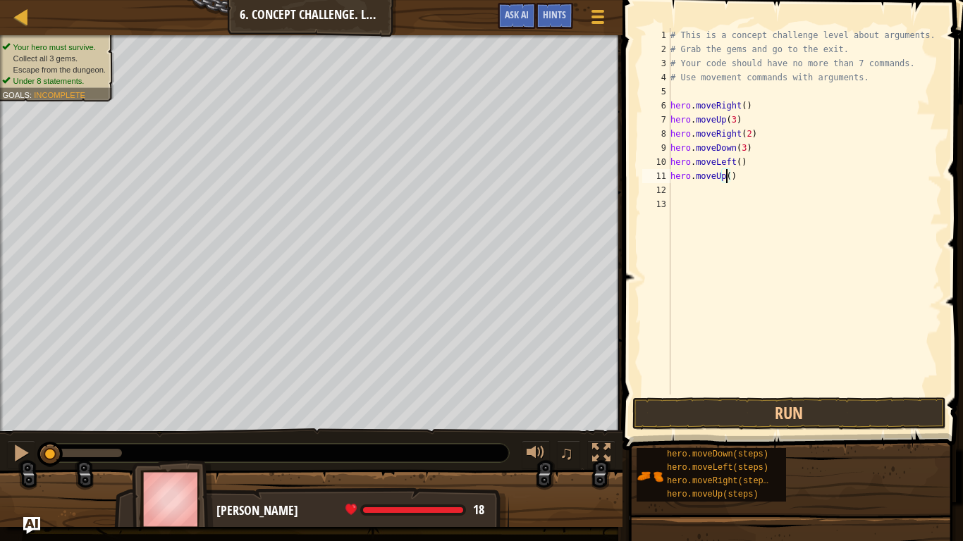
scroll to position [6, 5]
click at [718, 190] on div "# This is a concept challenge level about arguments. # Grab the gems and go to …" at bounding box center [805, 225] width 275 height 395
type textarea "r"
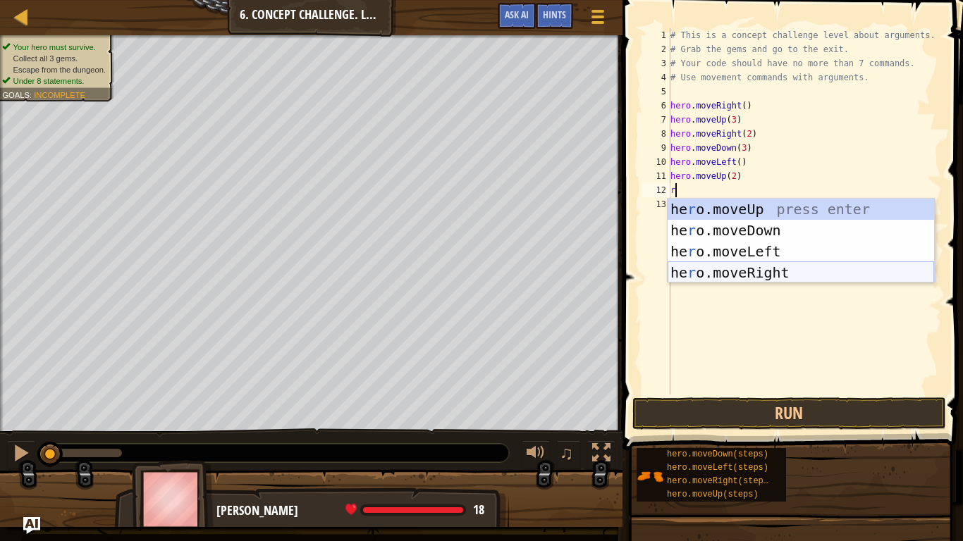
click at [730, 271] on div "he r o.moveUp press enter he r o.moveDown press enter he r o.moveLeft press ent…" at bounding box center [801, 262] width 266 height 127
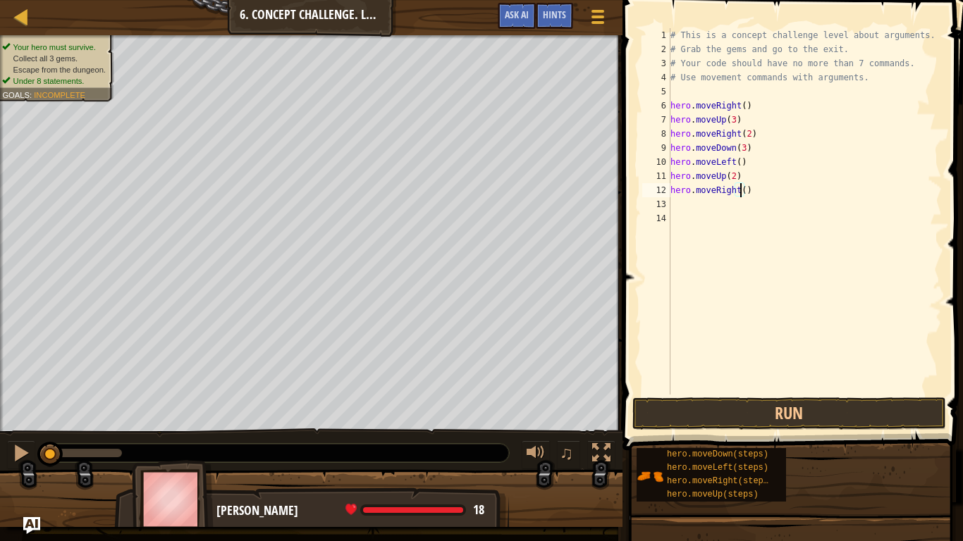
click at [740, 189] on div "# This is a concept challenge level about arguments. # Grab the gems and go to …" at bounding box center [805, 225] width 275 height 395
type textarea "hero.moveRight(3)"
click at [772, 417] on button "Run" at bounding box center [789, 414] width 314 height 32
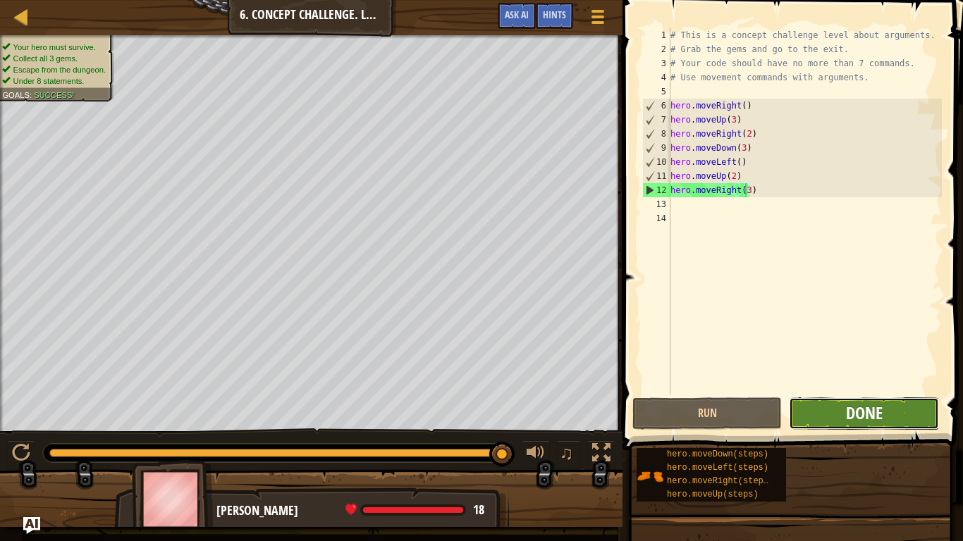
click at [850, 421] on span "Done" at bounding box center [864, 413] width 37 height 23
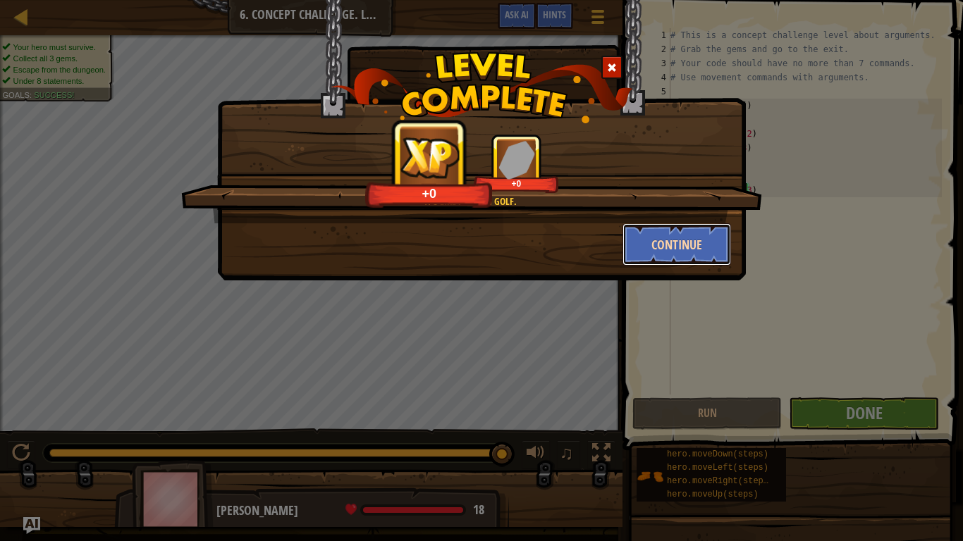
click at [661, 250] on button "Continue" at bounding box center [677, 244] width 109 height 42
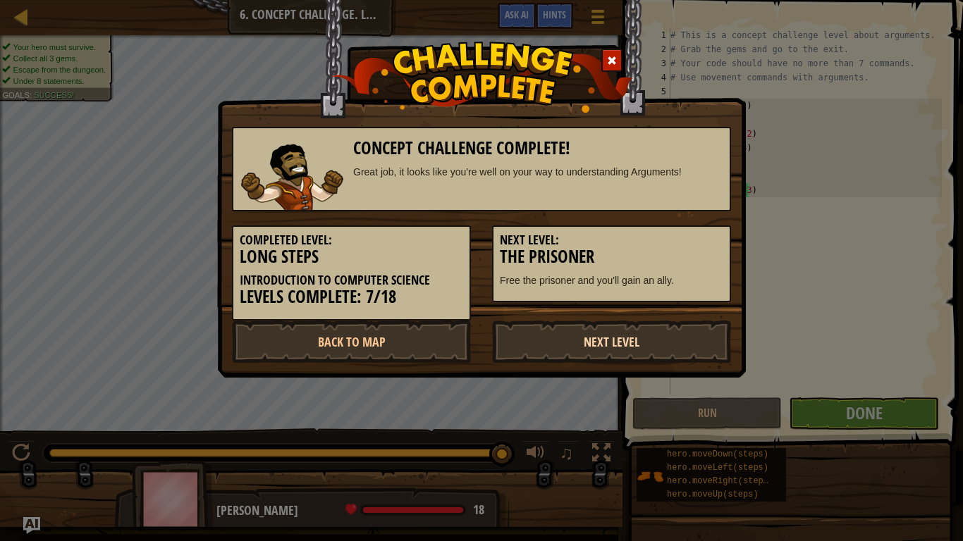
click at [651, 350] on link "Next Level" at bounding box center [611, 342] width 239 height 42
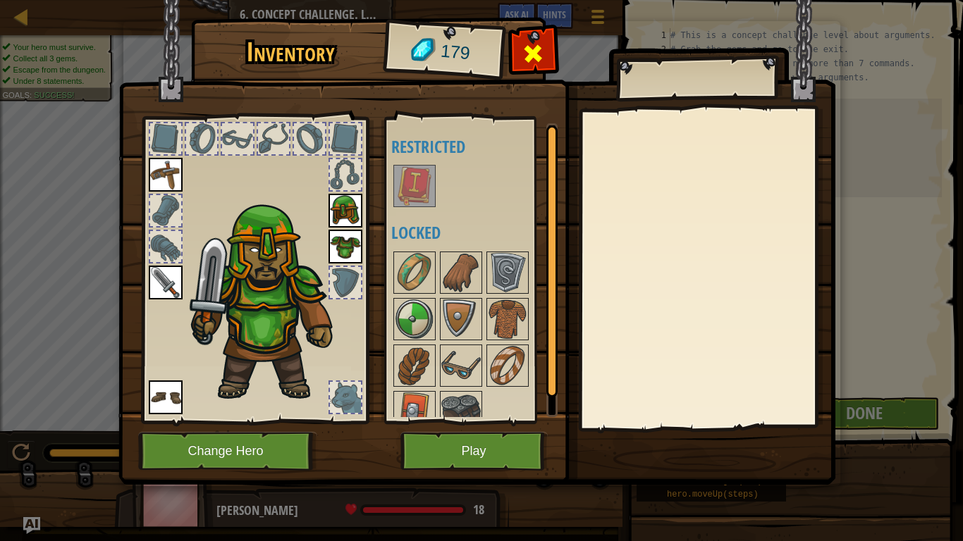
click at [525, 65] on span at bounding box center [533, 53] width 23 height 23
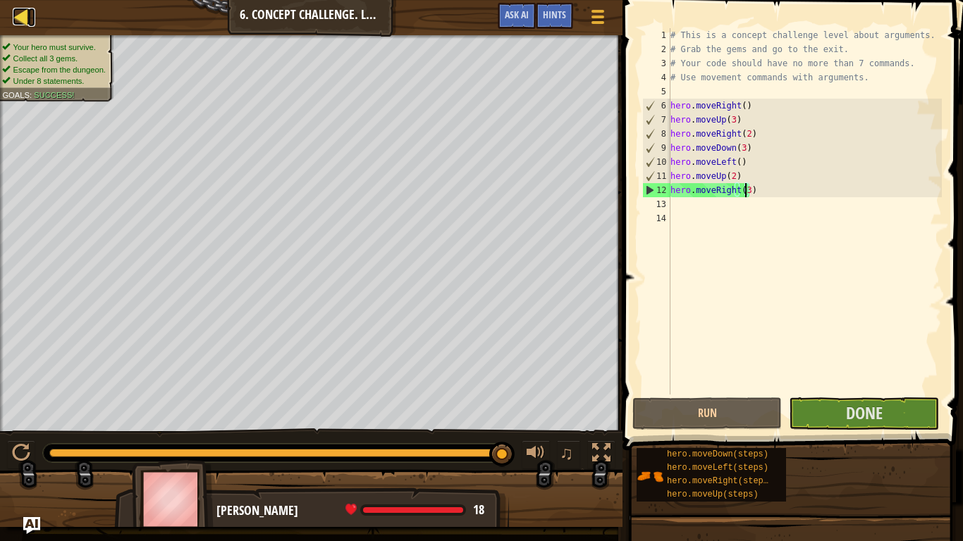
click at [27, 8] on div at bounding box center [22, 17] width 18 height 18
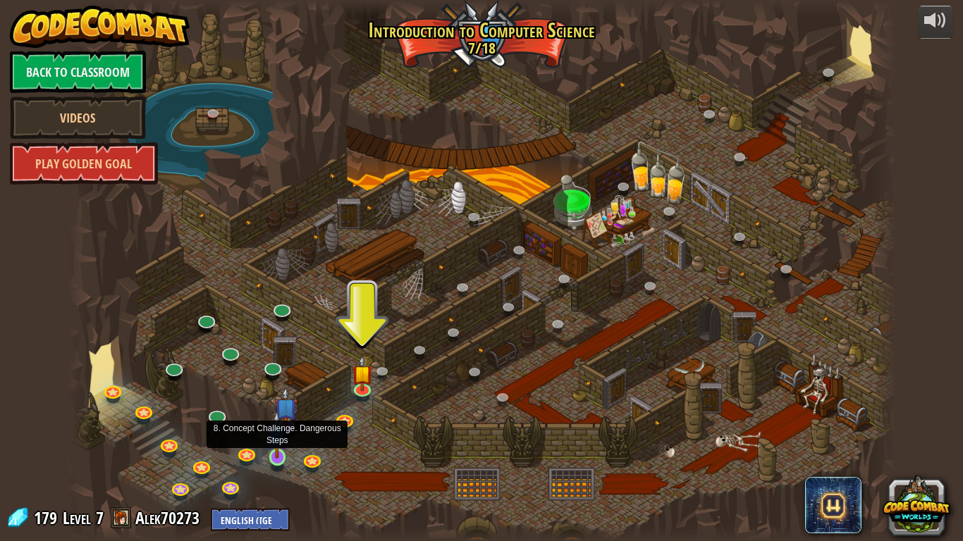
click at [275, 431] on img at bounding box center [276, 435] width 21 height 48
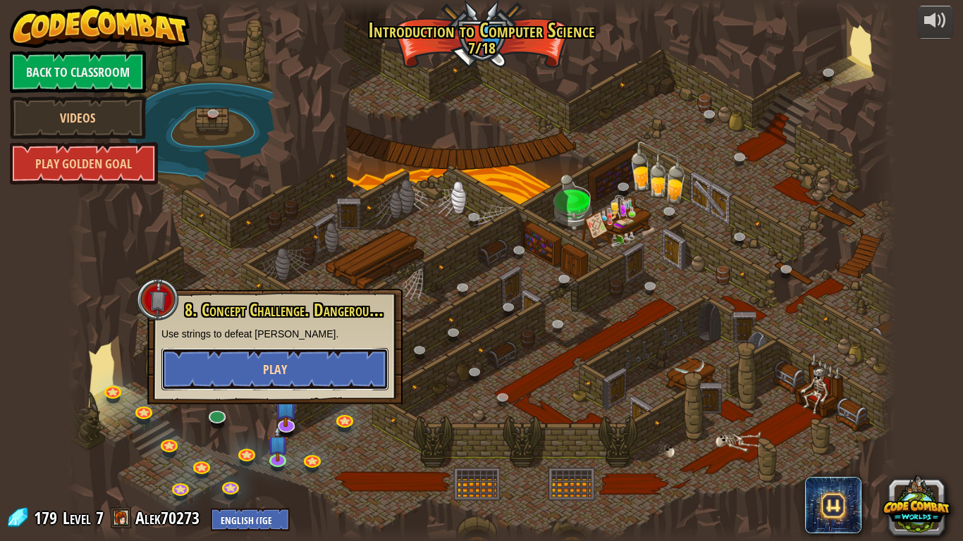
click at [283, 375] on span "Play" at bounding box center [275, 370] width 24 height 18
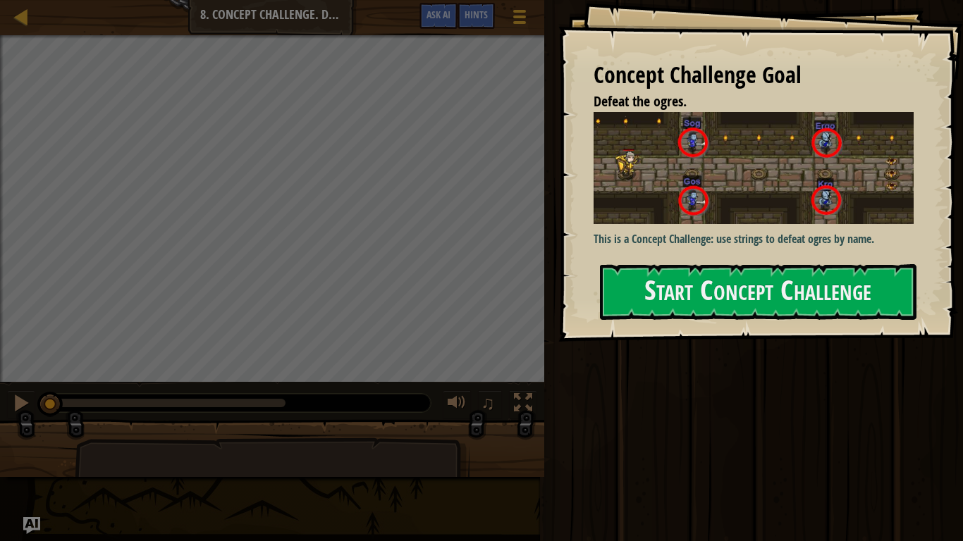
click at [659, 232] on p "This is a Concept Challenge: use strings to defeat ogres by name." at bounding box center [759, 239] width 331 height 16
click at [663, 282] on button "Start Concept Challenge" at bounding box center [758, 292] width 317 height 56
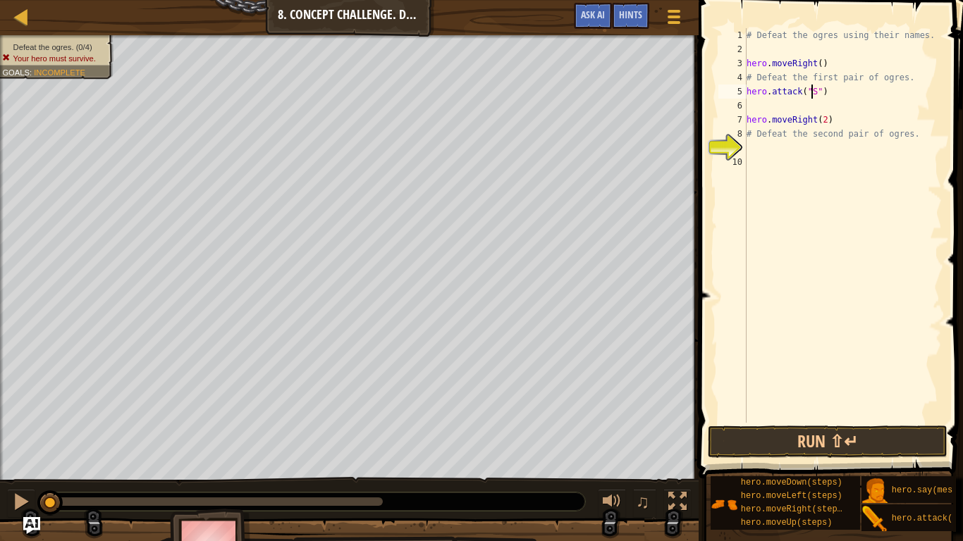
scroll to position [6, 6]
type textarea "hero.attack("Sog")"
click at [763, 99] on div "# Defeat the ogres using their names. hero . moveRight ( ) # Defeat the first p…" at bounding box center [843, 239] width 198 height 423
click at [852, 431] on button "Run ⇧↵" at bounding box center [828, 442] width 240 height 32
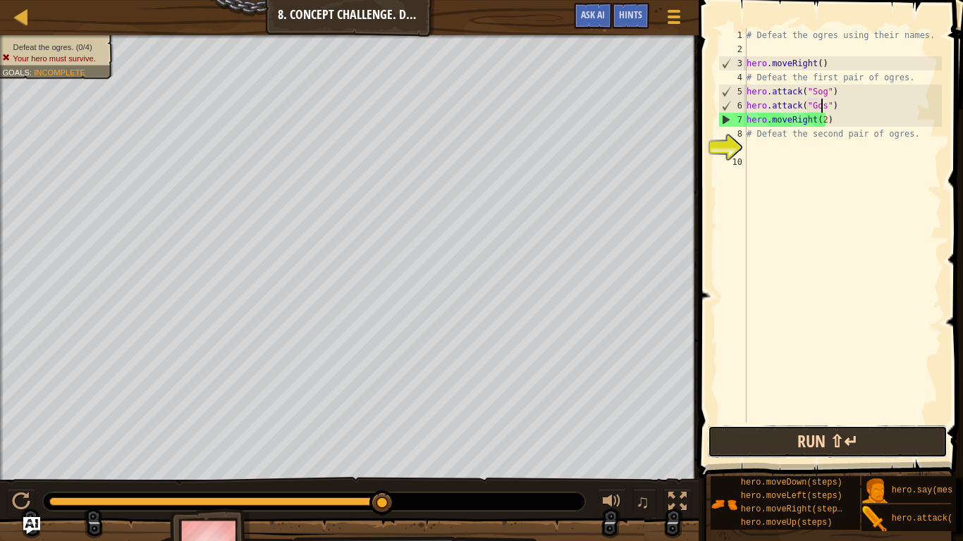
click at [838, 431] on button "Run ⇧↵" at bounding box center [828, 442] width 240 height 32
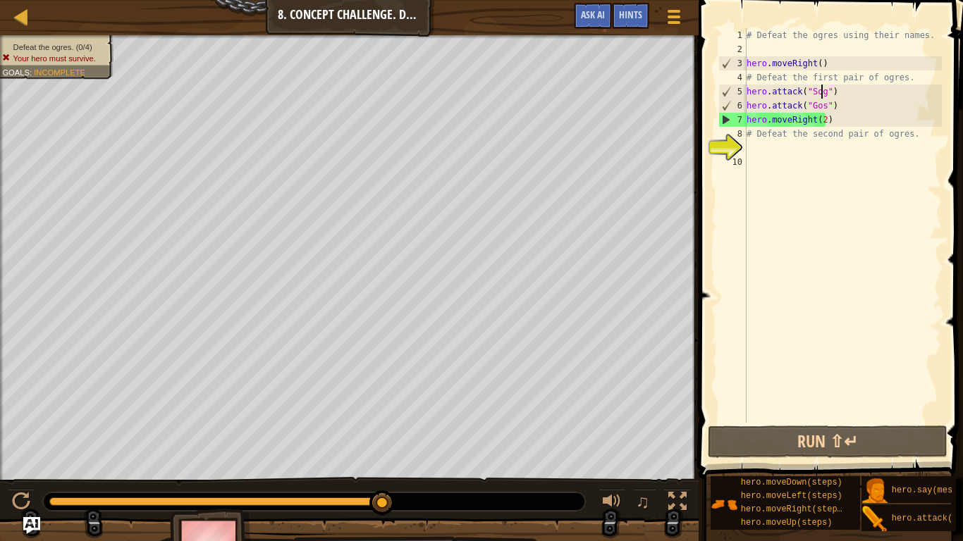
click at [823, 97] on div "# Defeat the ogres using their names. hero . moveRight ( ) # Defeat the first p…" at bounding box center [843, 239] width 198 height 423
type textarea "hero.attack("Sog")"
click at [837, 94] on div "# Defeat the ogres using their names. hero . moveRight ( ) # Defeat the first p…" at bounding box center [843, 239] width 198 height 423
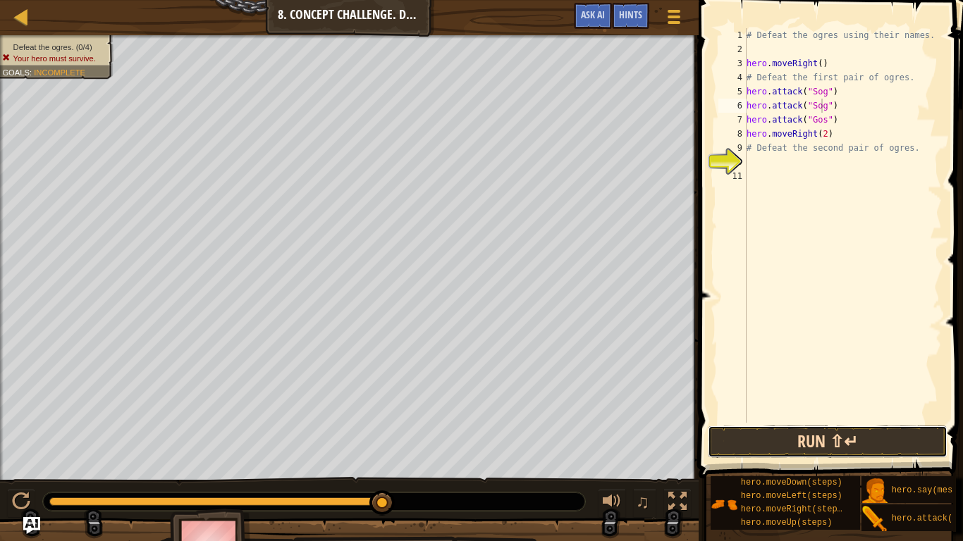
click at [832, 431] on button "Run ⇧↵" at bounding box center [828, 442] width 240 height 32
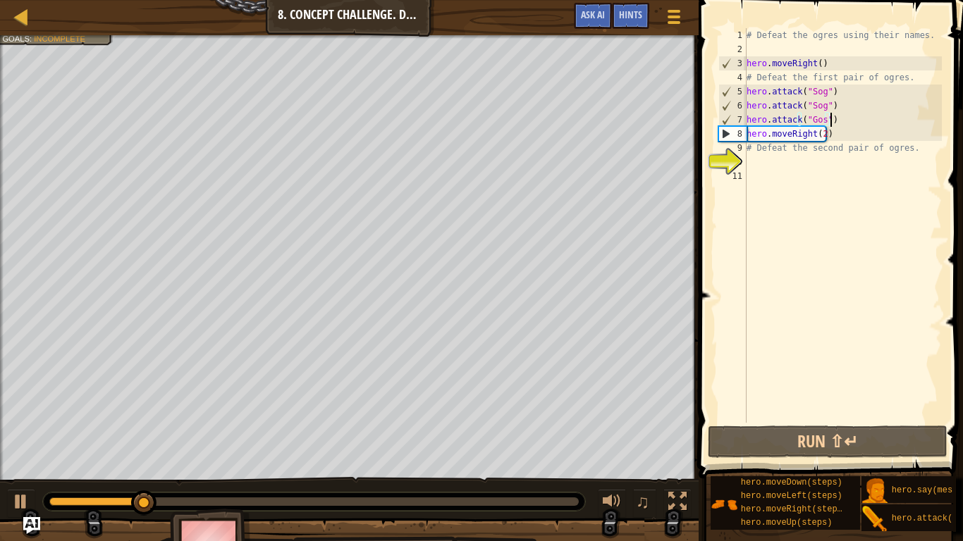
click at [831, 118] on div "# Defeat the ogres using their names. hero . moveRight ( ) # Defeat the first p…" at bounding box center [843, 239] width 198 height 423
type textarea "hero.attack("Gos")"
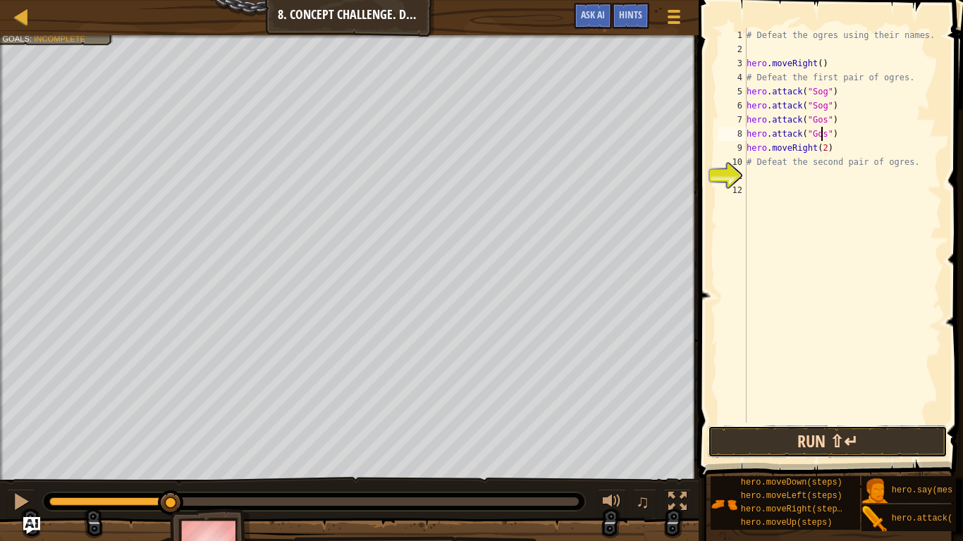
click at [797, 431] on button "Run ⇧↵" at bounding box center [828, 442] width 240 height 32
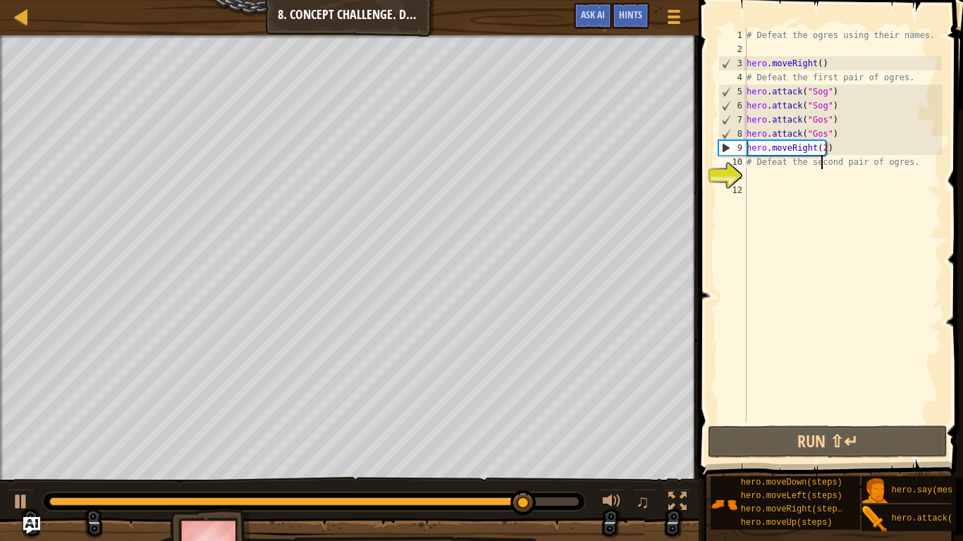
click at [823, 168] on div "# Defeat the ogres using their names. hero . moveRight ( ) # Defeat the first p…" at bounding box center [843, 239] width 198 height 423
type textarea "# Defeat the second pair of ogres."
click at [798, 174] on div "# Defeat the ogres using their names. hero . moveRight ( ) # Defeat the first p…" at bounding box center [843, 239] width 198 height 423
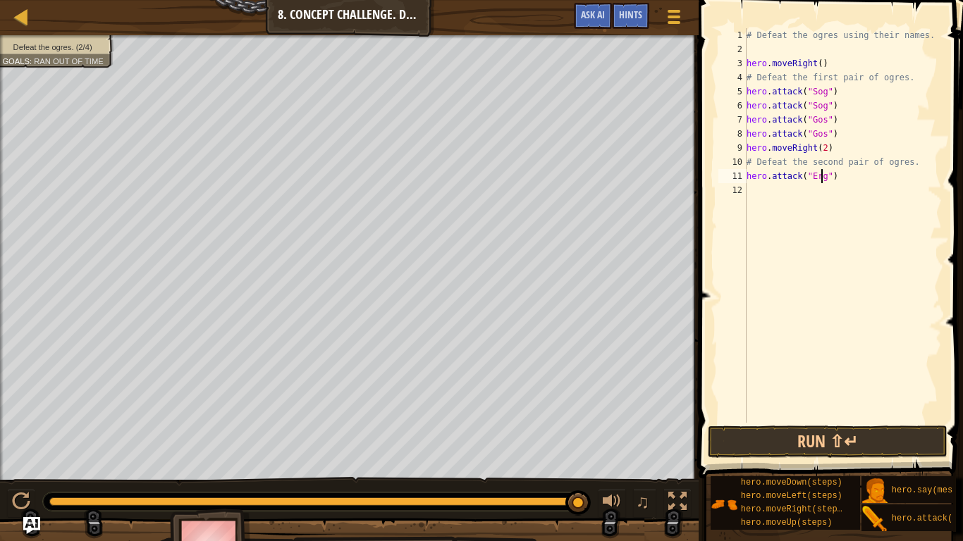
type textarea "hero.attack("Ergo")"
click at [799, 187] on div "# Defeat the ogres using their names. hero . moveRight ( ) # Defeat the first p…" at bounding box center [843, 239] width 198 height 423
type textarea "hero.attack("Ergo")"
click at [773, 202] on div "# Defeat the ogres using their names. hero . moveRight ( ) # Defeat the first p…" at bounding box center [843, 239] width 198 height 423
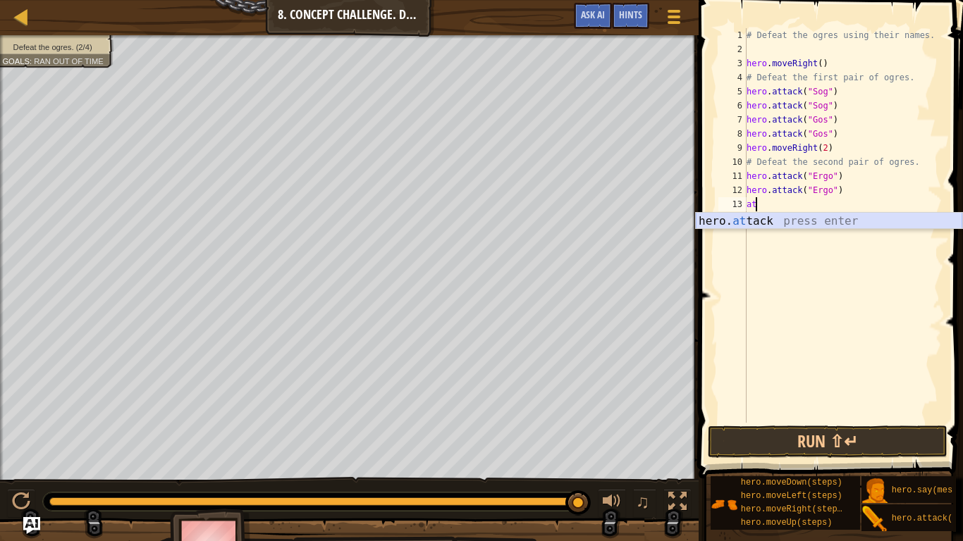
click at [945, 221] on div "hero. at tack press enter" at bounding box center [829, 238] width 266 height 51
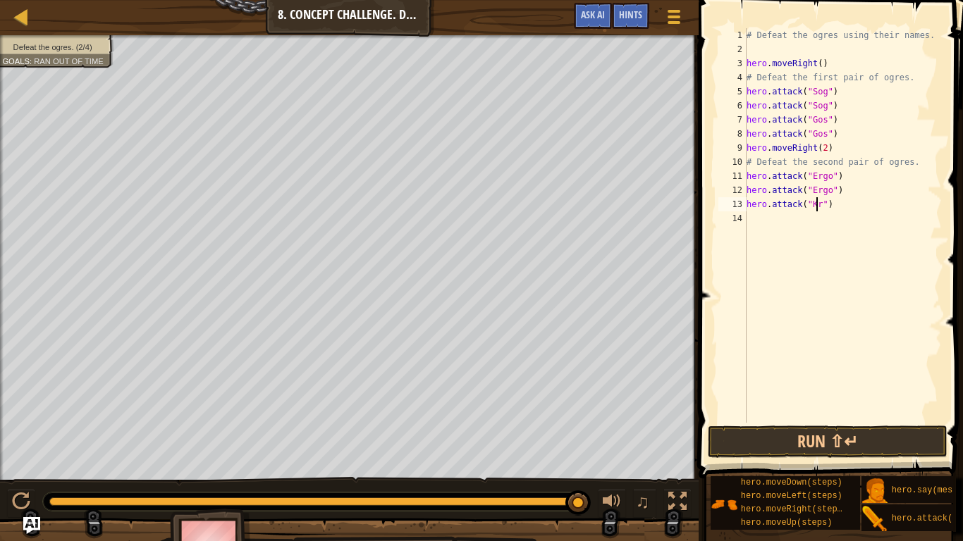
type textarea "hero.attack("Kro")"
click at [874, 431] on button "Run ⇧↵" at bounding box center [828, 442] width 240 height 32
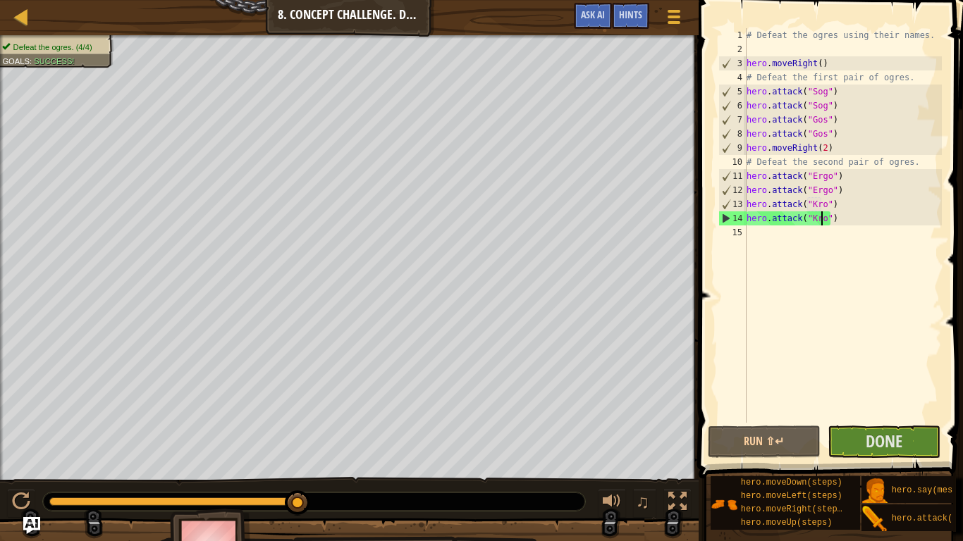
click at [768, 232] on div "# Defeat the ogres using their names. hero . moveRight ( ) # Defeat the first p…" at bounding box center [843, 239] width 198 height 423
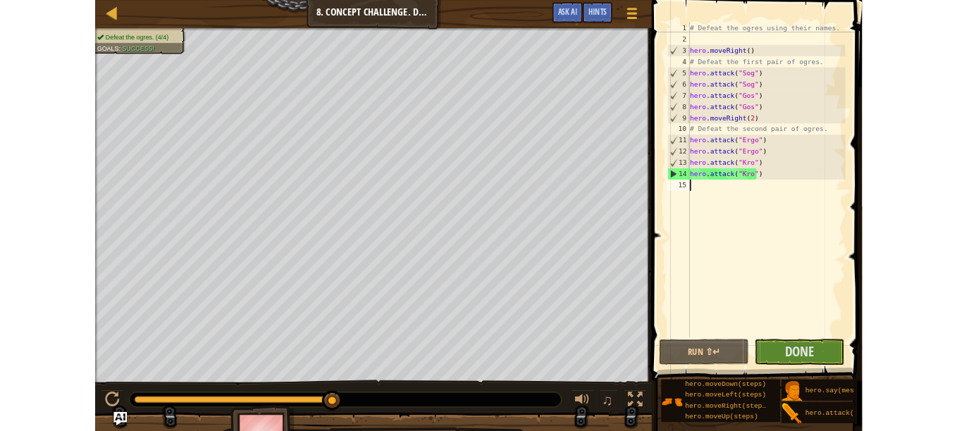
scroll to position [6, 0]
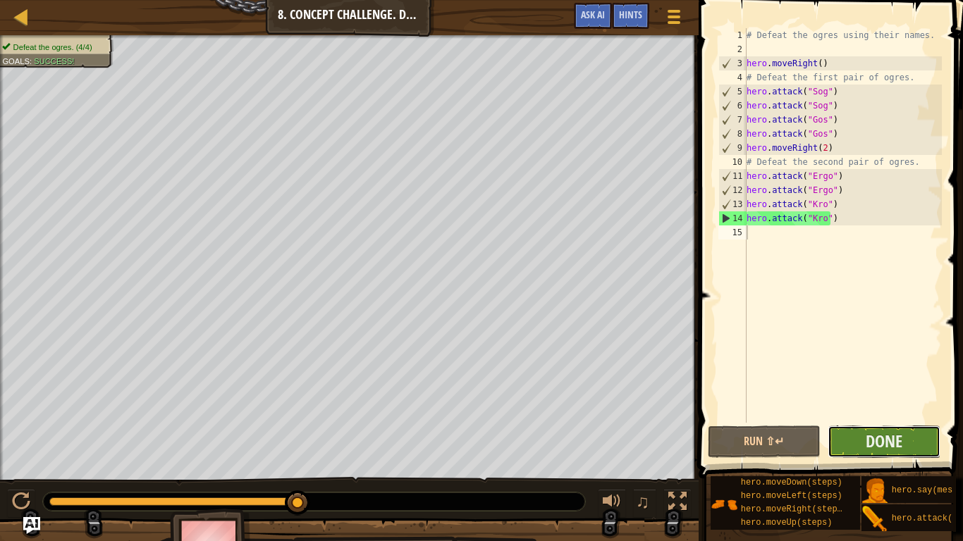
click at [852, 431] on button "Done" at bounding box center [884, 442] width 113 height 32
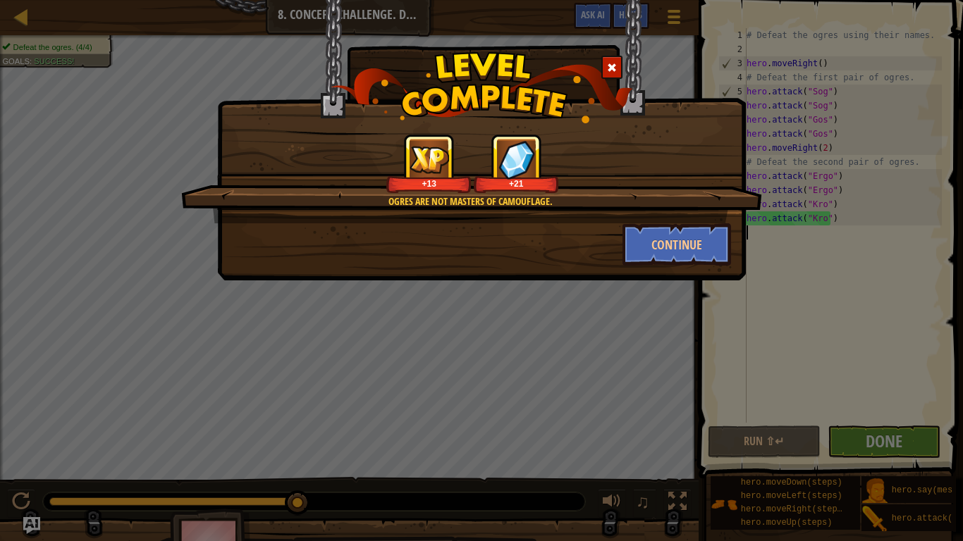
click at [946, 397] on div "Ogres are not masters of camouflage. +13 +21 Continue" at bounding box center [481, 270] width 963 height 541
click at [671, 242] on button "Continue" at bounding box center [677, 244] width 109 height 42
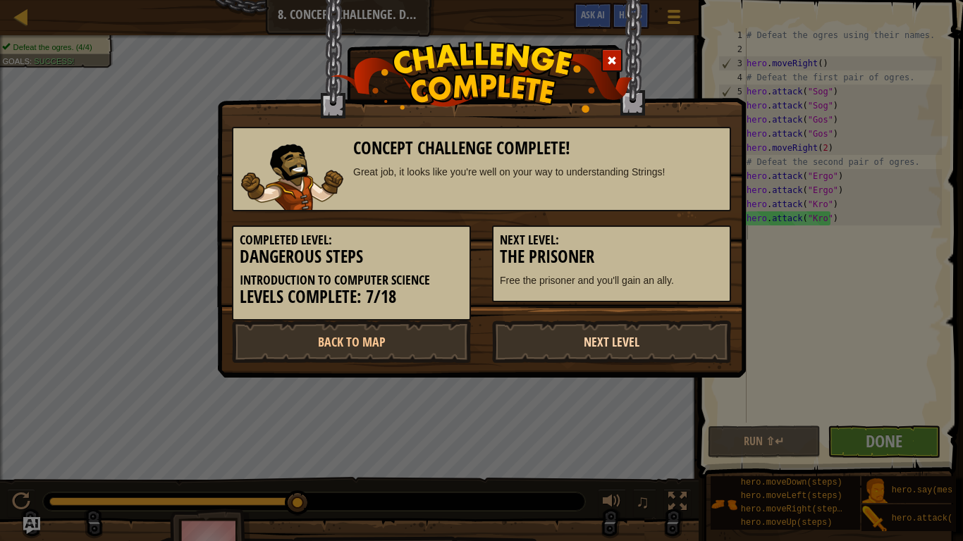
click at [574, 343] on link "Next Level" at bounding box center [611, 342] width 239 height 42
